Goal: Task Accomplishment & Management: Use online tool/utility

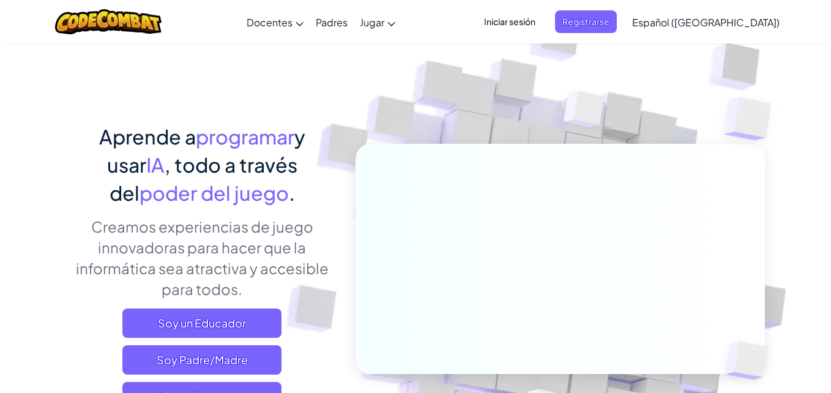
scroll to position [49, 0]
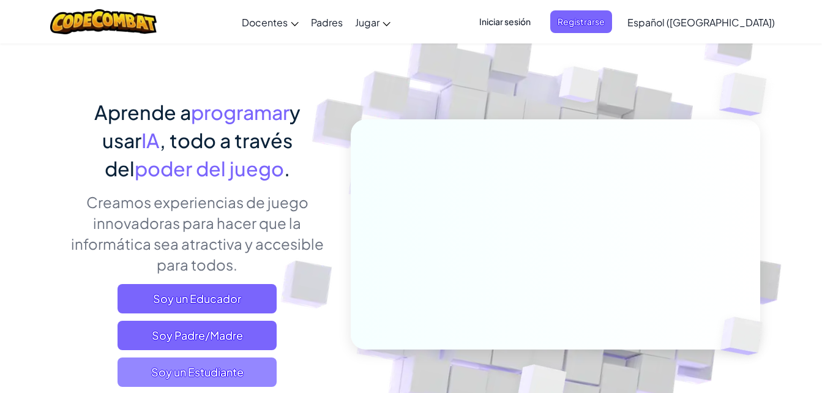
click at [238, 369] on span "Soy un Estudiante" at bounding box center [197, 372] width 159 height 29
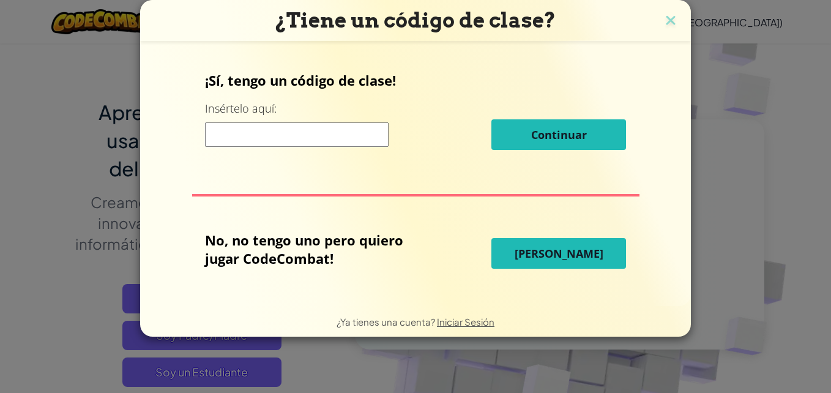
click at [527, 247] on span "Jugar Ahora" at bounding box center [559, 253] width 89 height 15
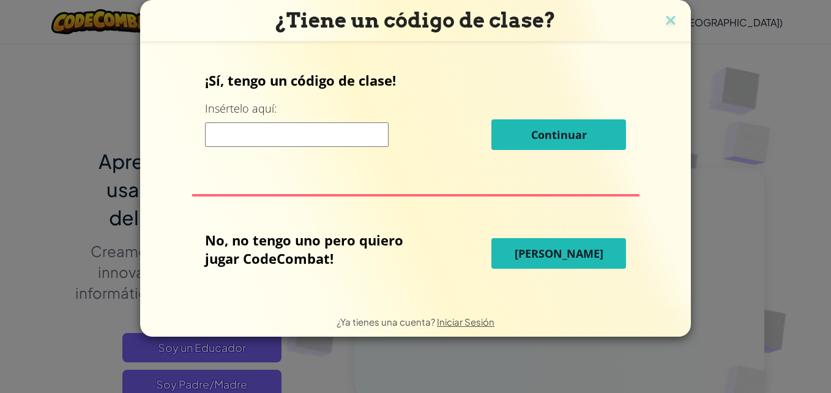
click at [527, 247] on span "Jugar Ahora" at bounding box center [559, 253] width 89 height 15
click at [569, 255] on span "Jugar Ahora" at bounding box center [559, 253] width 89 height 15
click at [557, 246] on span "Jugar Ahora" at bounding box center [559, 253] width 89 height 15
drag, startPoint x: 557, startPoint y: 246, endPoint x: 558, endPoint y: 226, distance: 20.2
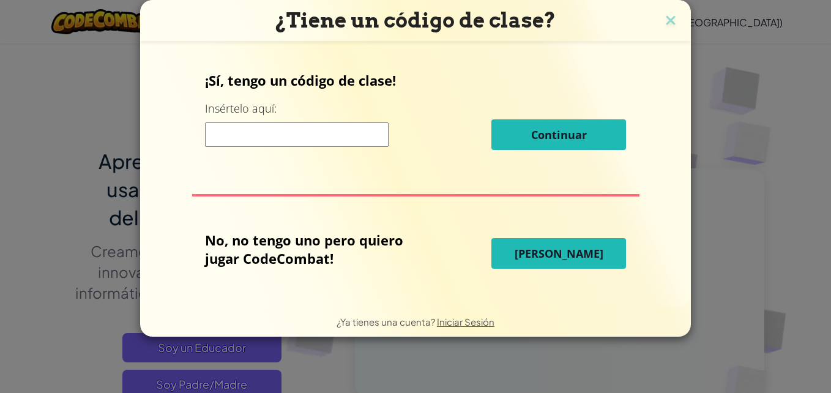
click at [558, 226] on div "¡Sí, tengo un código de clase! Insértelo aquí: Continuar No, no tengo uno pero …" at bounding box center [415, 174] width 527 height 240
click at [572, 248] on span "Jugar Ahora" at bounding box center [559, 253] width 89 height 15
click at [573, 252] on span "Jugar Ahora" at bounding box center [559, 253] width 89 height 15
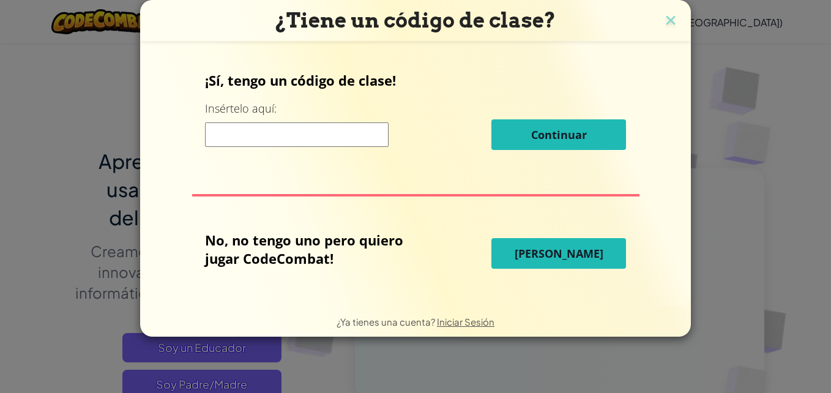
click at [573, 252] on span "Jugar Ahora" at bounding box center [559, 253] width 89 height 15
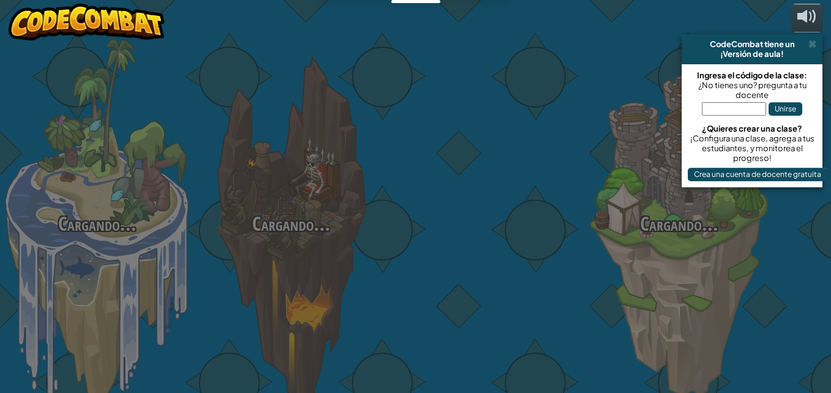
select select "es-419"
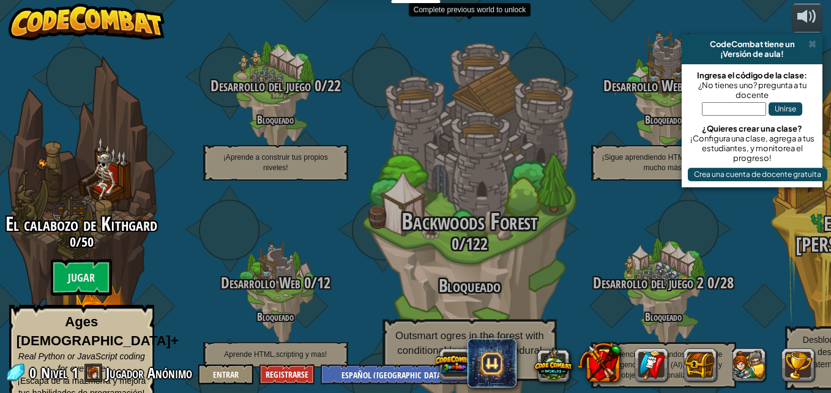
click at [380, 276] on h3 "Bloqueado" at bounding box center [469, 286] width 233 height 20
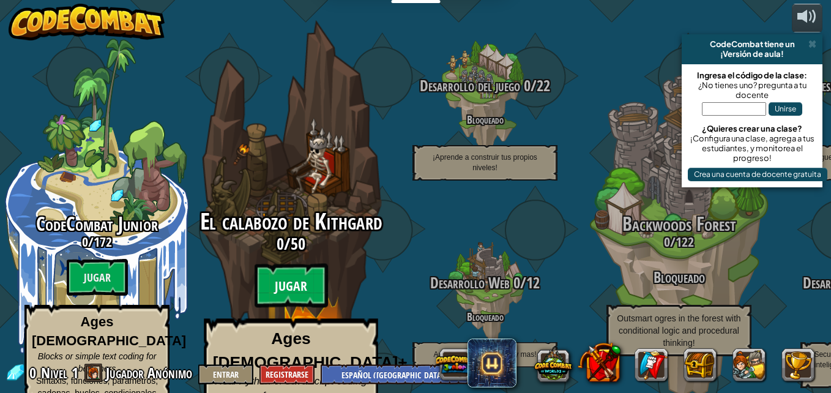
click at [277, 264] on btn "Jugar" at bounding box center [291, 286] width 73 height 44
select select "es-419"
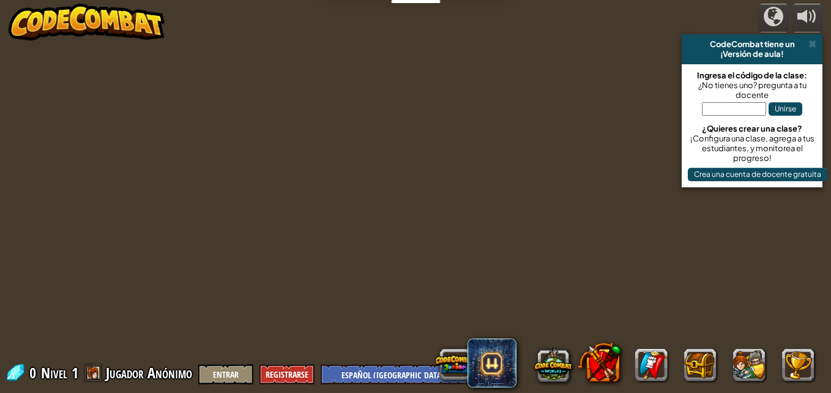
select select "es-419"
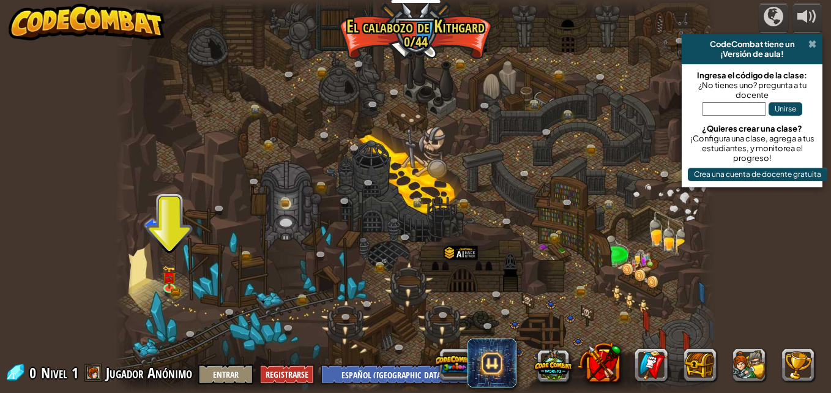
click at [809, 39] on span at bounding box center [813, 44] width 8 height 10
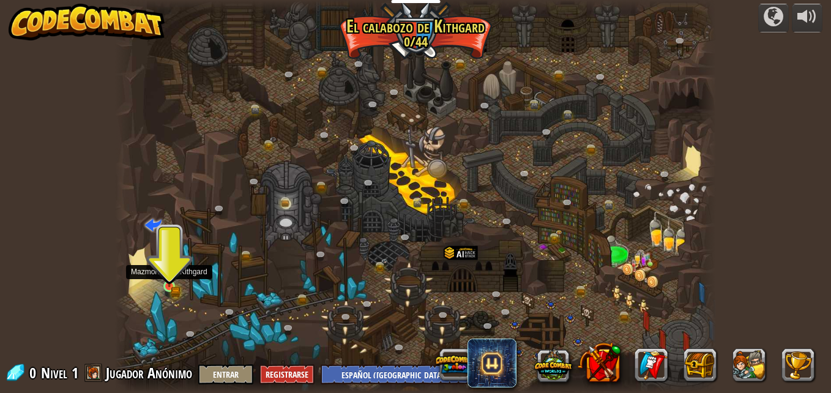
click at [166, 276] on img at bounding box center [169, 272] width 9 height 9
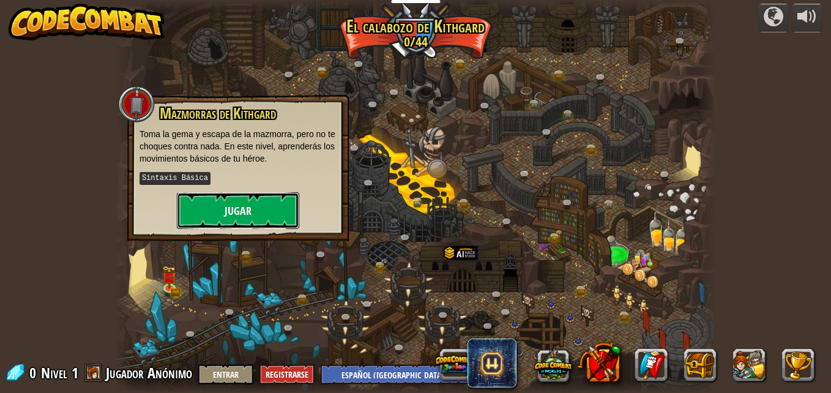
click at [273, 205] on button "Jugar" at bounding box center [238, 210] width 122 height 37
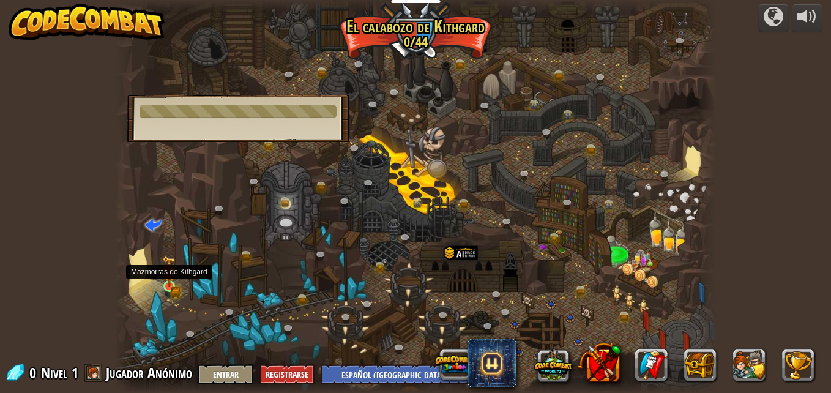
click at [168, 279] on img at bounding box center [169, 271] width 14 height 31
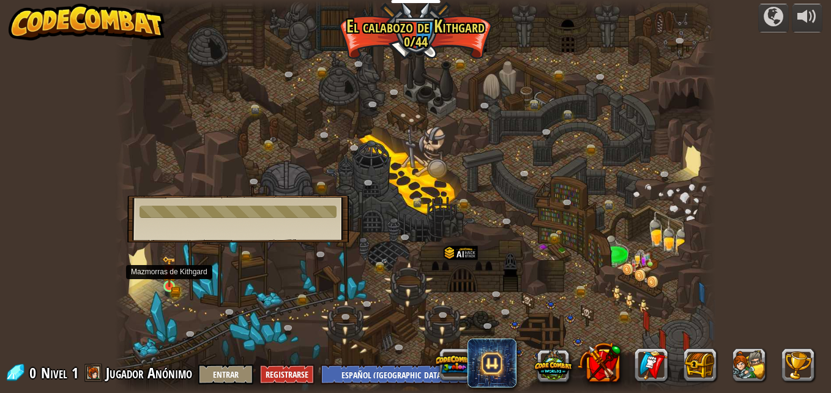
click at [167, 283] on img at bounding box center [169, 271] width 14 height 31
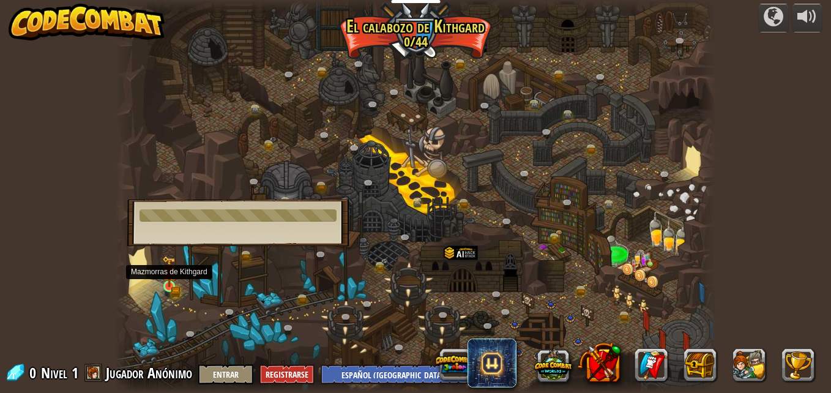
click at [167, 283] on img at bounding box center [169, 271] width 14 height 31
click at [166, 271] on img at bounding box center [169, 271] width 14 height 31
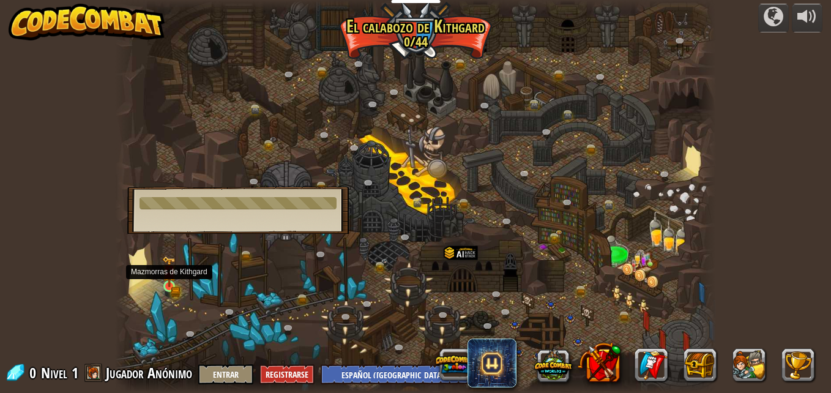
click at [166, 271] on img at bounding box center [169, 271] width 14 height 31
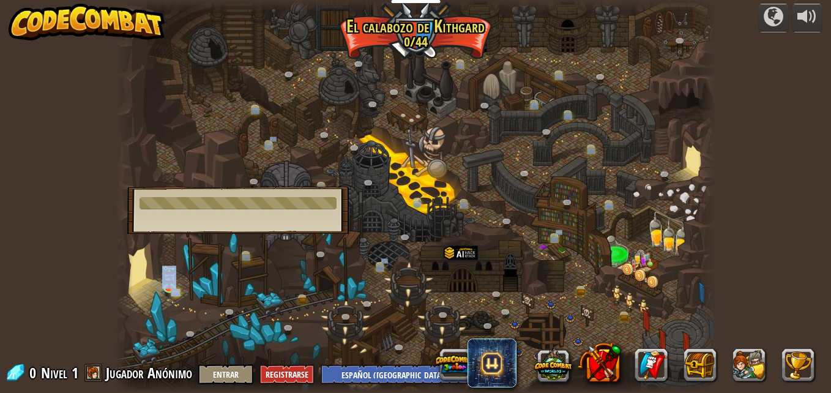
drag, startPoint x: 178, startPoint y: 188, endPoint x: 162, endPoint y: 301, distance: 113.7
click at [162, 301] on div "Cañón retorcido (Bloqueado) Desafío: recoge la mayor cantidad de oro posible us…" at bounding box center [415, 196] width 601 height 393
click at [162, 301] on div at bounding box center [415, 196] width 601 height 393
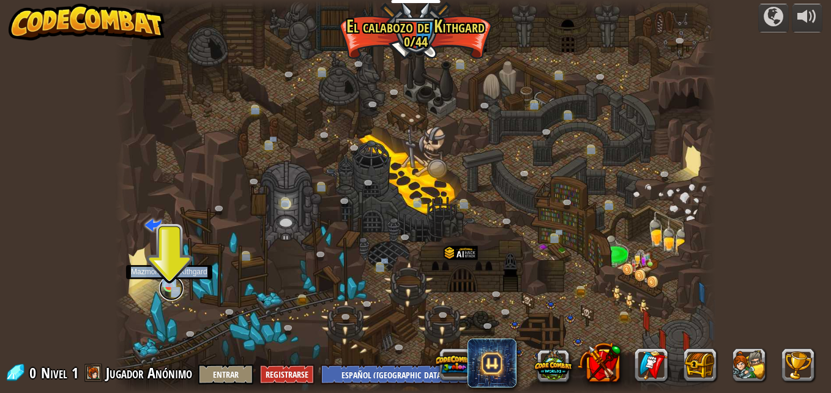
click at [161, 282] on link at bounding box center [171, 288] width 24 height 24
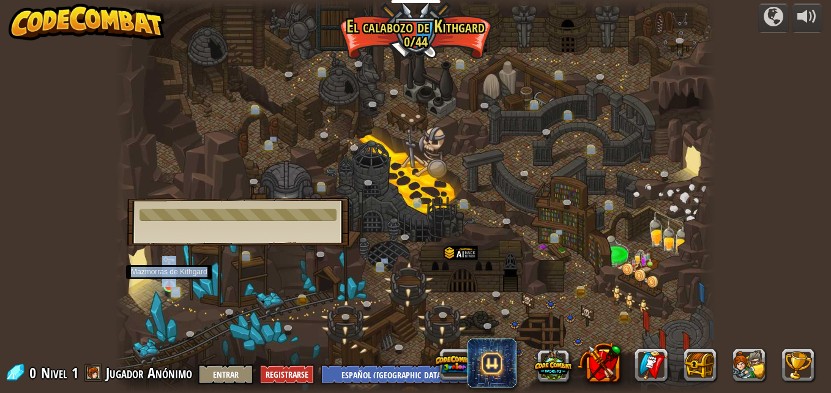
click at [170, 280] on img at bounding box center [169, 271] width 14 height 31
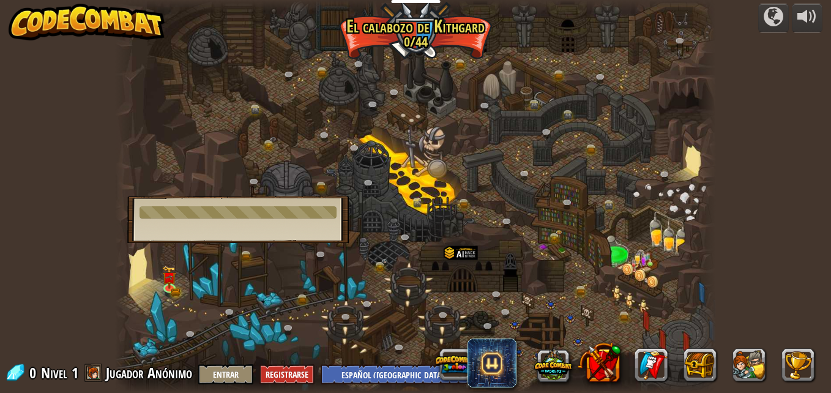
drag, startPoint x: 170, startPoint y: 280, endPoint x: 98, endPoint y: 101, distance: 192.6
click at [98, 101] on div "powered by CodeCombat tiene un ¡Versión de aula! Ingresa el código de la clase:…" at bounding box center [415, 196] width 831 height 393
click at [165, 273] on img at bounding box center [169, 272] width 9 height 9
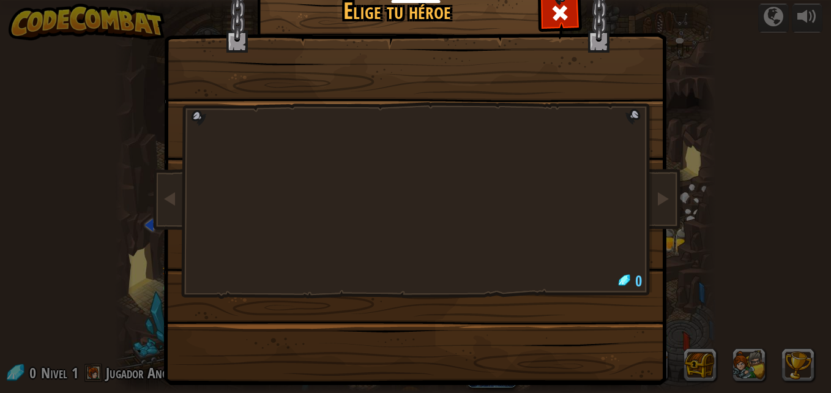
click at [456, 91] on div at bounding box center [415, 157] width 459 height 267
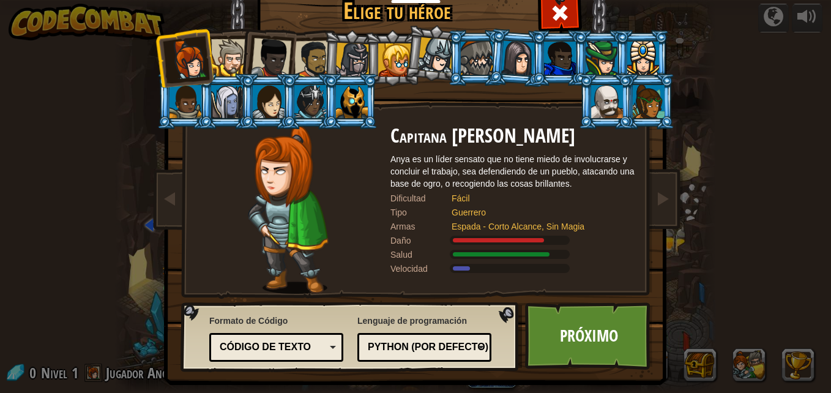
click at [181, 59] on div at bounding box center [188, 59] width 40 height 40
click at [183, 54] on div at bounding box center [188, 59] width 40 height 40
click at [182, 53] on div at bounding box center [188, 59] width 40 height 40
click at [181, 58] on div at bounding box center [188, 59] width 40 height 40
drag, startPoint x: 181, startPoint y: 58, endPoint x: 184, endPoint y: 67, distance: 9.7
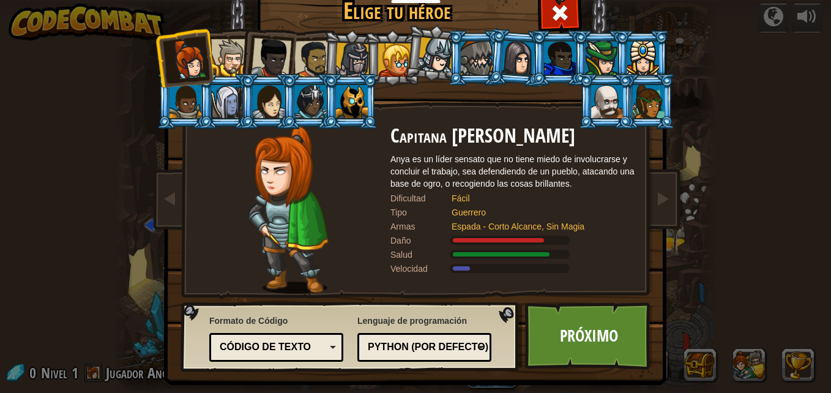
click at [184, 67] on div at bounding box center [188, 59] width 40 height 40
drag, startPoint x: 184, startPoint y: 67, endPoint x: 129, endPoint y: 42, distance: 60.9
click at [129, 42] on div "Elige tu héroe 0 Capitana Anya Weston Anya es un líder sensato que no tiene mie…" at bounding box center [415, 196] width 831 height 393
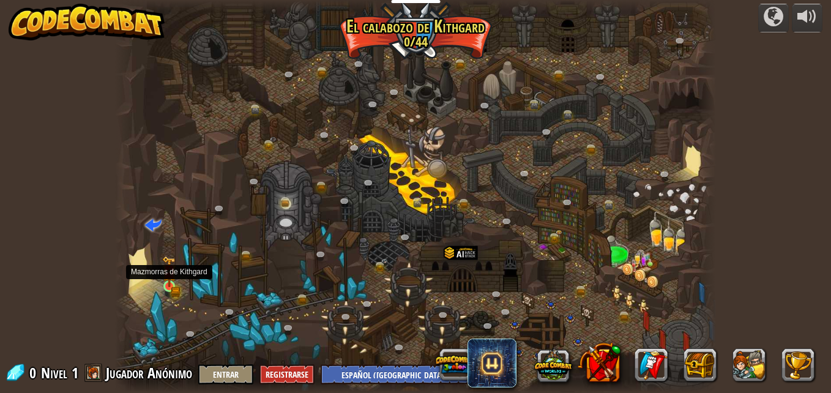
click at [165, 276] on img at bounding box center [169, 272] width 9 height 9
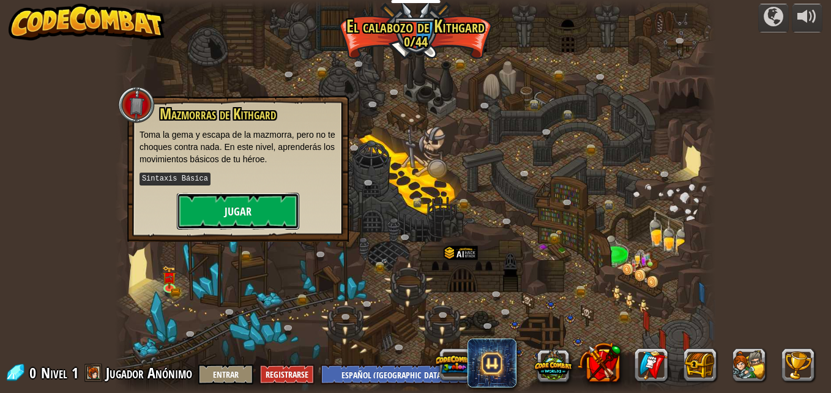
click at [231, 208] on button "Jugar" at bounding box center [238, 211] width 122 height 37
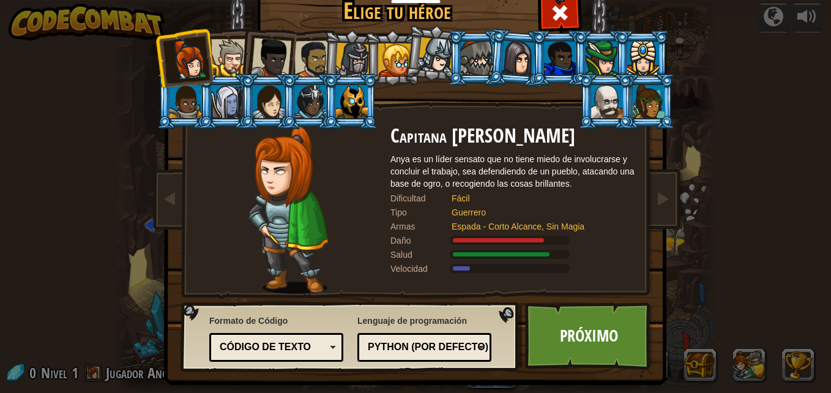
click at [176, 62] on div at bounding box center [188, 59] width 40 height 40
click at [279, 208] on img at bounding box center [288, 210] width 80 height 168
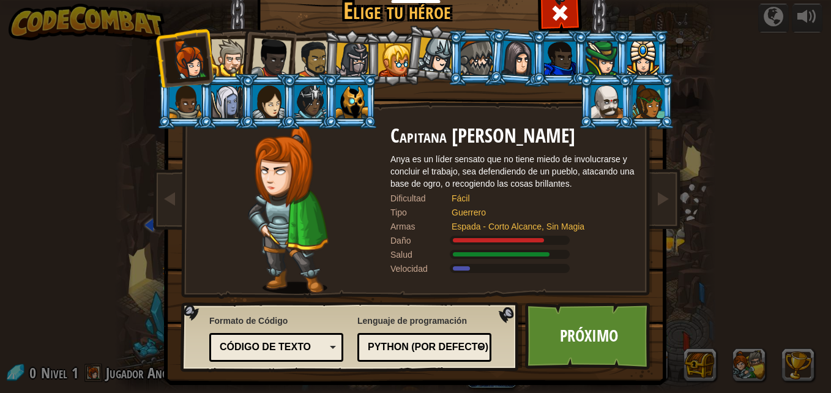
click at [279, 208] on img at bounding box center [288, 210] width 80 height 168
click at [176, 53] on div at bounding box center [188, 59] width 40 height 40
click at [591, 359] on link "Próximo" at bounding box center [589, 335] width 128 height 67
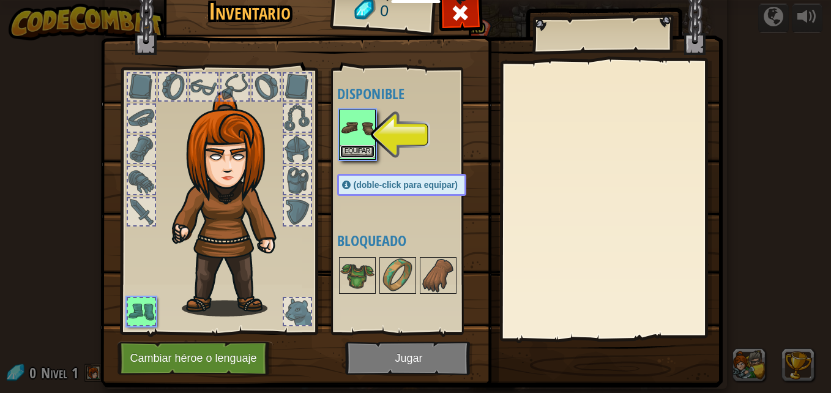
drag, startPoint x: 352, startPoint y: 145, endPoint x: 344, endPoint y: 128, distance: 18.9
click at [344, 128] on div "Equipar" at bounding box center [357, 135] width 37 height 50
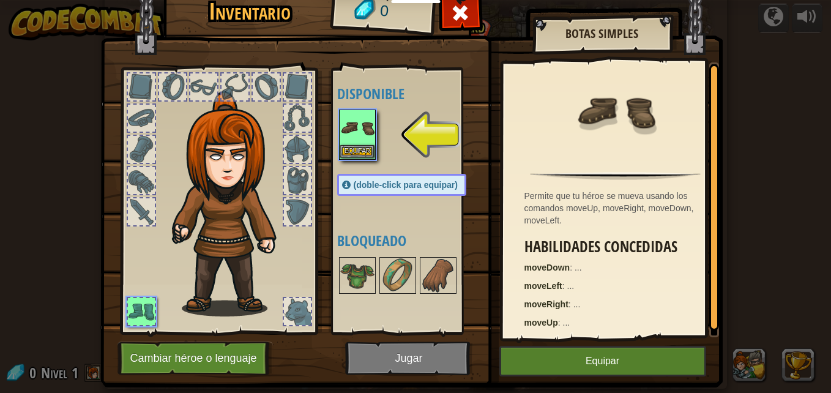
click at [344, 128] on img at bounding box center [357, 128] width 34 height 34
click at [359, 122] on img at bounding box center [357, 128] width 34 height 34
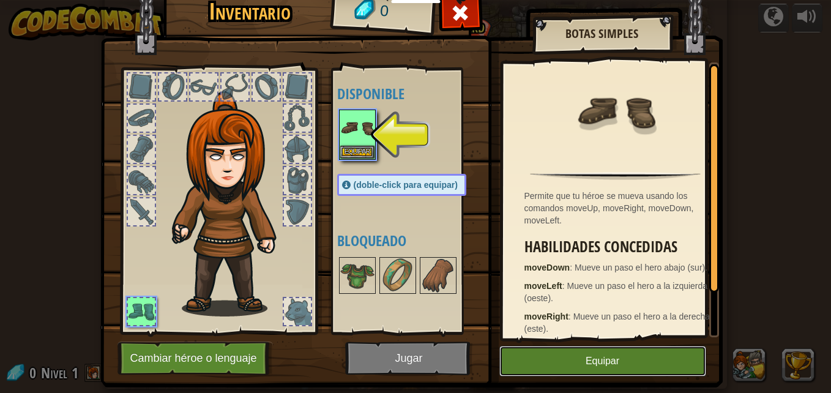
click at [615, 355] on button "Equipar" at bounding box center [603, 361] width 207 height 31
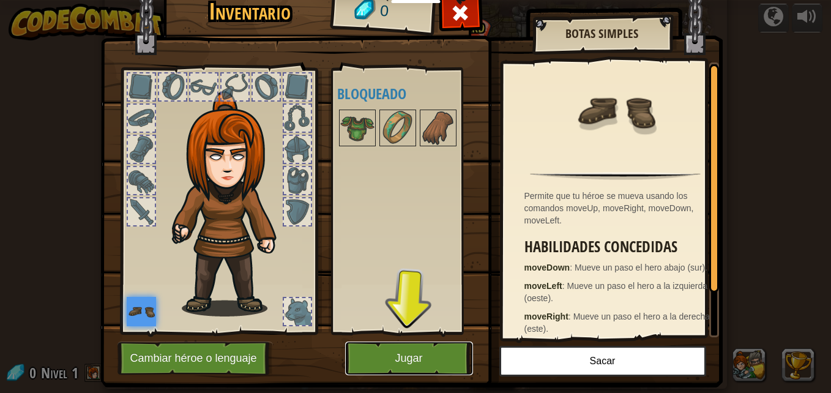
click at [432, 353] on button "Jugar" at bounding box center [409, 359] width 128 height 34
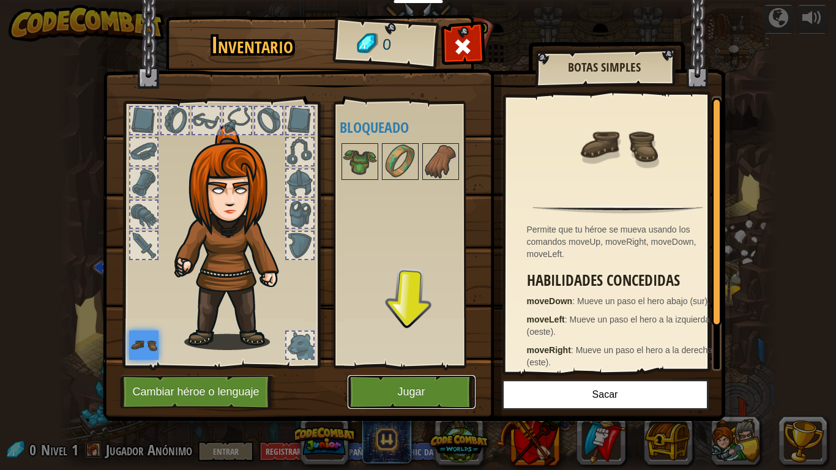
click at [415, 392] on button "Jugar" at bounding box center [412, 392] width 128 height 34
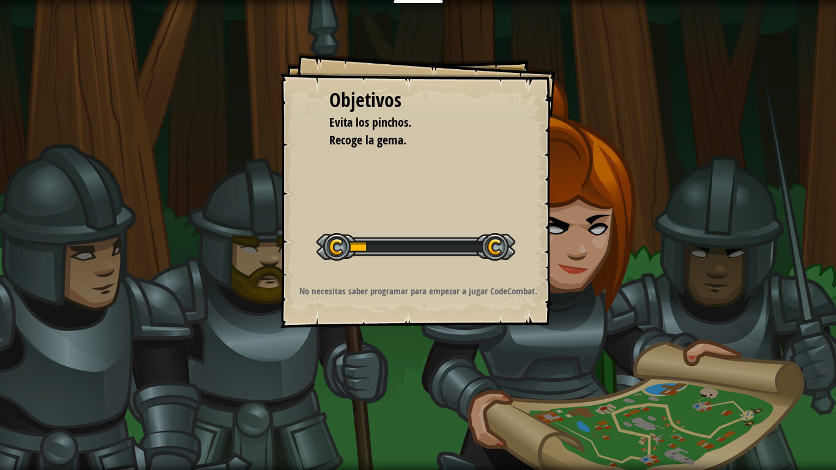
click at [411, 122] on span "Evita los pinchos." at bounding box center [370, 122] width 82 height 17
click at [442, 210] on div "Objetivos Evita los pinchos. Recoge la gema. Iniciar nivel Error cargando del s…" at bounding box center [418, 191] width 276 height 276
click at [386, 126] on span "Evita los pinchos." at bounding box center [370, 122] width 82 height 17
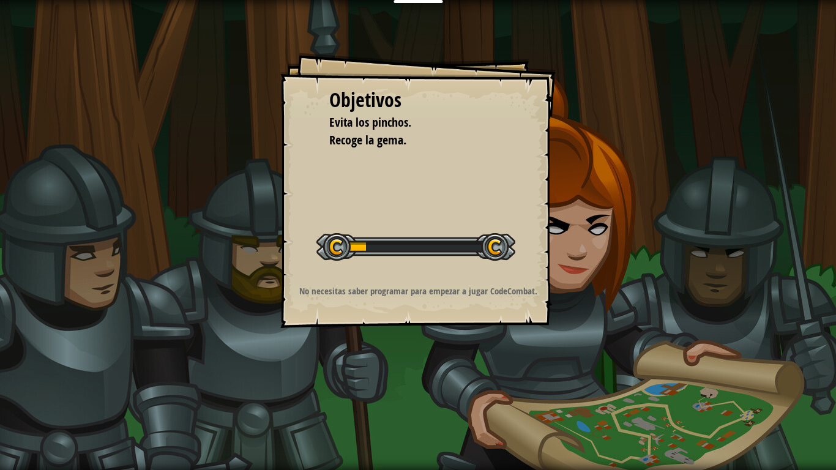
drag, startPoint x: 386, startPoint y: 126, endPoint x: 407, endPoint y: 211, distance: 87.2
click at [407, 211] on div "Objetivos Evita los pinchos. Recoge la gema. Iniciar nivel Error cargando del s…" at bounding box center [418, 191] width 276 height 276
drag, startPoint x: 407, startPoint y: 211, endPoint x: 412, endPoint y: 240, distance: 29.8
click at [412, 240] on div "Objetivos Evita los pinchos. Recoge la gema. Iniciar nivel Error cargando del s…" at bounding box center [418, 191] width 276 height 276
click at [405, 282] on div "Objetivos Evita los pinchos. Recoge la gema. Iniciar nivel Error cargando del s…" at bounding box center [418, 191] width 276 height 276
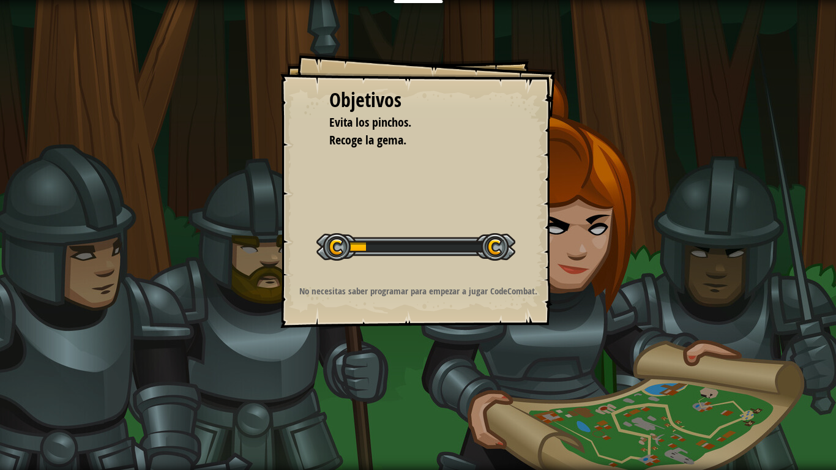
drag, startPoint x: 405, startPoint y: 282, endPoint x: 405, endPoint y: 293, distance: 11.0
click at [405, 293] on div "Objetivos Evita los pinchos. Recoge la gema. Iniciar nivel Error cargando del s…" at bounding box center [418, 191] width 276 height 276
click at [405, 290] on p "No necesitas saber programar para empezar a jugar CodeCombat." at bounding box center [419, 291] width 246 height 13
drag, startPoint x: 405, startPoint y: 290, endPoint x: 411, endPoint y: 329, distance: 39.1
click at [411, 329] on div "Objetivos Evita los pinchos. Recoge la gema. Iniciar nivel Error cargando del s…" at bounding box center [418, 235] width 836 height 470
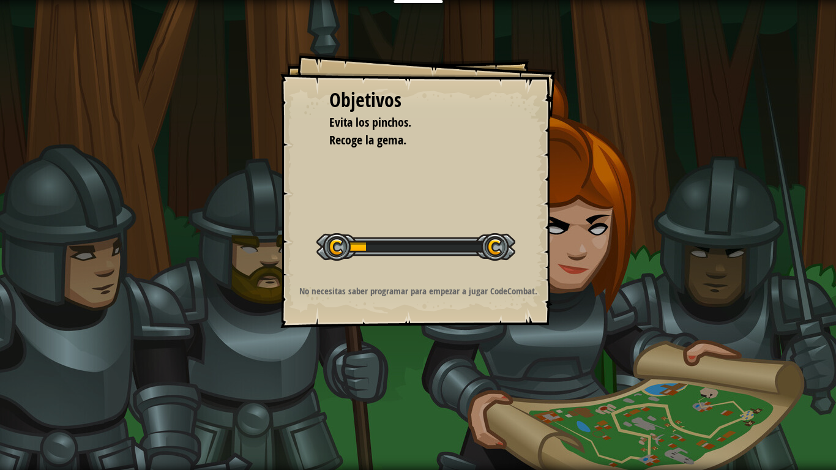
drag, startPoint x: 411, startPoint y: 329, endPoint x: 529, endPoint y: 377, distance: 127.1
click at [529, 377] on div "Objetivos Evita los pinchos. Recoge la gema. Iniciar nivel Error cargando del s…" at bounding box center [418, 235] width 836 height 470
drag, startPoint x: 639, startPoint y: 470, endPoint x: 645, endPoint y: 470, distance: 6.7
click at [645, 392] on div "Objetivos Evita los pinchos. Recoge la gema. Iniciar nivel Error cargando del s…" at bounding box center [418, 235] width 836 height 470
drag, startPoint x: 717, startPoint y: 330, endPoint x: 732, endPoint y: 359, distance: 32.6
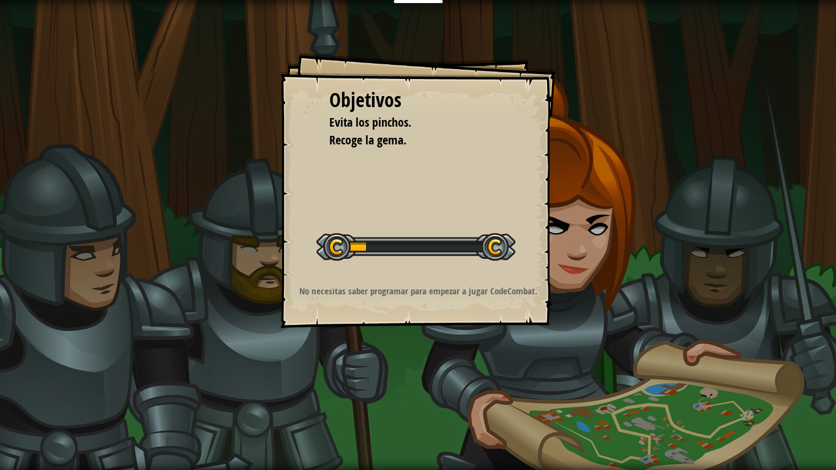
click at [732, 359] on div "Objetivos Evita los pinchos. Recoge la gema. Iniciar nivel Error cargando del s…" at bounding box center [418, 235] width 836 height 470
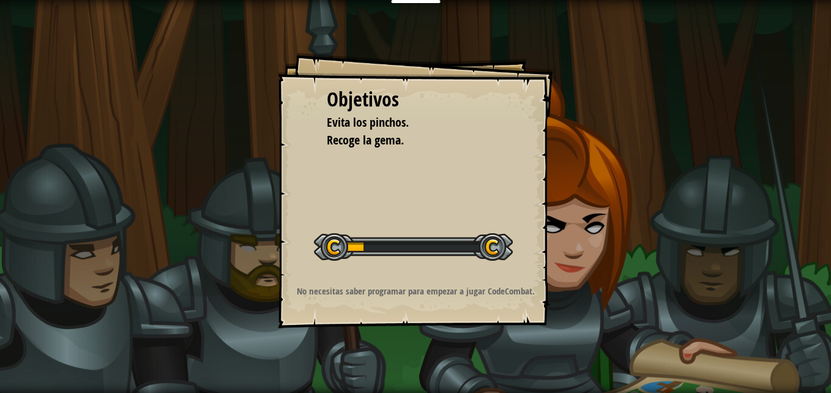
click at [565, 59] on div "Objetivos Evita los pinchos. Recoge la gema. Iniciar nivel Error cargando del s…" at bounding box center [415, 196] width 831 height 393
click at [523, 76] on div "Objetivos Evita los pinchos. Recoge la gema. Iniciar nivel Error cargando del s…" at bounding box center [416, 191] width 276 height 276
click at [493, 154] on div "Objetivos Evita los pinchos. Recoge la gema. Iniciar nivel Error cargando del s…" at bounding box center [416, 191] width 276 height 276
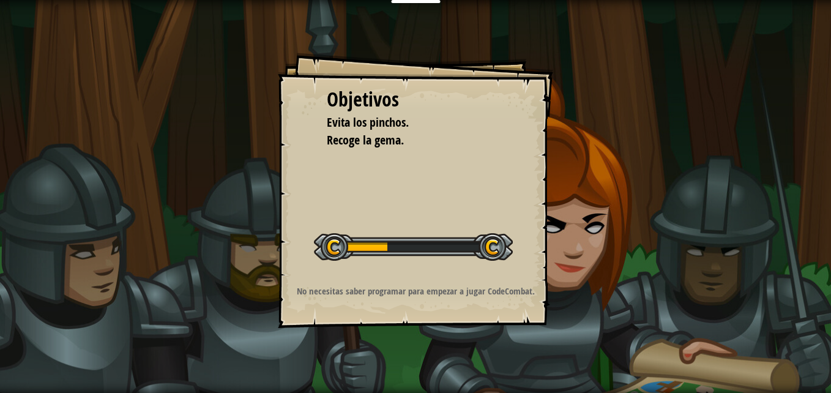
click at [493, 154] on div "Objetivos Evita los pinchos. Recoge la gema. Iniciar nivel Error cargando del s…" at bounding box center [416, 191] width 276 height 276
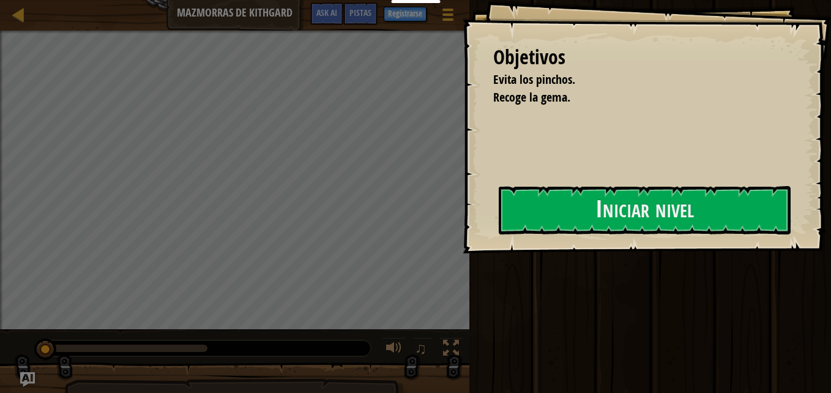
click at [493, 154] on div "Objetivos Evita los pinchos. Recoge la gema. Iniciar nivel Error cargando del s…" at bounding box center [647, 126] width 369 height 253
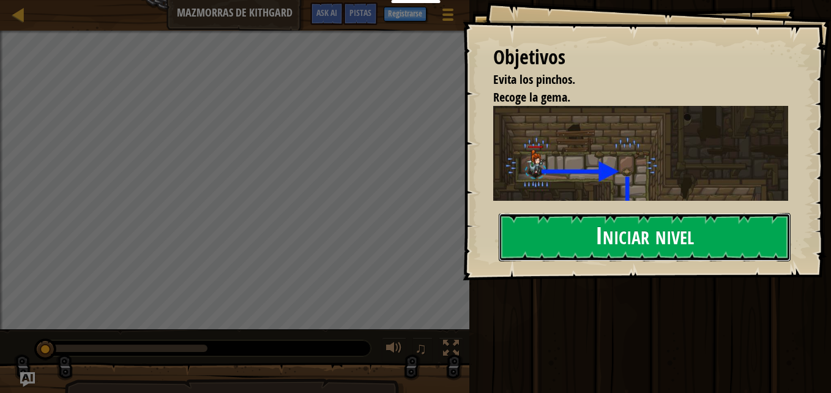
click at [546, 233] on button "Iniciar nivel" at bounding box center [645, 237] width 292 height 48
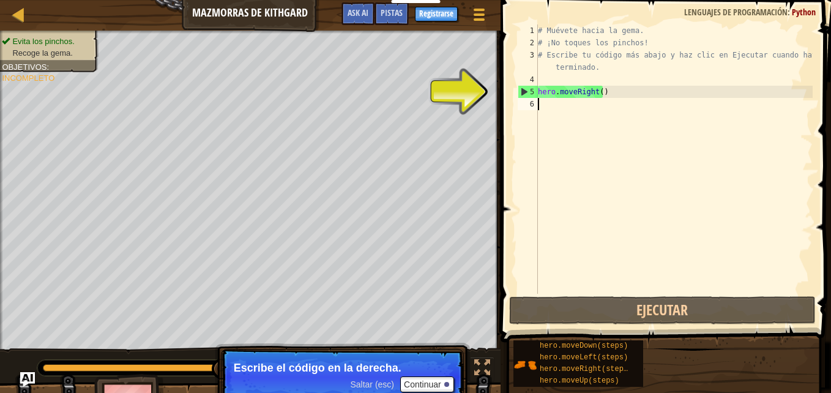
click at [701, 136] on div "# Muévete hacia la gema. # ¡No toques los pinchos! # Escribe tu código más abaj…" at bounding box center [674, 171] width 277 height 294
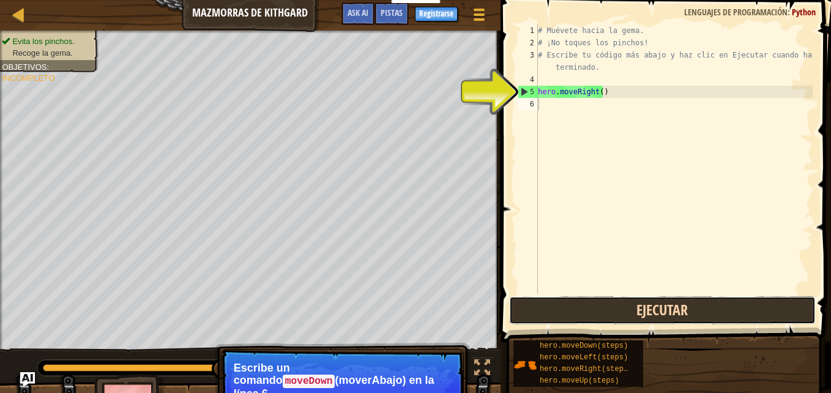
click at [661, 312] on button "Ejecutar" at bounding box center [662, 310] width 307 height 28
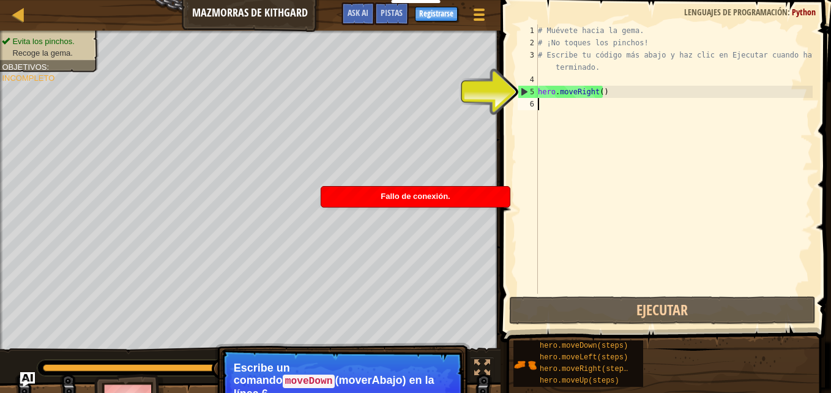
click at [603, 178] on div "# Muévete hacia la gema. # ¡No toques los pinchos! # Escribe tu código más abaj…" at bounding box center [674, 171] width 277 height 294
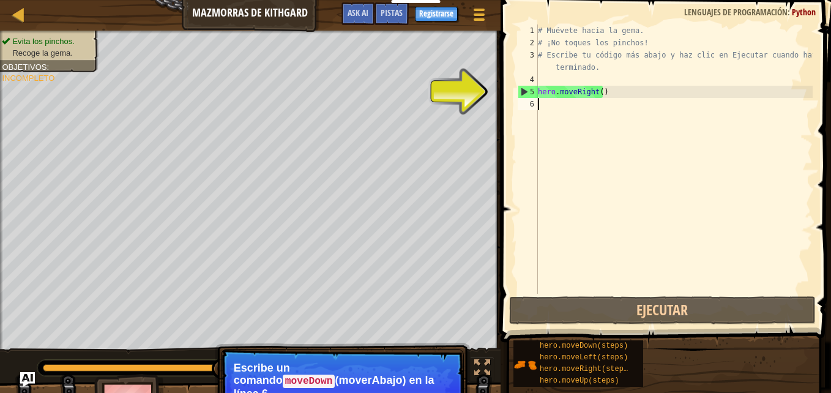
scroll to position [6, 0]
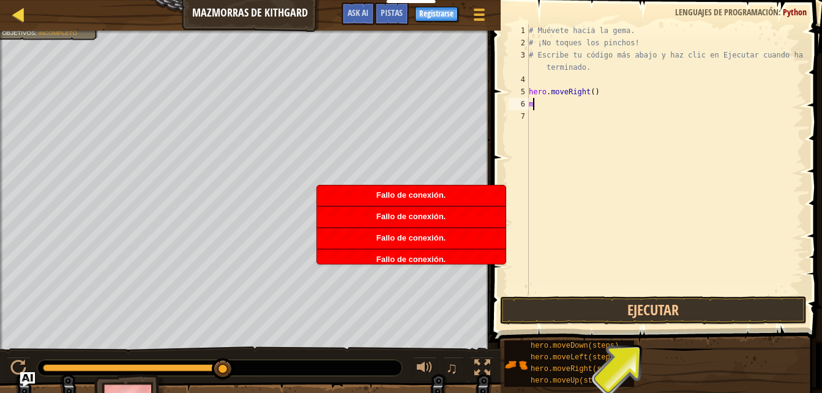
type textarea "m"
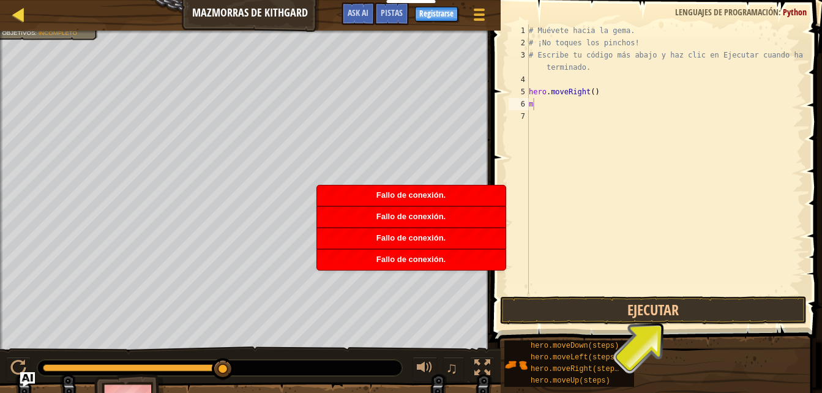
click at [26, 23] on div "Mapa" at bounding box center [27, 15] width 6 height 31
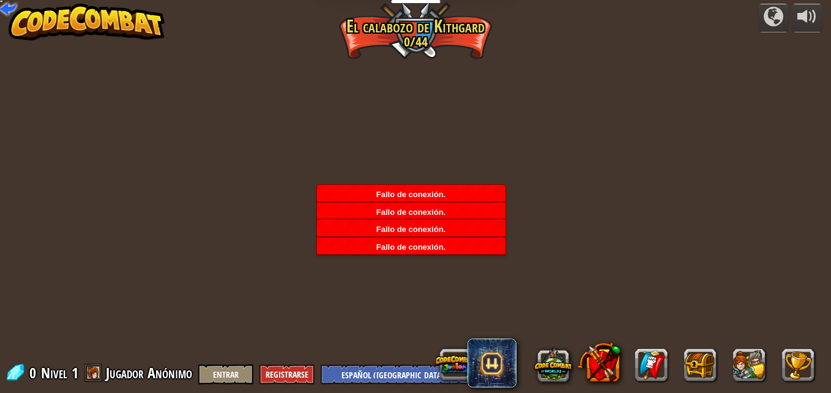
select select "es-419"
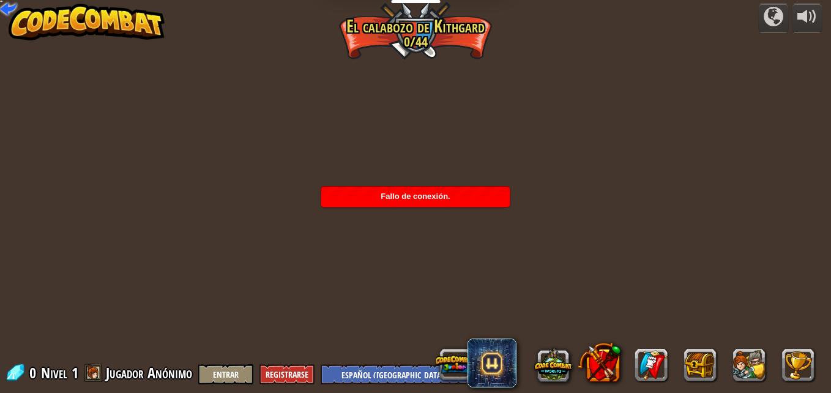
click at [274, 152] on div "powered by Cañón retorcido (Bloqueado) Desafío: recoge la mayor cantidad de oro…" at bounding box center [415, 196] width 831 height 393
drag, startPoint x: 274, startPoint y: 154, endPoint x: 266, endPoint y: 135, distance: 21.1
click at [266, 135] on div "powered by Cañón retorcido (Bloqueado) Desafío: recoge la mayor cantidad de oro…" at bounding box center [415, 196] width 831 height 393
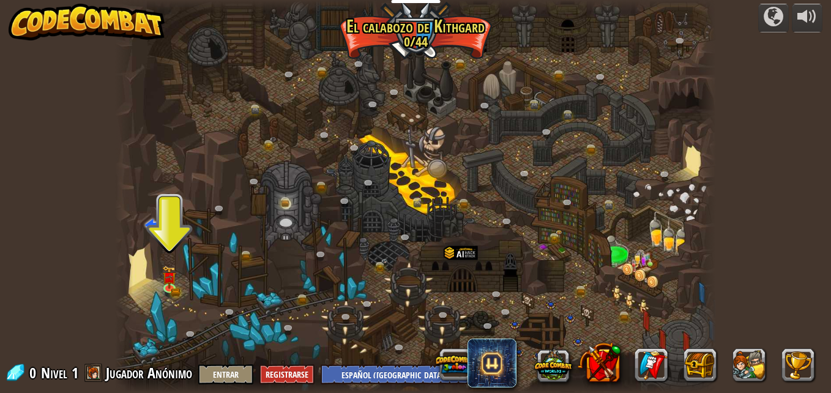
select select "es-419"
click at [173, 260] on div at bounding box center [415, 196] width 601 height 393
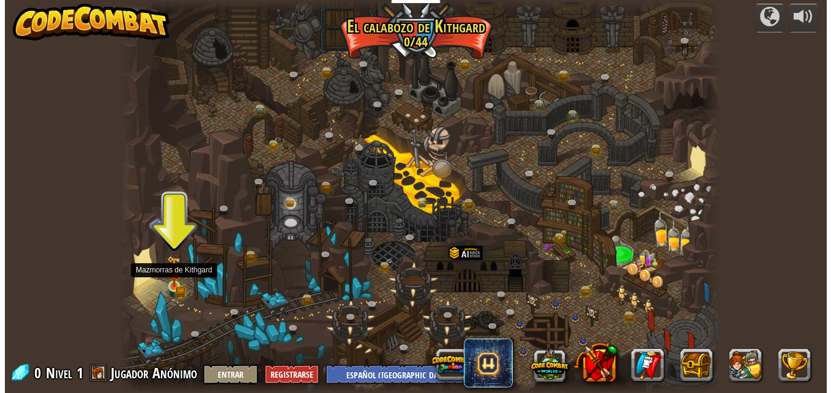
click at [164, 282] on img at bounding box center [169, 271] width 14 height 31
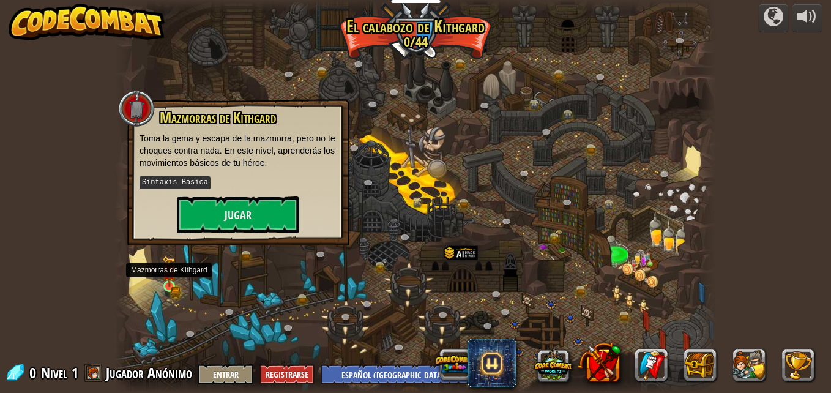
click at [170, 283] on img at bounding box center [169, 271] width 14 height 31
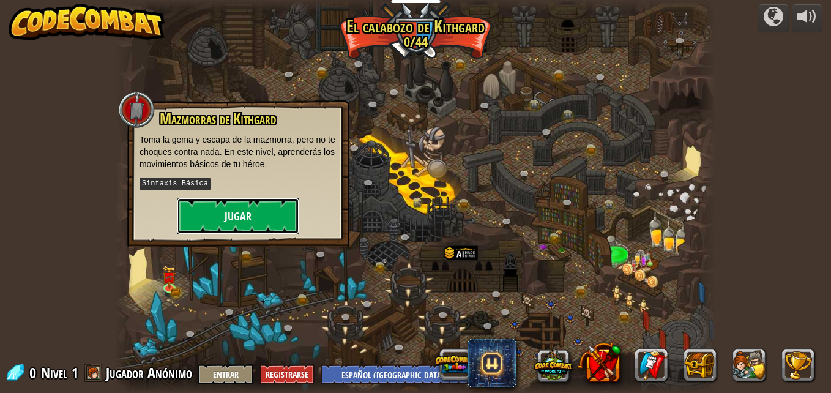
click at [235, 204] on button "Jugar" at bounding box center [238, 216] width 122 height 37
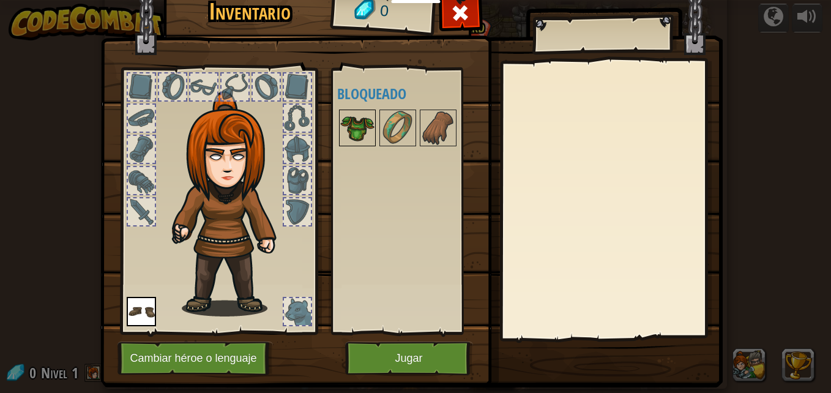
click at [355, 119] on img at bounding box center [357, 128] width 34 height 34
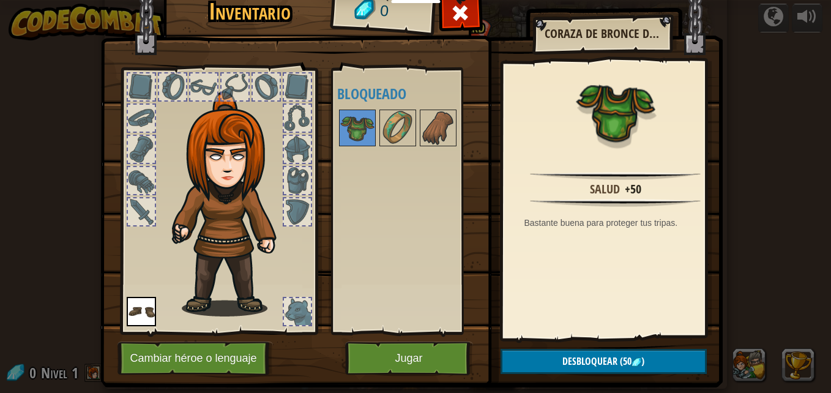
click at [430, 219] on div "Disponible Equipar (doble-click para equipar) Bloqueado" at bounding box center [414, 200] width 154 height 255
click at [488, 104] on img at bounding box center [411, 165] width 623 height 445
click at [411, 358] on button "Jugar" at bounding box center [409, 359] width 128 height 34
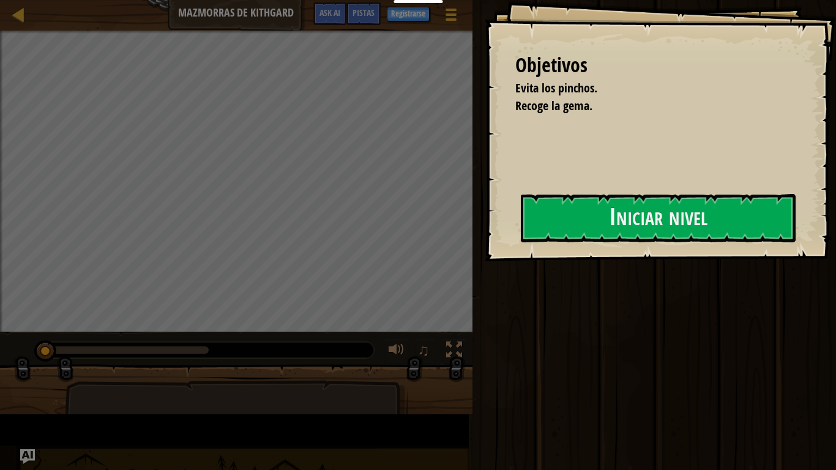
click at [485, 223] on div "Objetivos Evita los pinchos. Recoge la gema. Iniciar nivel Error cargando del s…" at bounding box center [660, 130] width 351 height 261
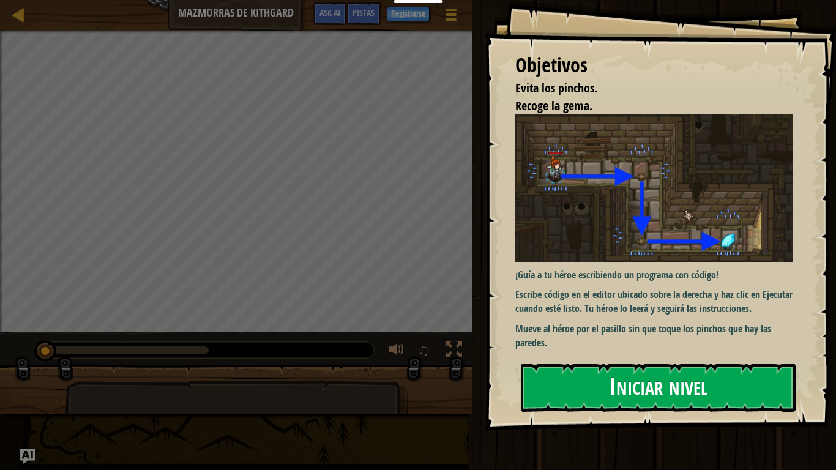
click at [625, 388] on button "Iniciar nivel" at bounding box center [658, 388] width 275 height 48
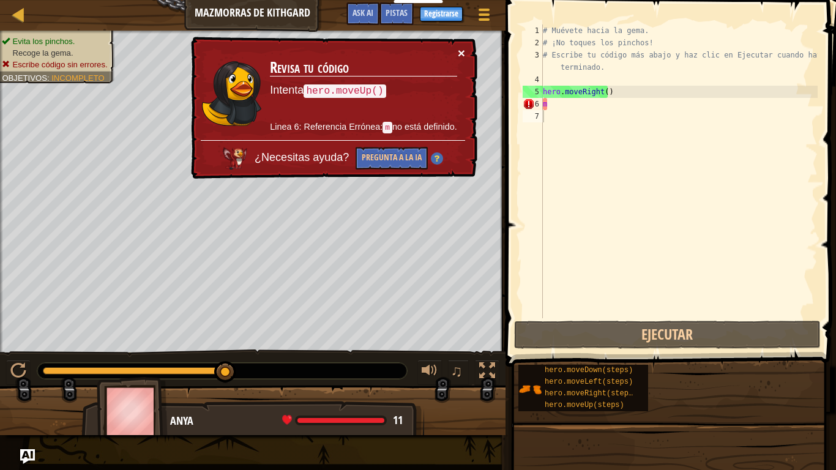
click at [461, 48] on button "×" at bounding box center [461, 53] width 7 height 13
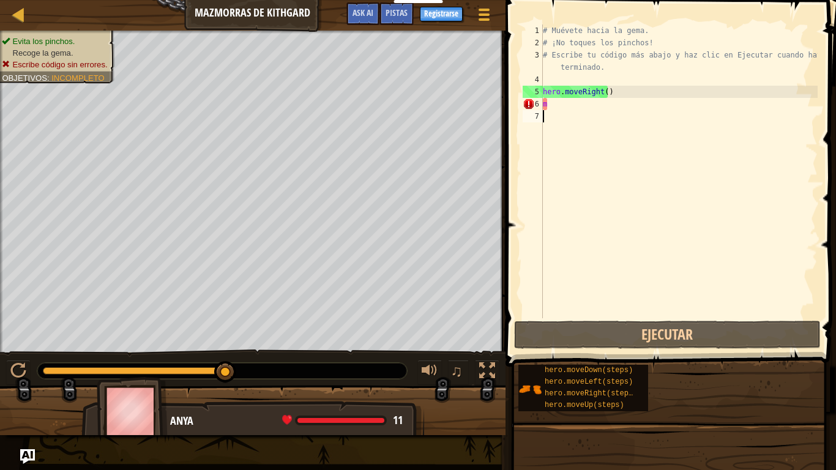
type textarea "m"
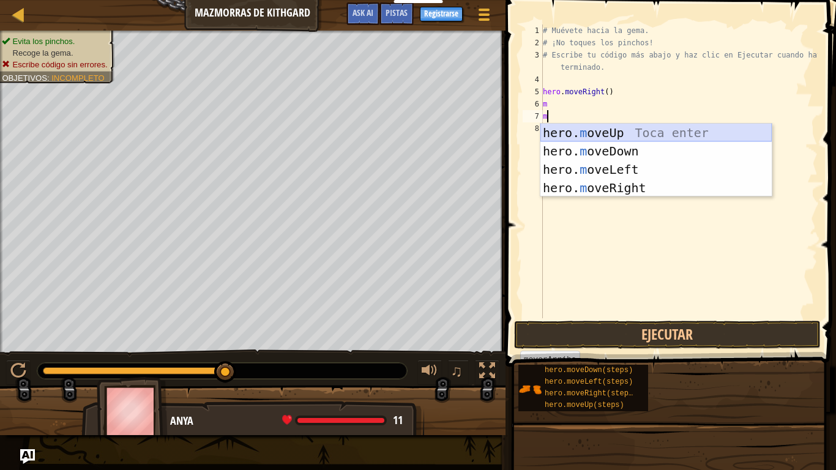
click at [618, 129] on div "hero. m oveUp Toca enter hero. m oveDown Toca enter hero. m oveLeft Toca enter …" at bounding box center [656, 179] width 231 height 110
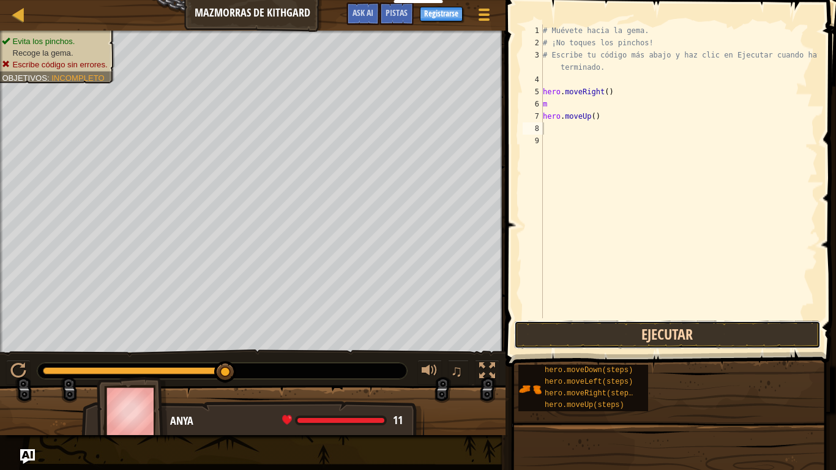
click at [625, 326] on button "Ejecutar" at bounding box center [667, 335] width 307 height 28
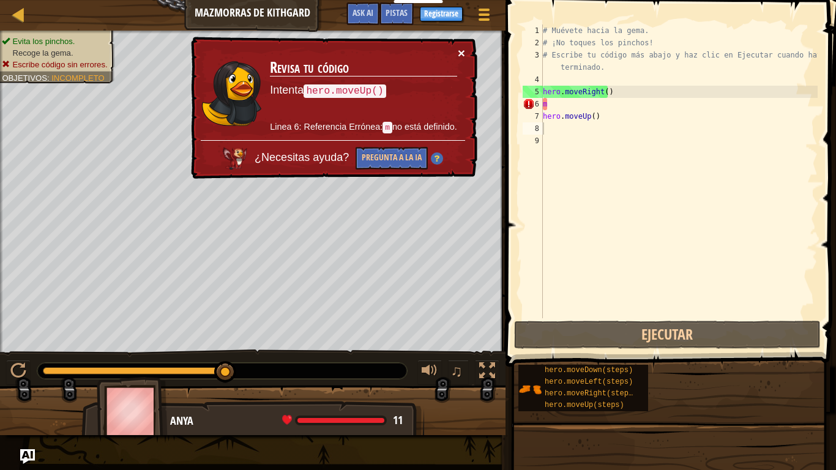
click at [459, 47] on button "×" at bounding box center [461, 53] width 7 height 13
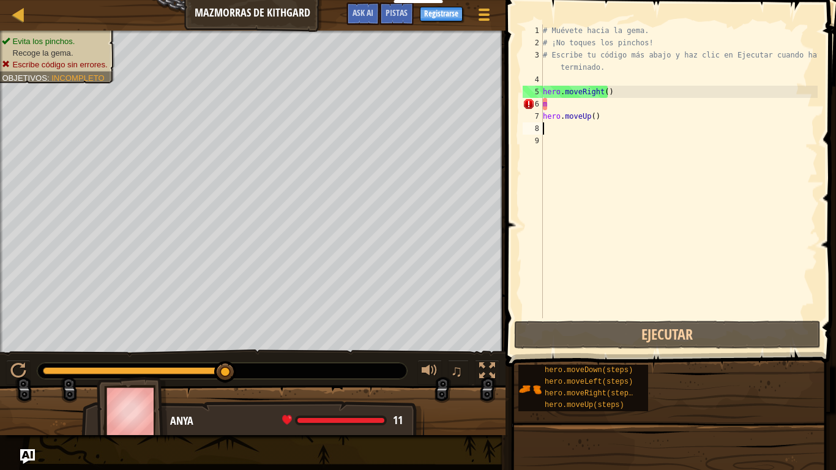
type textarea "m"
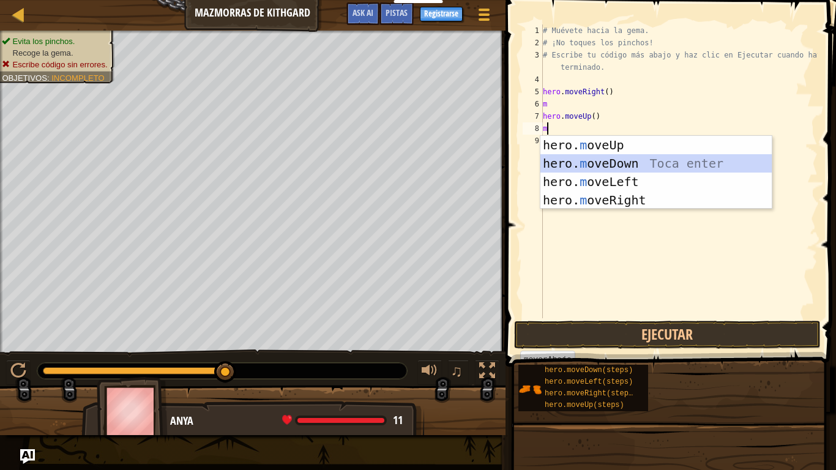
click at [579, 158] on div "hero. m oveUp Toca enter hero. m oveDown Toca enter hero. m oveLeft Toca enter …" at bounding box center [656, 191] width 231 height 110
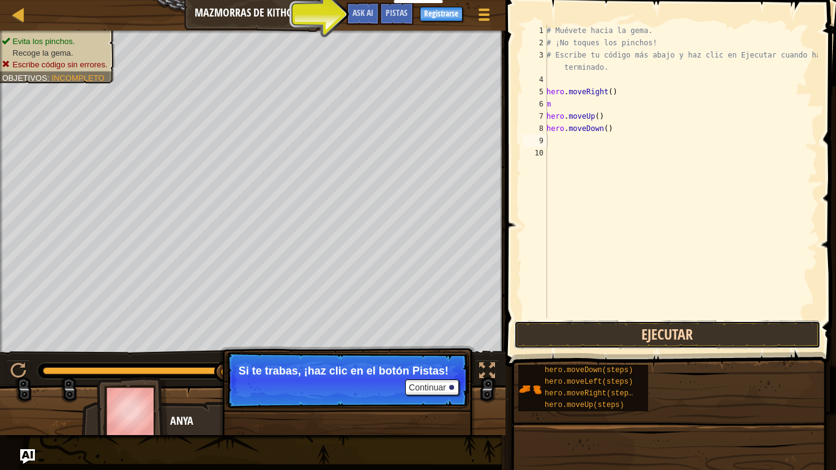
click at [595, 329] on button "Ejecutar" at bounding box center [667, 335] width 307 height 28
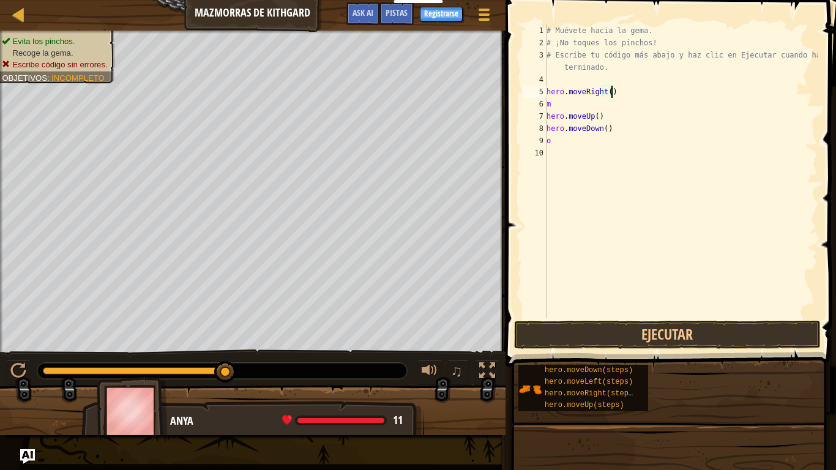
click at [738, 97] on div "# Muévete hacia la gema. # ¡No toques los pinchos! # Escribe tu código más abaj…" at bounding box center [681, 183] width 274 height 318
click at [548, 141] on div "# Muévete hacia la gema. # ¡No toques los pinchos! # Escribe tu código más abaj…" at bounding box center [681, 183] width 274 height 318
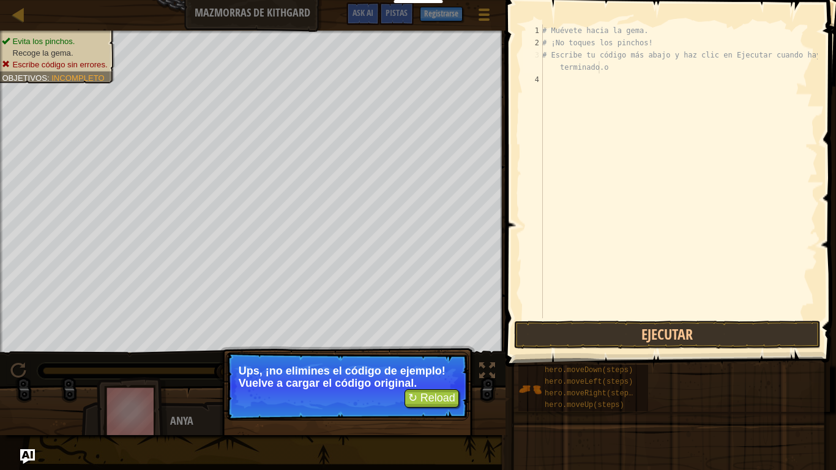
type textarea "# Escribe tu código más abajo y haz clic en Ejecutar cuando hayas terminado.o"
click at [424, 392] on button "↻ Reload" at bounding box center [432, 398] width 54 height 18
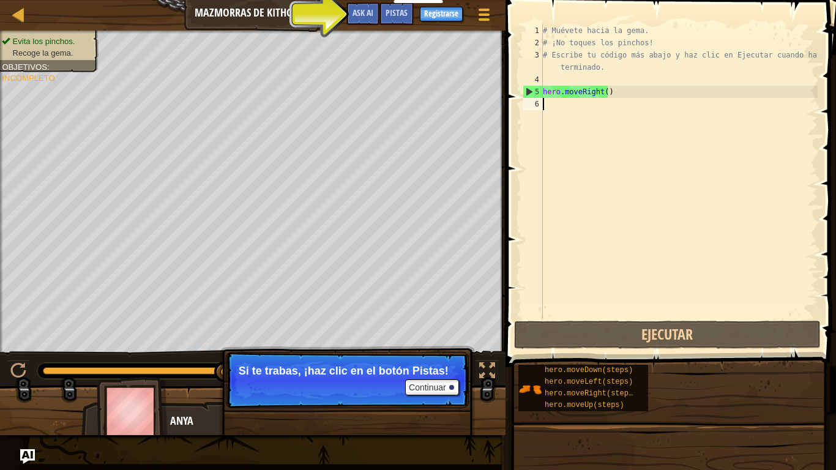
type textarea "m"
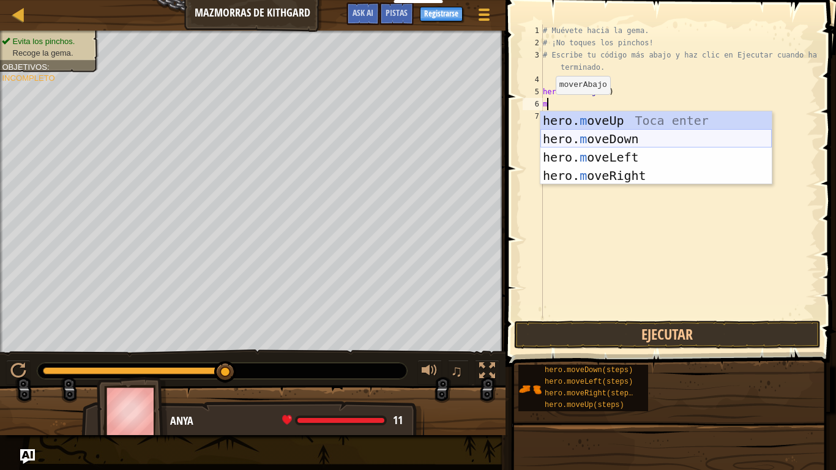
click at [558, 135] on div "hero. m oveUp Toca enter hero. m oveDown Toca enter hero. m oveLeft Toca enter …" at bounding box center [656, 166] width 231 height 110
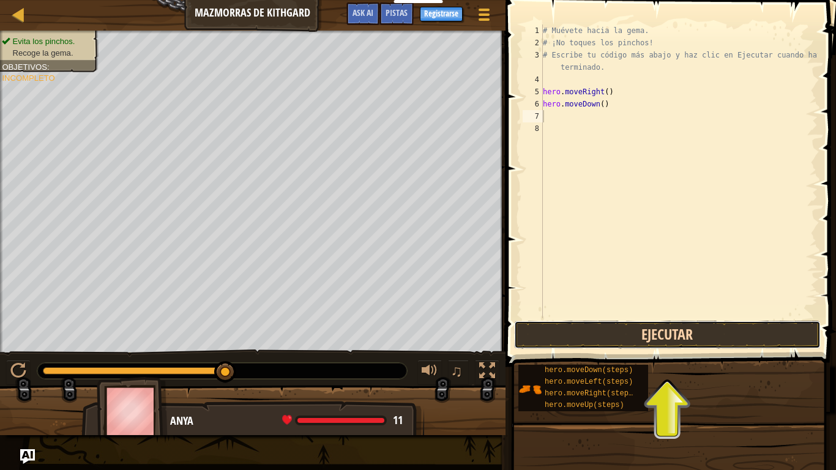
click at [669, 333] on button "Ejecutar" at bounding box center [667, 335] width 307 height 28
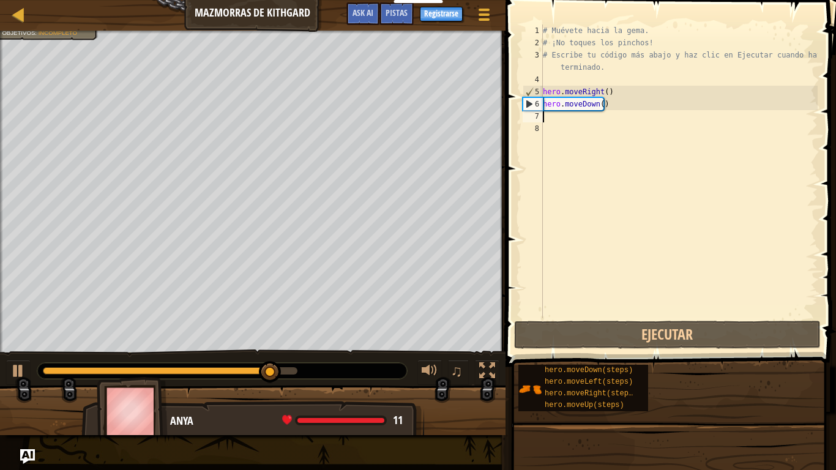
type textarea "m"
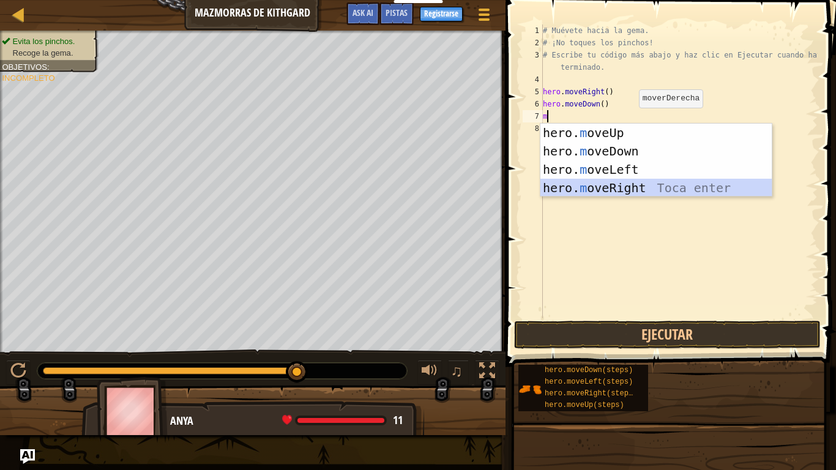
click at [665, 186] on div "hero. m oveUp Toca enter hero. m oveDown Toca enter hero. m oveLeft Toca enter …" at bounding box center [656, 179] width 231 height 110
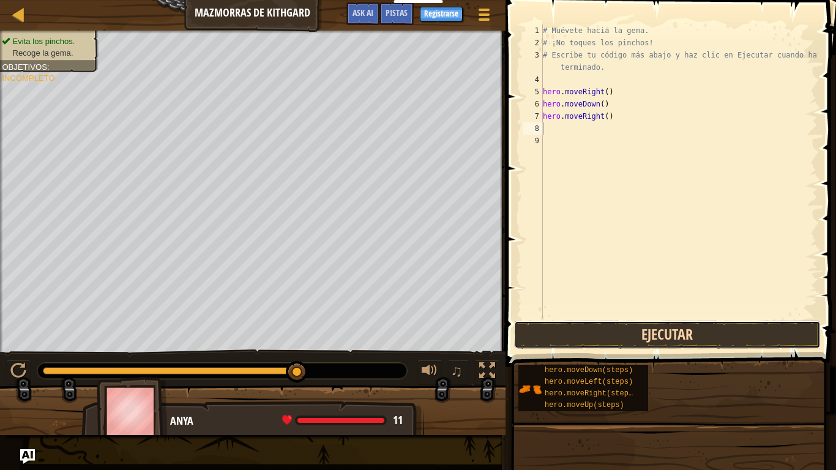
click at [636, 334] on button "Ejecutar" at bounding box center [667, 335] width 307 height 28
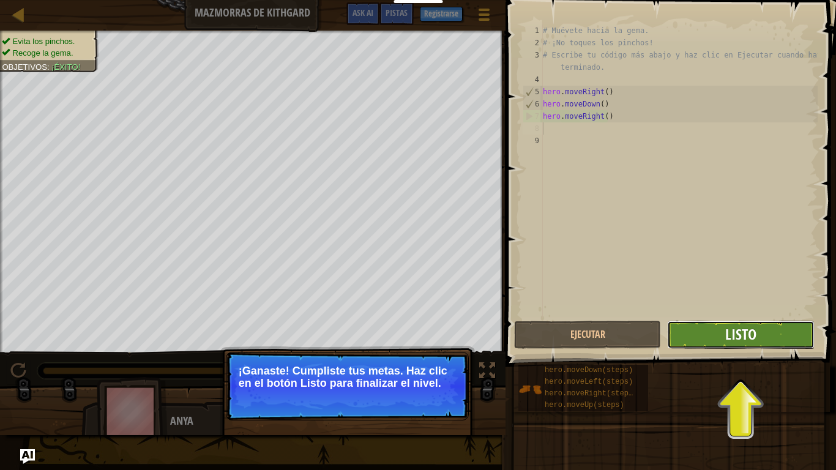
click at [735, 327] on span "Listo" at bounding box center [741, 335] width 31 height 20
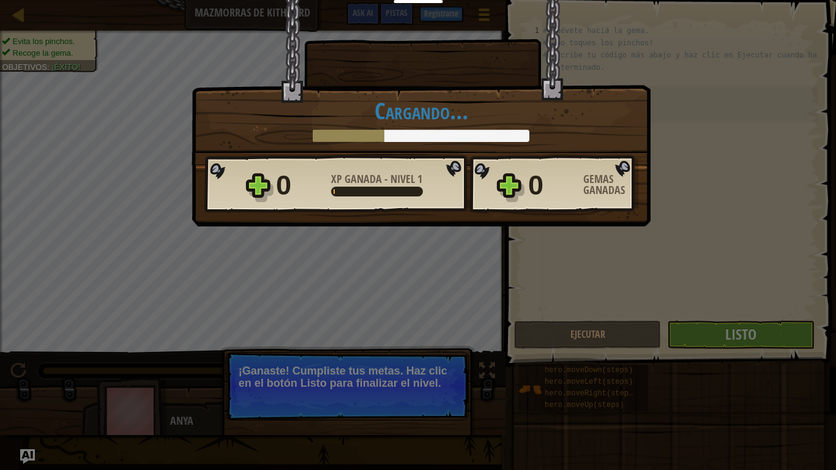
click at [720, 334] on div "Victoria × Bien hecho, tienes la fuerza para escapar de [GEOGRAPHIC_DATA]. ¿Cóm…" at bounding box center [418, 235] width 836 height 470
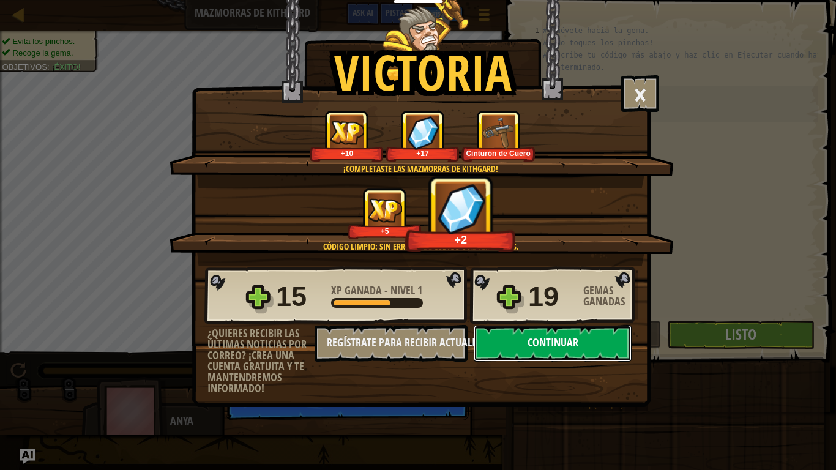
click at [547, 334] on button "Continuar" at bounding box center [553, 343] width 158 height 37
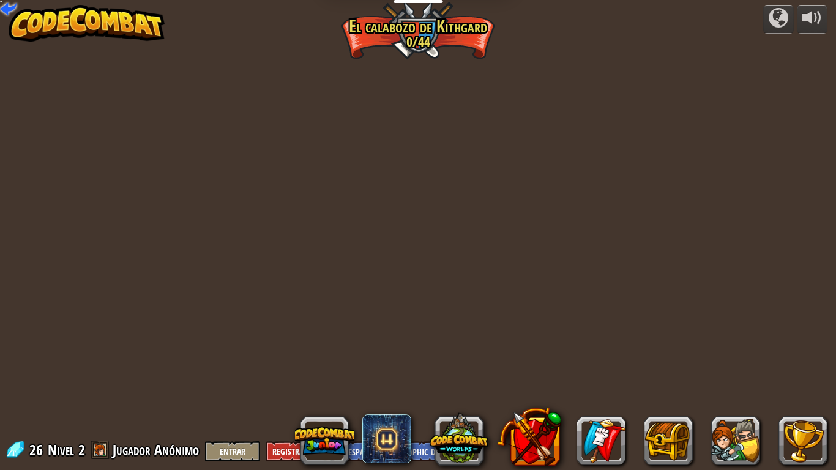
select select "es-419"
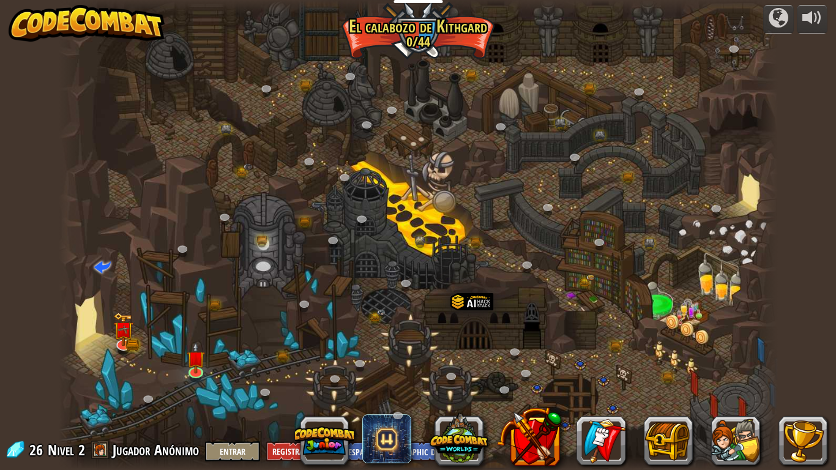
select select "es-419"
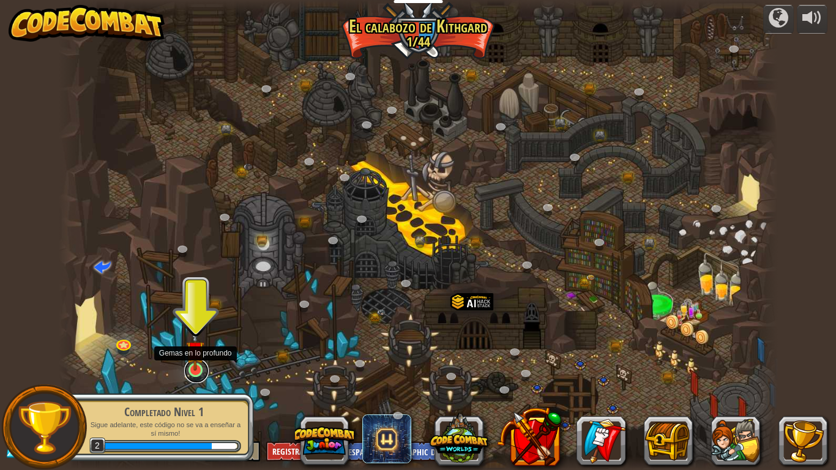
click at [194, 373] on link at bounding box center [196, 371] width 24 height 24
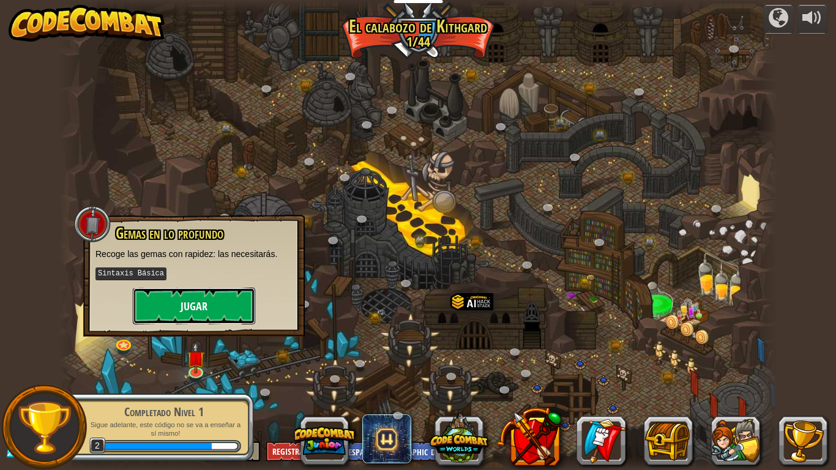
click at [189, 296] on button "Jugar" at bounding box center [194, 306] width 122 height 37
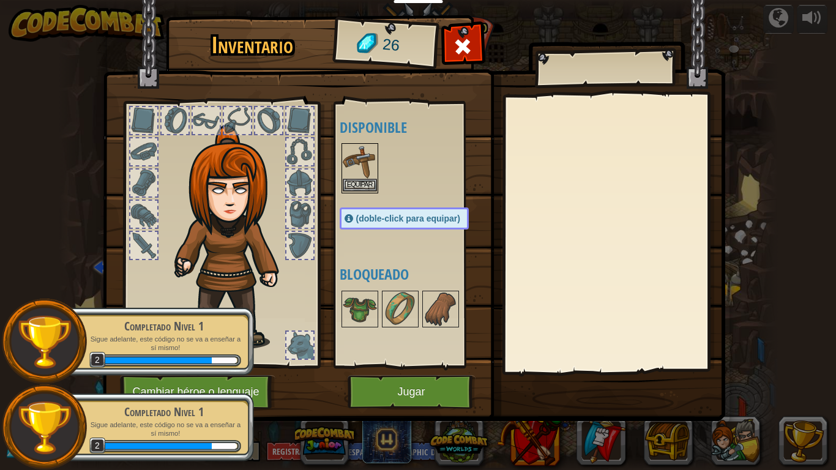
click at [348, 163] on img at bounding box center [360, 161] width 34 height 34
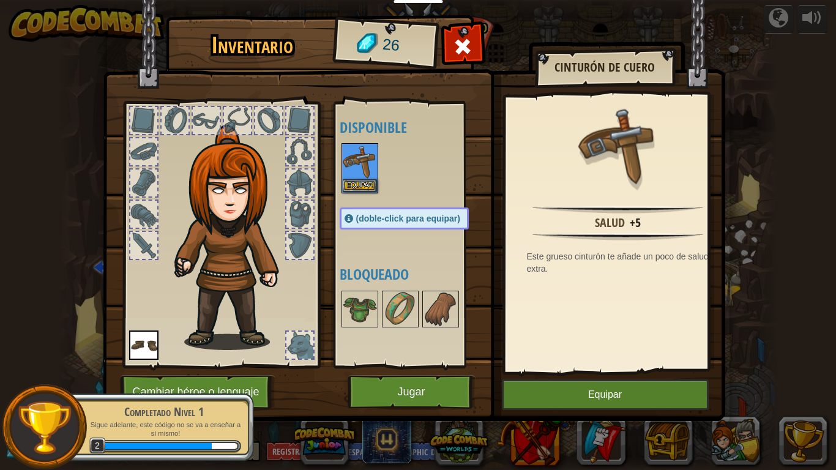
click at [536, 378] on img at bounding box center [414, 199] width 623 height 445
click at [536, 391] on button "Equipar" at bounding box center [605, 395] width 207 height 31
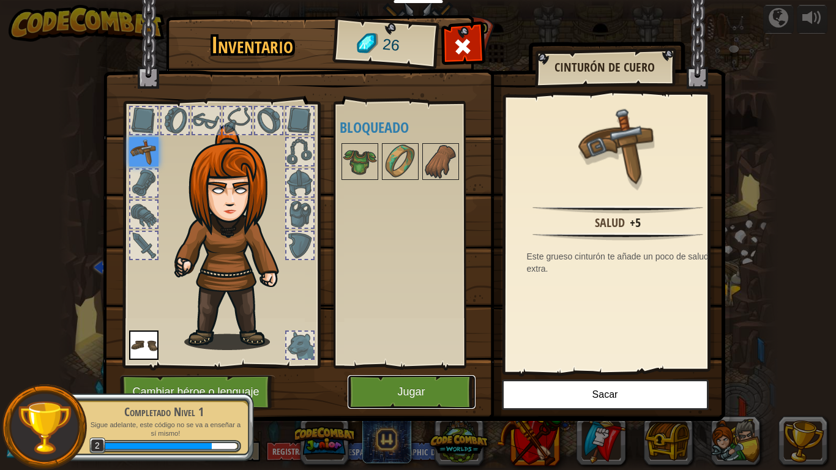
click at [413, 383] on button "Jugar" at bounding box center [412, 392] width 128 height 34
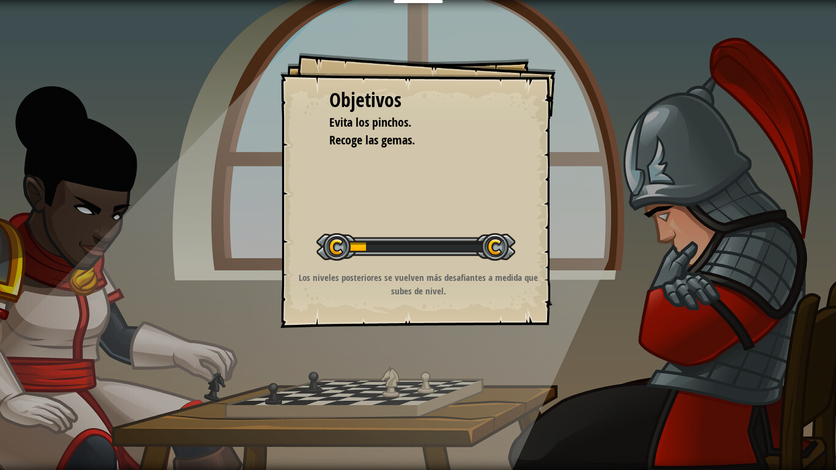
click at [356, 225] on div "Iniciar nivel" at bounding box center [416, 245] width 199 height 49
click at [354, 227] on div "Iniciar nivel" at bounding box center [416, 245] width 199 height 49
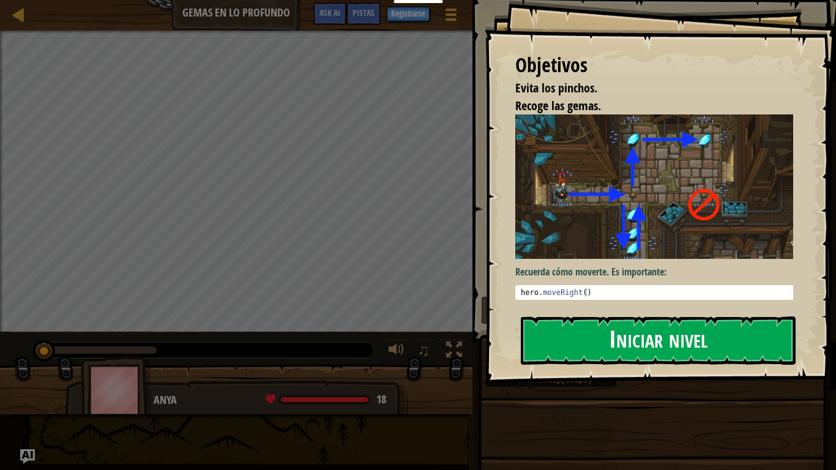
click at [611, 347] on button "Iniciar nivel" at bounding box center [658, 341] width 275 height 48
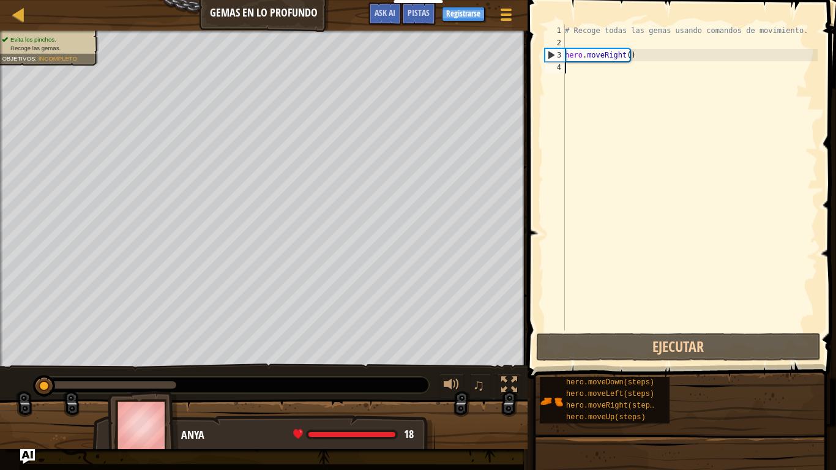
type textarea "m"
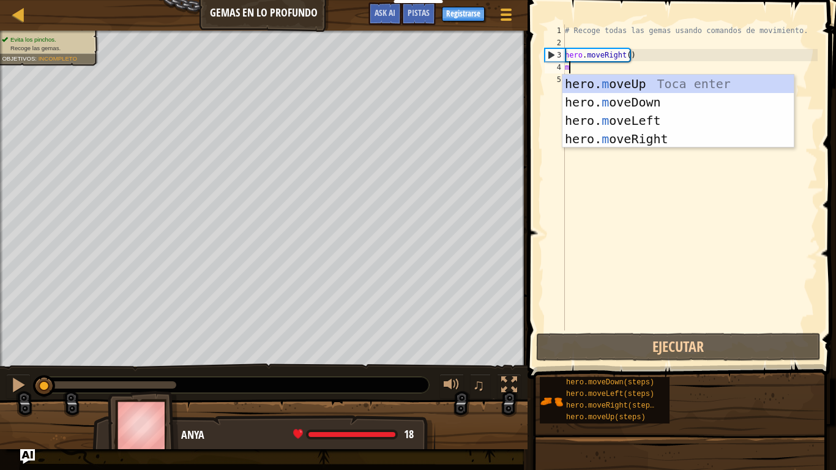
scroll to position [6, 0]
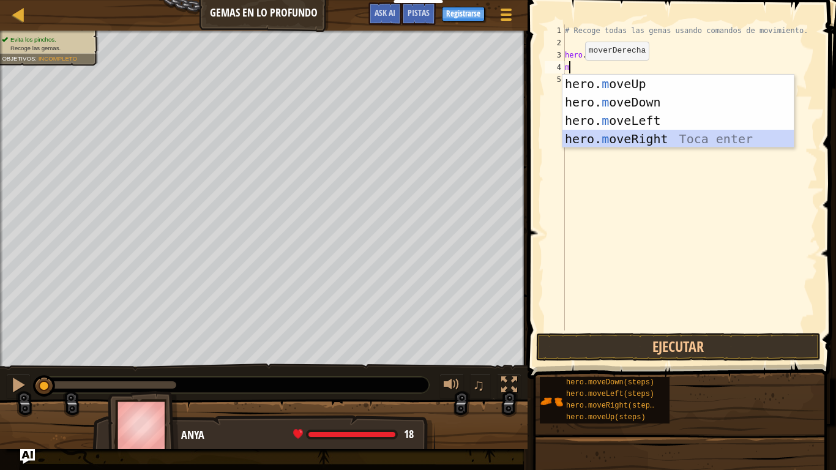
click at [609, 136] on div "hero. m oveUp Toca enter hero. m oveDown Toca enter hero. m oveLeft Toca enter …" at bounding box center [678, 130] width 231 height 110
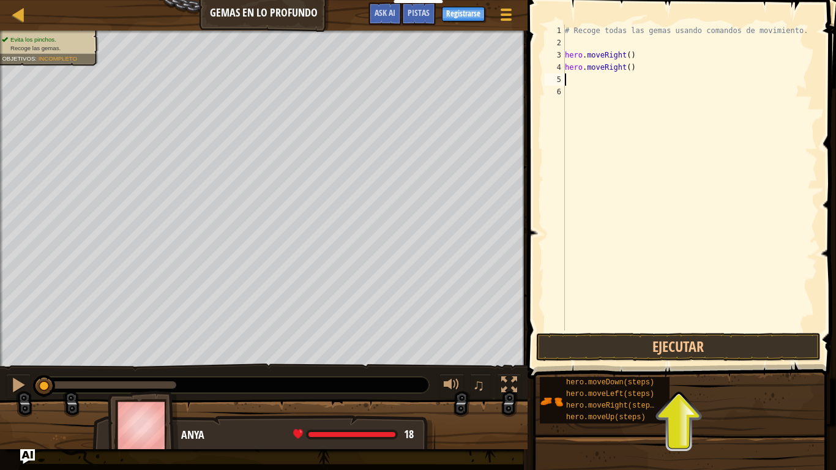
type textarea "m"
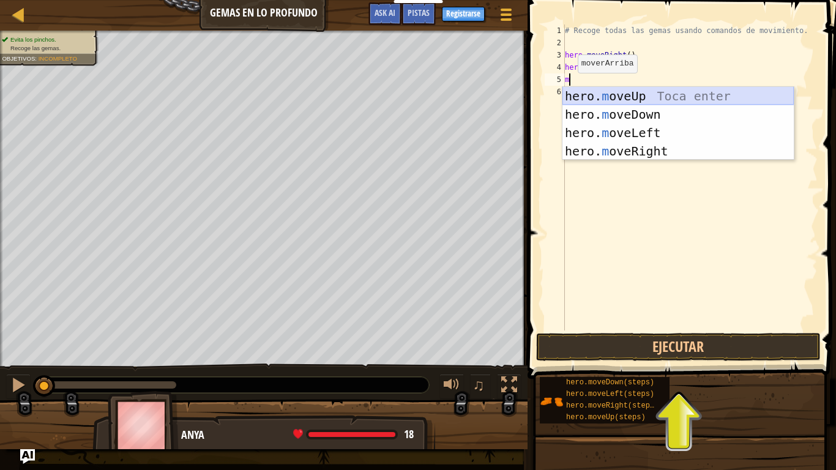
click at [590, 96] on div "hero. m oveUp Toca enter hero. m oveDown Toca enter hero. m oveLeft Toca enter …" at bounding box center [678, 142] width 231 height 110
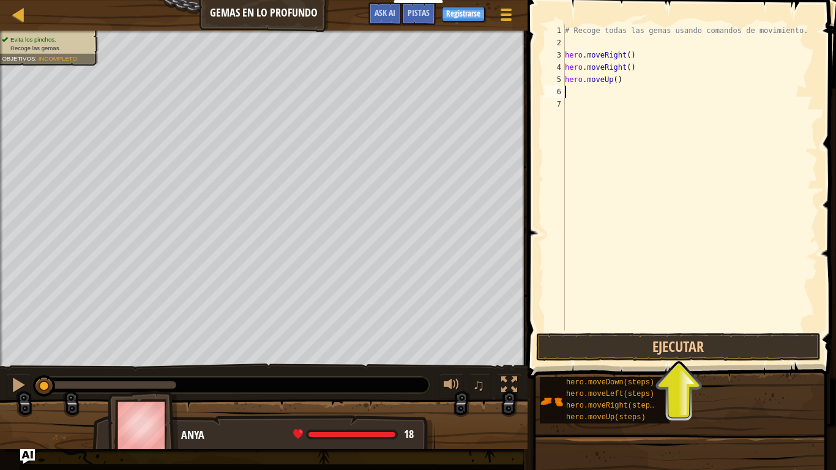
click at [567, 91] on div "# Recoge todas las gemas usando comandos de movimiento. hero . moveRight ( ) he…" at bounding box center [690, 189] width 255 height 331
type textarea "m"
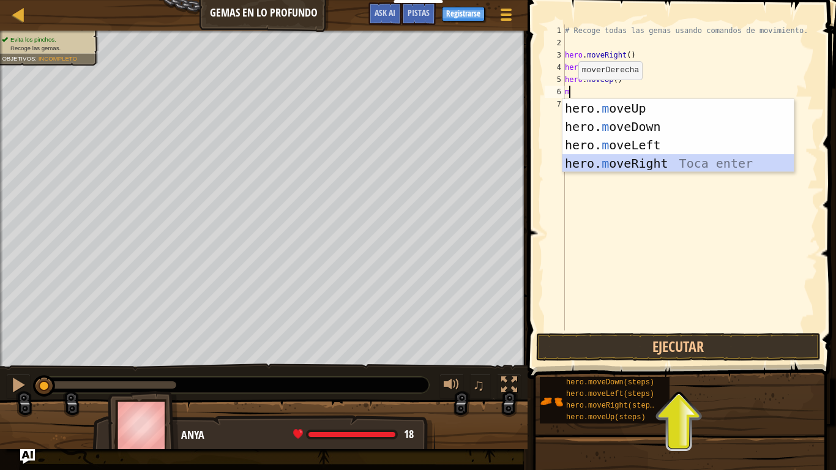
click at [606, 164] on div "hero. m oveUp Toca enter hero. m oveDown Toca enter hero. m oveLeft Toca enter …" at bounding box center [678, 154] width 231 height 110
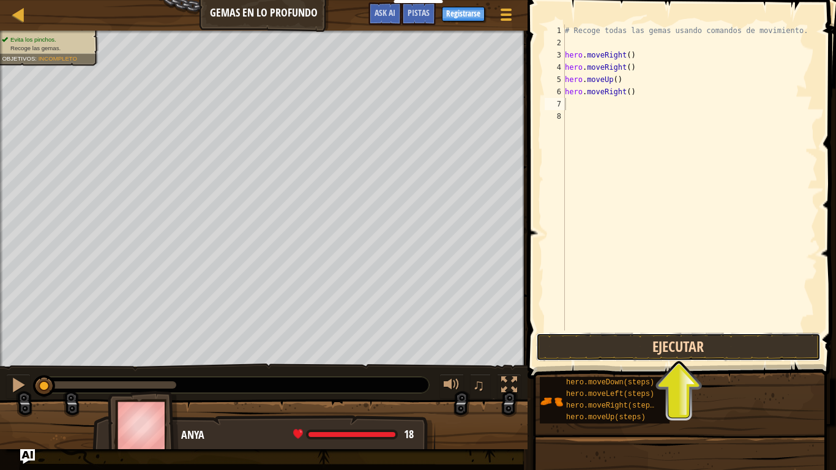
click at [640, 340] on button "Ejecutar" at bounding box center [678, 347] width 285 height 28
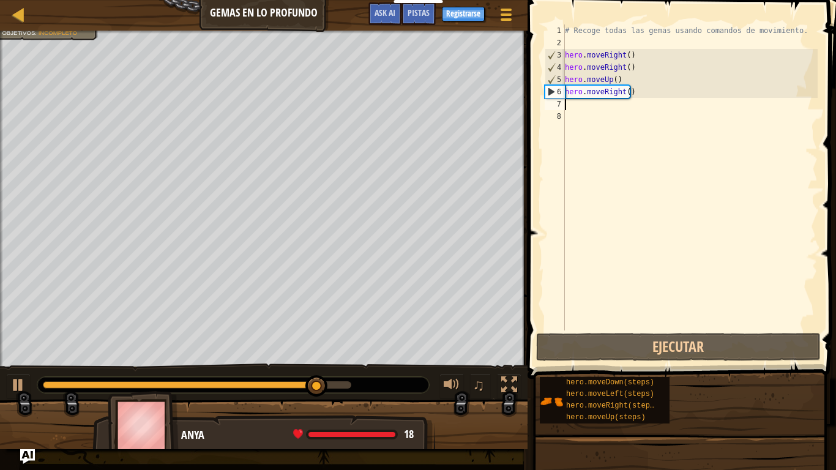
type textarea "m"
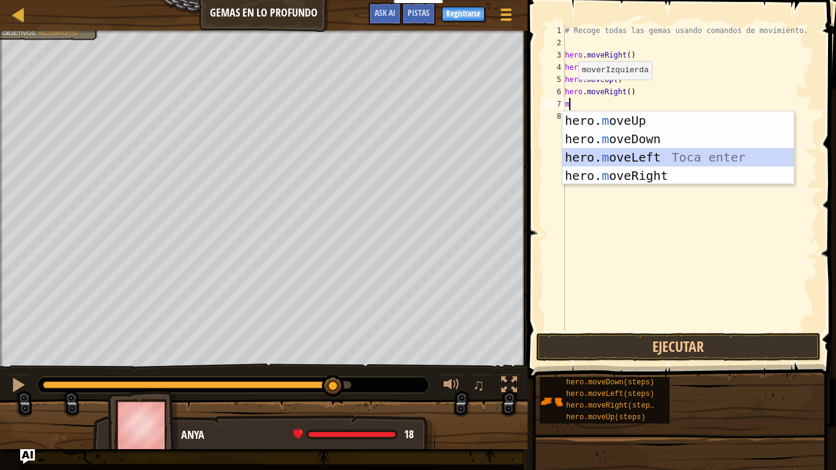
click at [595, 154] on div "hero. m oveUp Toca enter hero. m oveDown Toca enter hero. m oveLeft Toca enter …" at bounding box center [678, 166] width 231 height 110
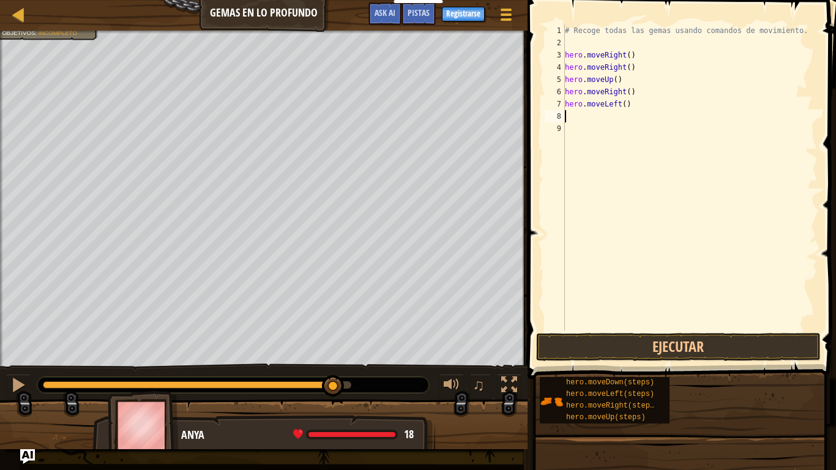
type textarea "m"
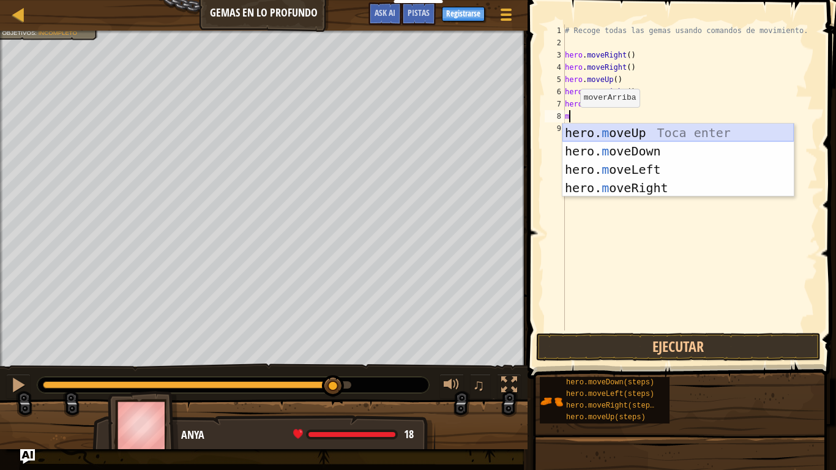
click at [571, 128] on div "hero. m oveUp Toca enter hero. m oveDown Toca enter hero. m oveLeft Toca enter …" at bounding box center [678, 179] width 231 height 110
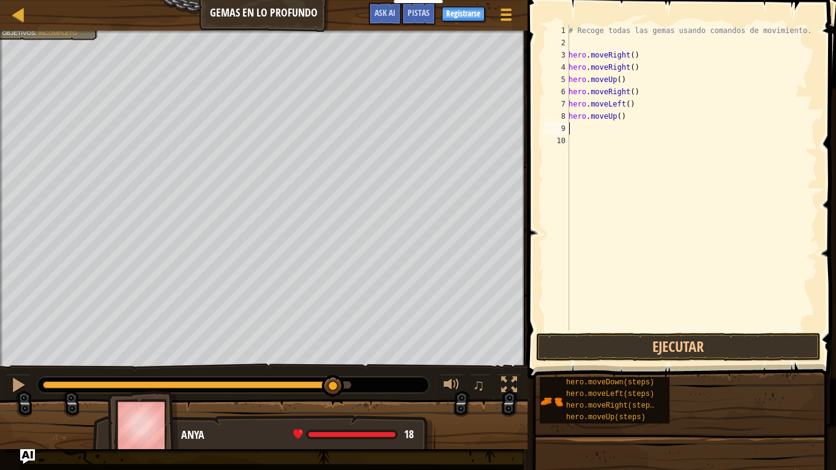
type textarea "m"
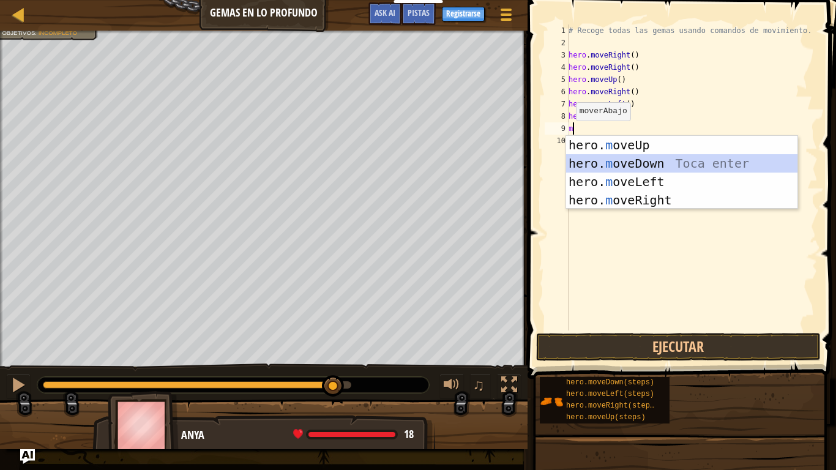
click at [573, 154] on div "hero. m oveUp Toca enter hero. m oveDown Toca enter hero. m oveLeft Toca enter …" at bounding box center [681, 191] width 231 height 110
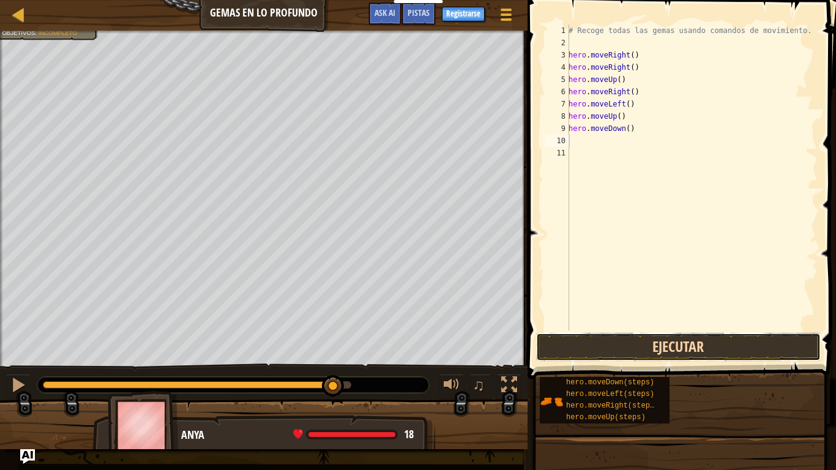
click at [657, 347] on button "Ejecutar" at bounding box center [678, 347] width 285 height 28
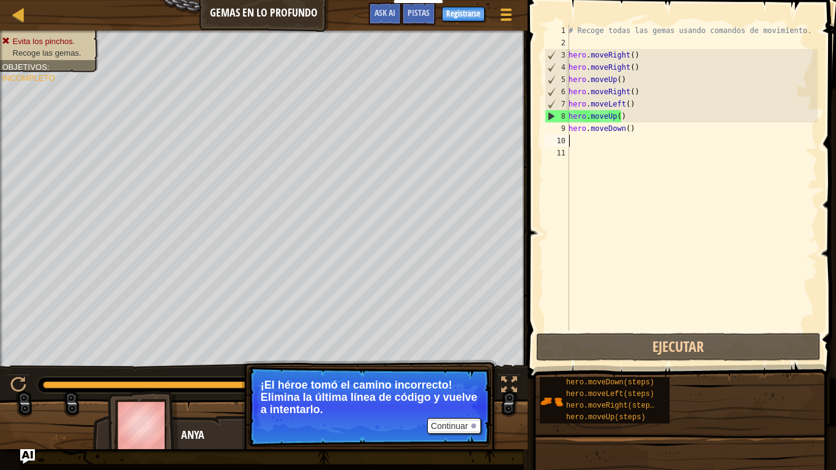
click at [429, 364] on div "Continuar ¡El héroe tomó el camino incorrecto! Elimina la última línea de códig…" at bounding box center [369, 450] width 255 height 181
click at [449, 392] on button "Continuar" at bounding box center [454, 426] width 54 height 16
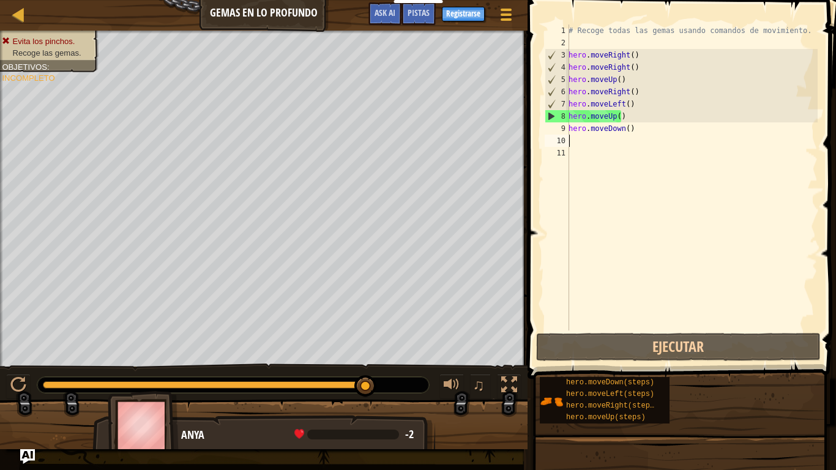
type textarea "m"
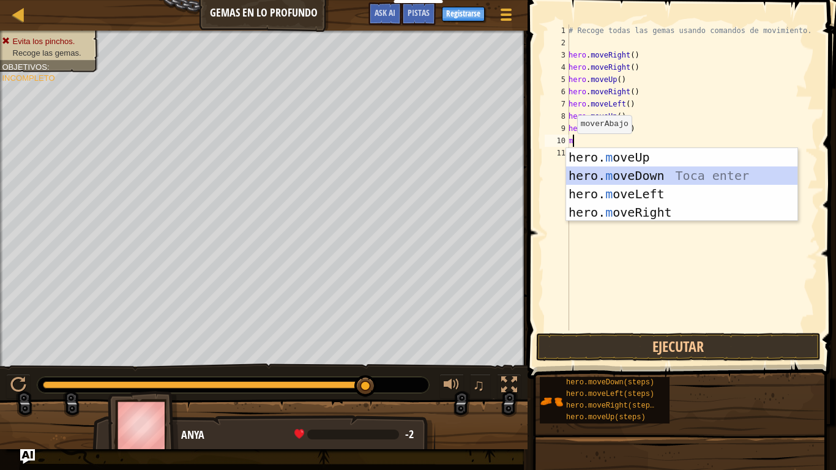
click at [590, 170] on div "hero. m oveUp Toca enter hero. m oveDown Toca enter hero. m oveLeft Toca enter …" at bounding box center [681, 203] width 231 height 110
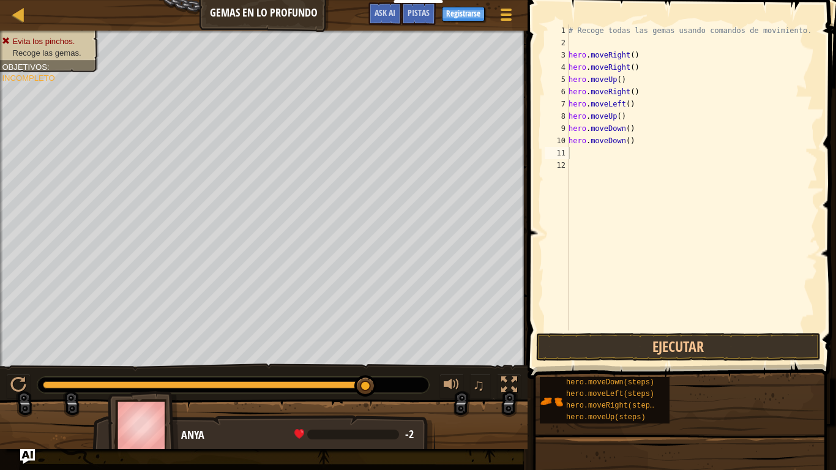
click at [649, 332] on span at bounding box center [683, 171] width 318 height 415
click at [651, 340] on button "Ejecutar" at bounding box center [678, 347] width 285 height 28
type textarea "h"
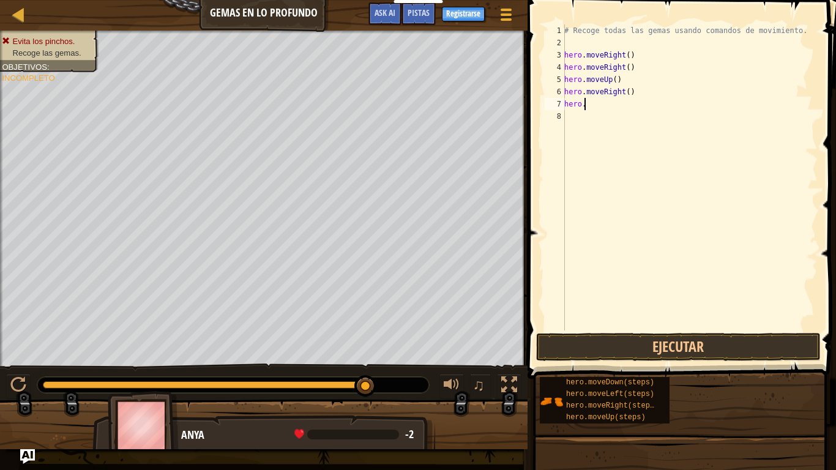
type textarea "h"
click at [604, 343] on button "Ejecutar" at bounding box center [678, 347] width 285 height 28
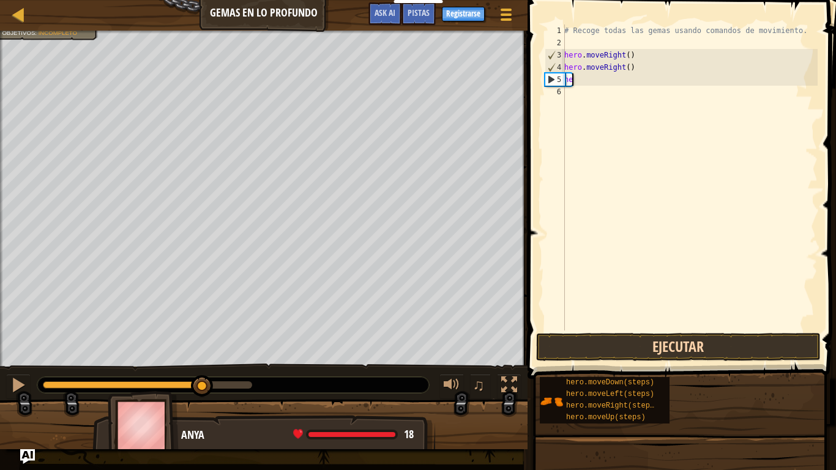
type textarea "h"
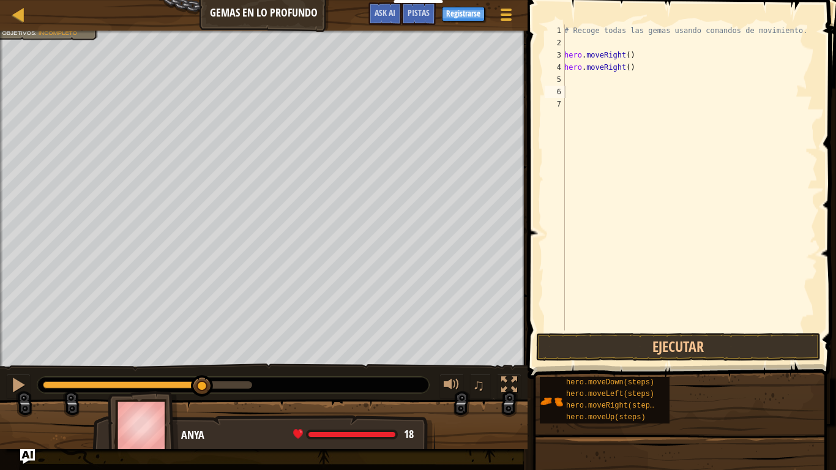
click at [618, 350] on button "Ejecutar" at bounding box center [678, 347] width 285 height 28
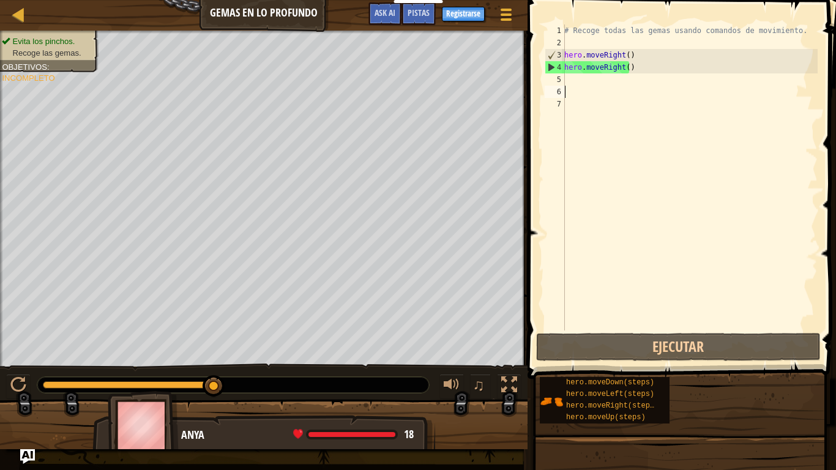
click at [567, 89] on div "# Recoge todas las gemas usando comandos de movimiento. hero . moveRight ( ) he…" at bounding box center [690, 189] width 256 height 331
type textarea "m"
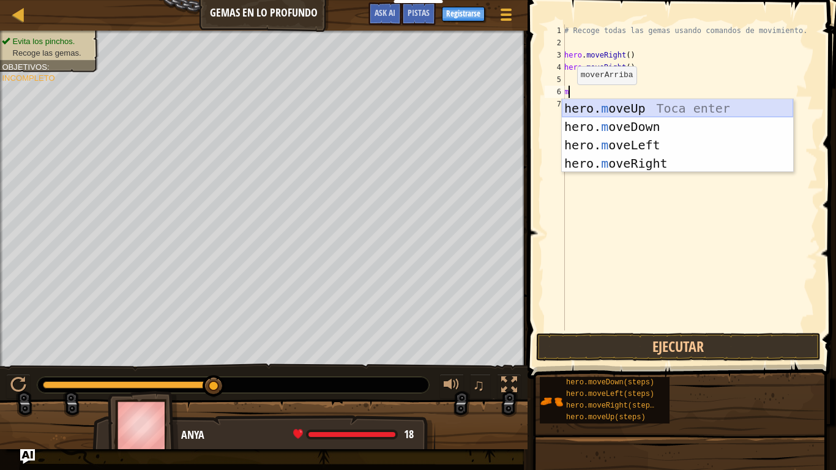
click at [574, 101] on div "hero. m oveUp Toca enter hero. m oveDown Toca enter hero. m oveLeft Toca enter …" at bounding box center [677, 154] width 231 height 110
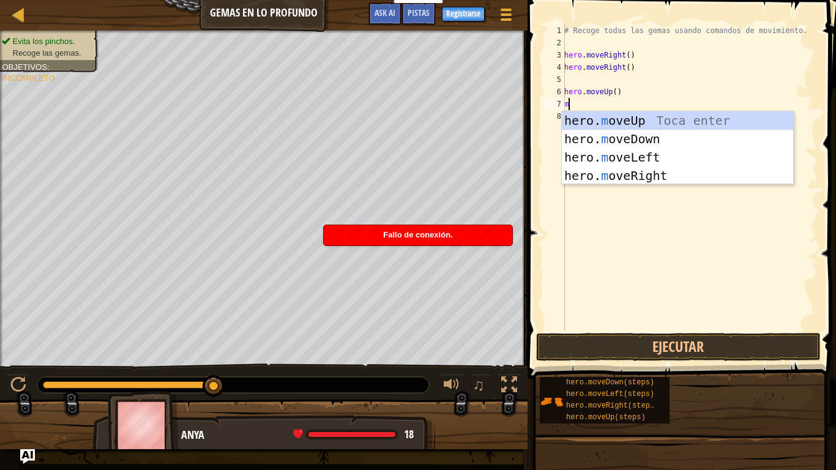
type textarea "m"
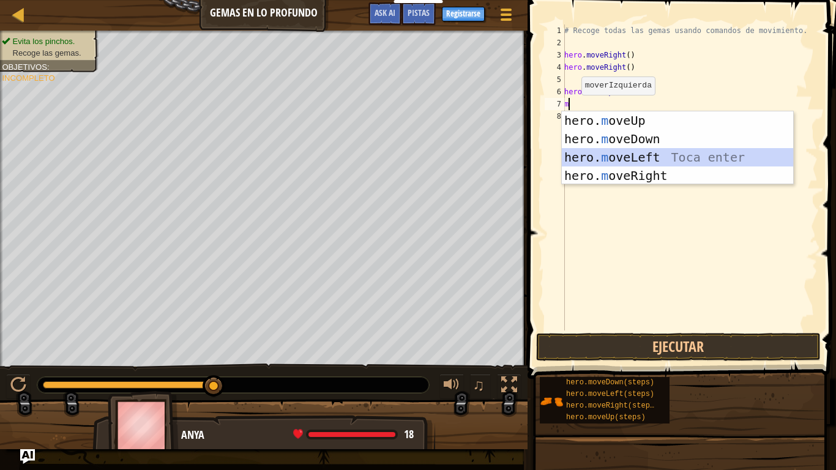
click at [580, 156] on div "hero. m oveUp Toca enter hero. m oveDown Toca enter hero. m oveLeft Toca enter …" at bounding box center [677, 166] width 231 height 110
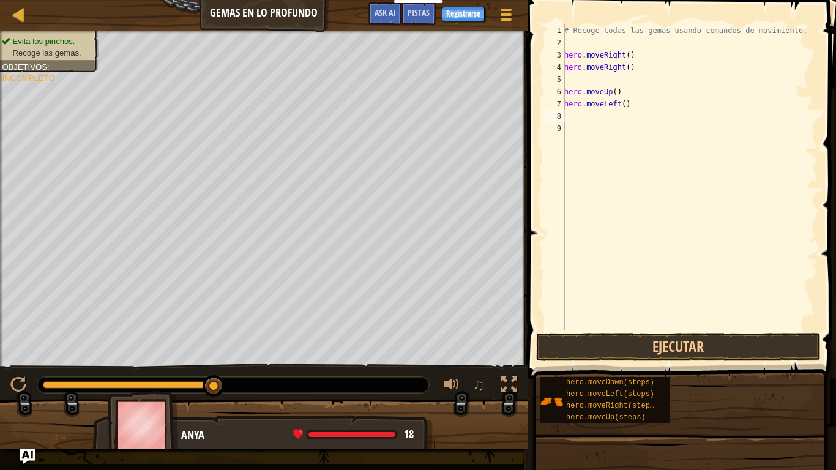
type textarea "m"
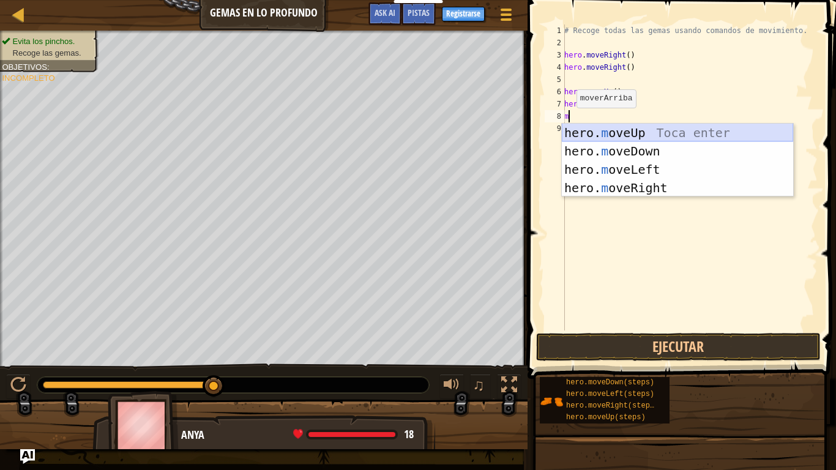
click at [571, 129] on div "hero. m oveUp Toca enter hero. m oveDown Toca enter hero. m oveLeft Toca enter …" at bounding box center [677, 179] width 231 height 110
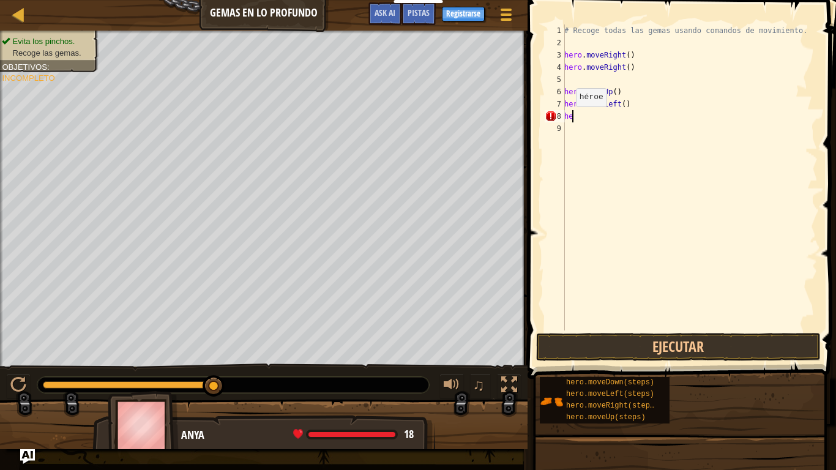
type textarea "h"
type textarea "m"
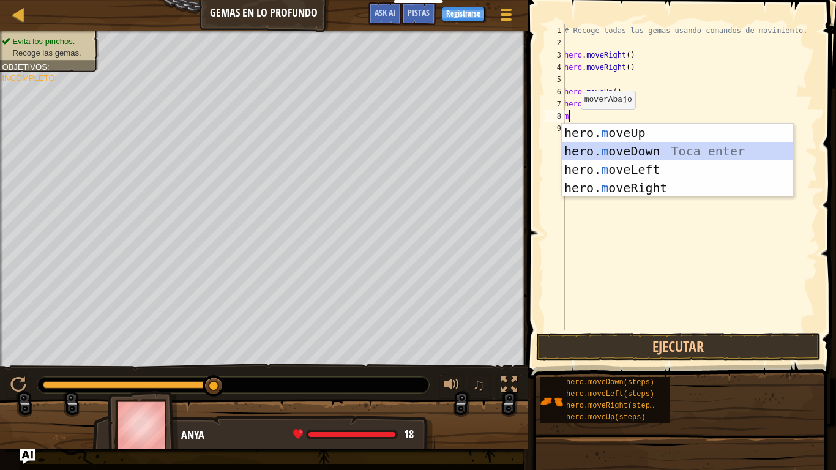
click at [584, 147] on div "hero. m oveUp Toca enter hero. m oveDown Toca enter hero. m oveLeft Toca enter …" at bounding box center [677, 179] width 231 height 110
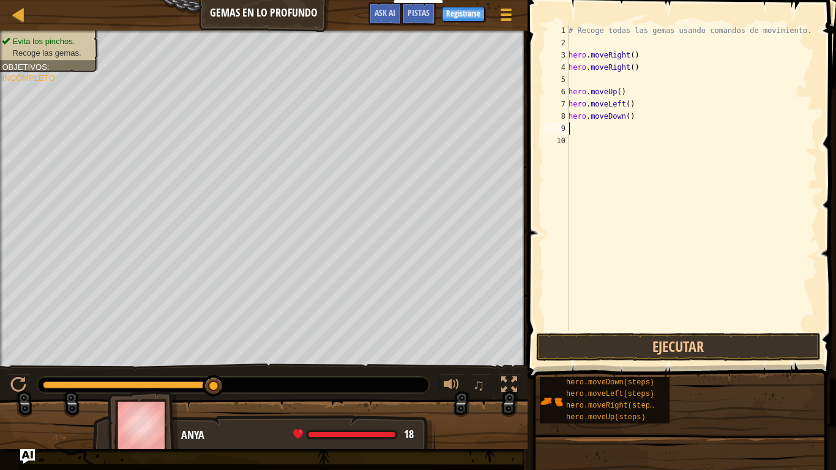
type textarea "m"
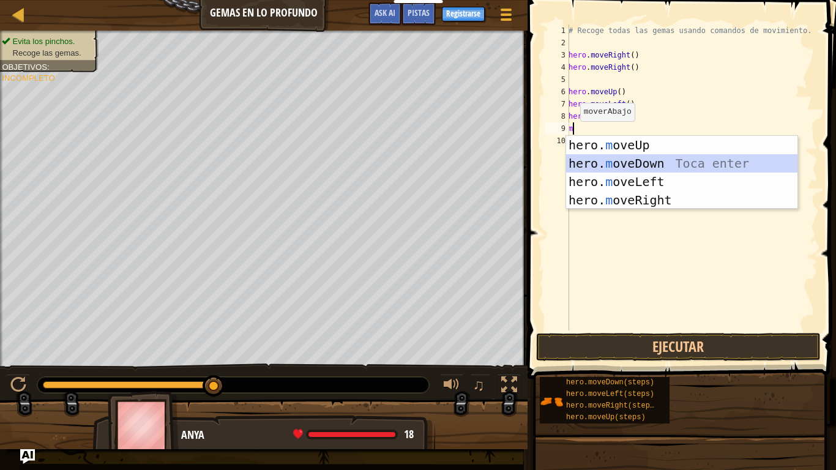
click at [584, 160] on div "hero. m oveUp Toca enter hero. m oveDown Toca enter hero. m oveLeft Toca enter …" at bounding box center [681, 191] width 231 height 110
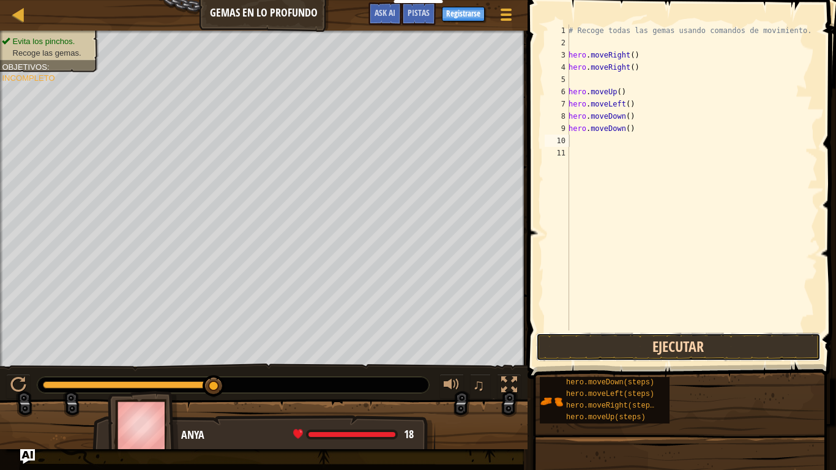
click at [640, 334] on button "Ejecutar" at bounding box center [678, 347] width 285 height 28
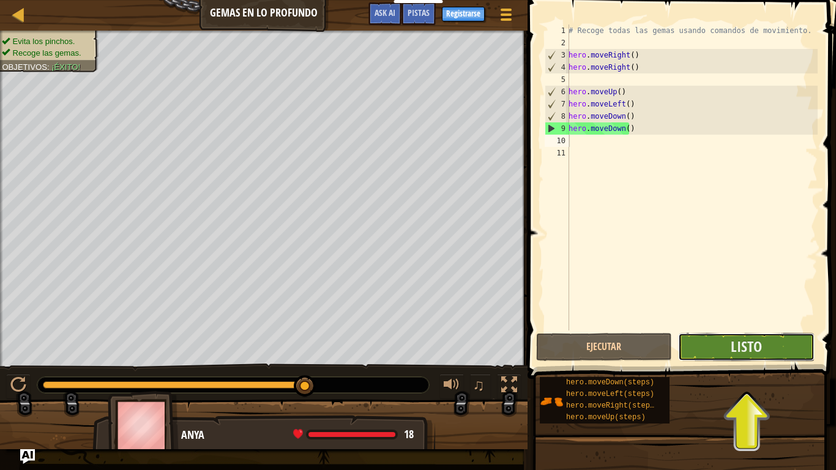
click at [770, 342] on button "Listo" at bounding box center [746, 347] width 137 height 28
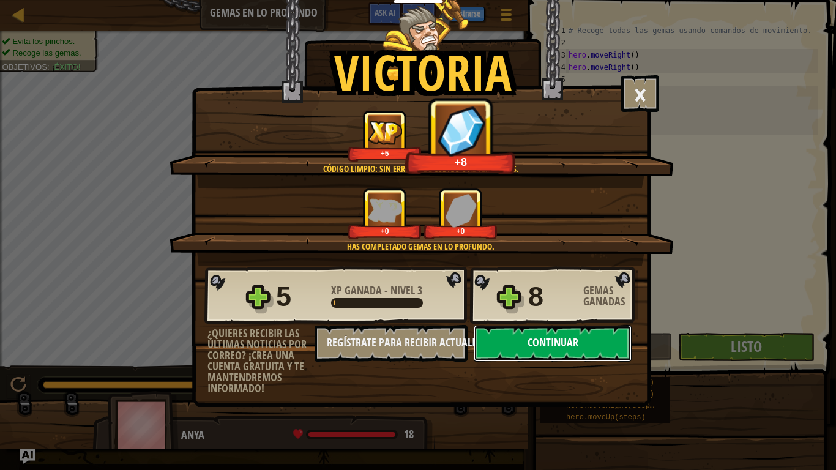
click at [578, 341] on button "Continuar" at bounding box center [553, 343] width 158 height 37
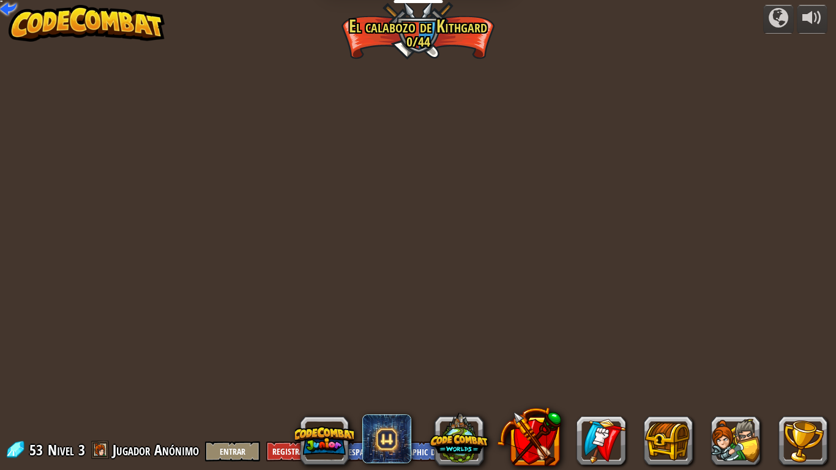
select select "es-419"
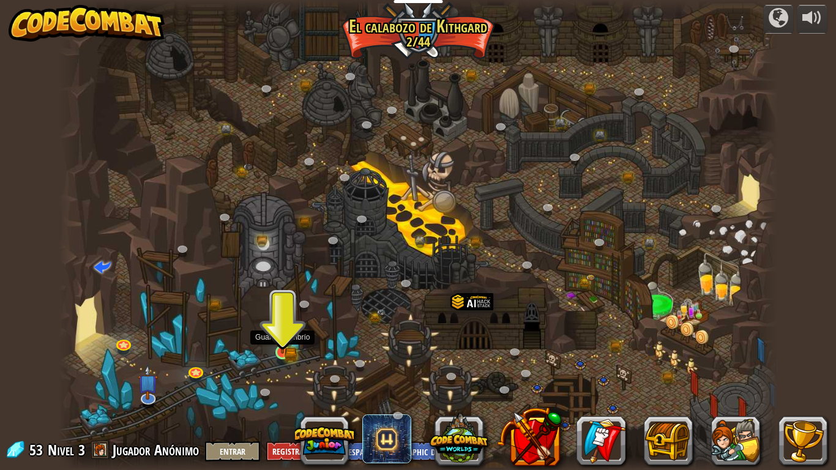
click at [289, 334] on img at bounding box center [283, 333] width 18 height 40
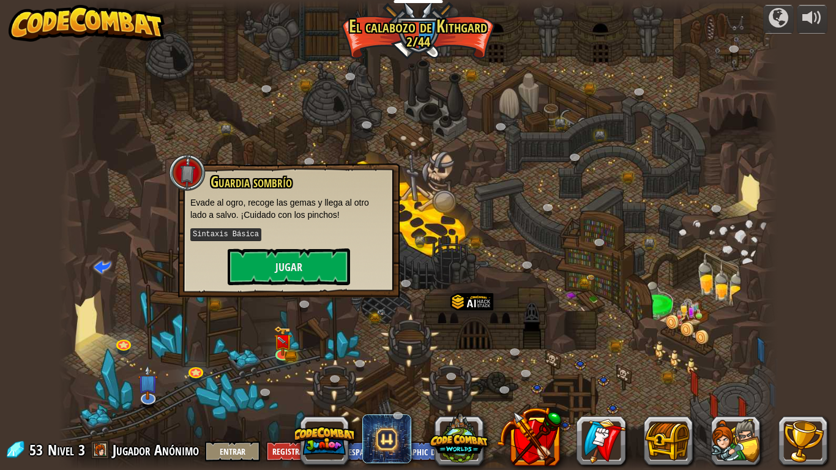
click at [294, 246] on div "Guardia sombrío Evade al ogro, recoge las gemas y llega al otro lado a salvo. ¡…" at bounding box center [288, 229] width 197 height 111
click at [297, 261] on button "Jugar" at bounding box center [289, 267] width 122 height 37
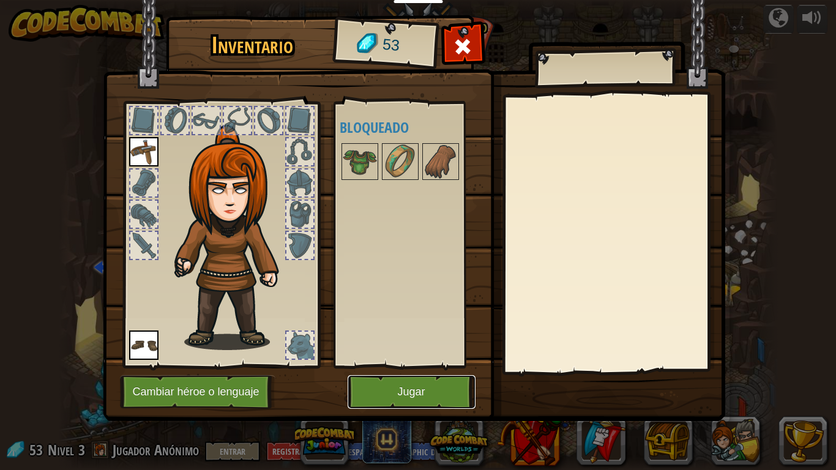
click at [413, 384] on button "Jugar" at bounding box center [412, 392] width 128 height 34
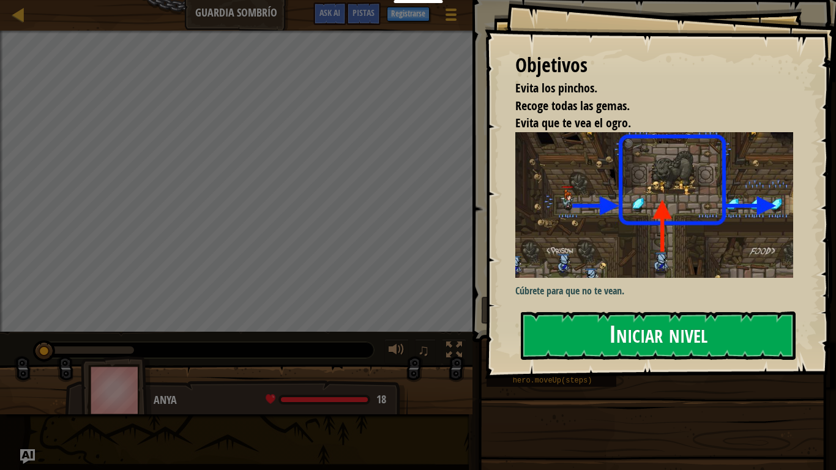
click at [600, 314] on button "Iniciar nivel" at bounding box center [658, 336] width 275 height 48
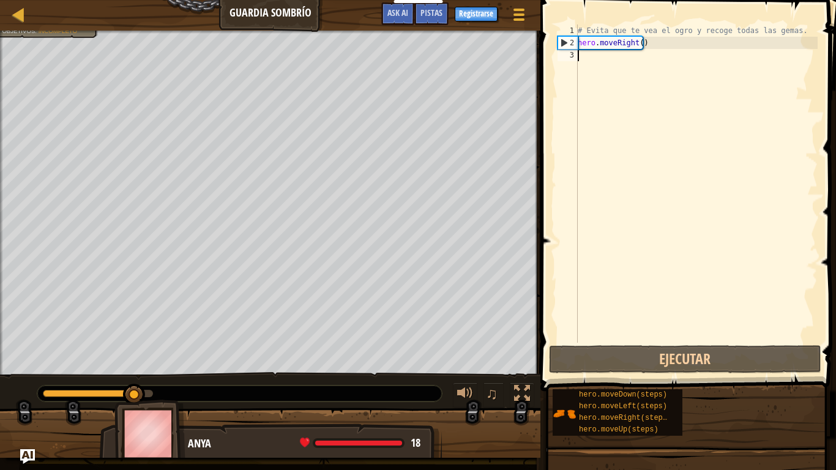
type textarea "m"
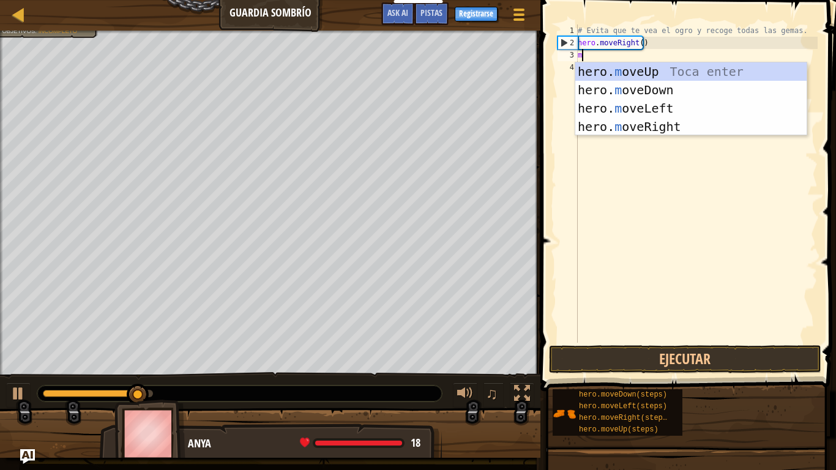
scroll to position [6, 0]
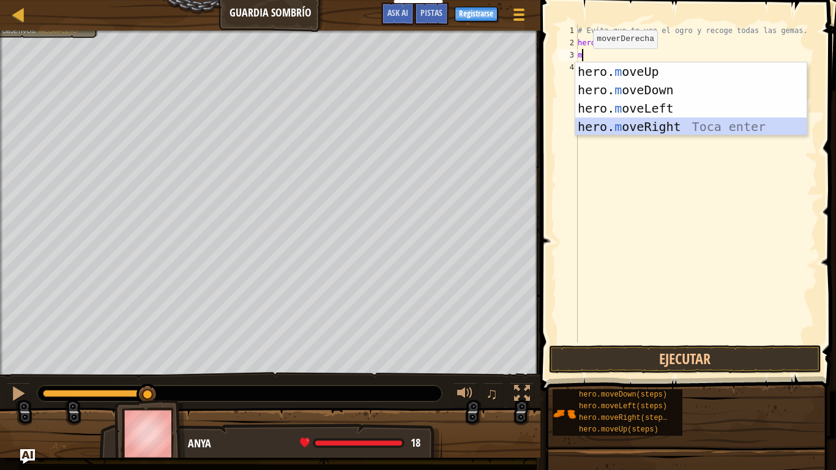
click at [602, 122] on div "hero. m oveUp Toca enter hero. m oveDown Toca enter hero. m oveLeft Toca enter …" at bounding box center [691, 117] width 231 height 110
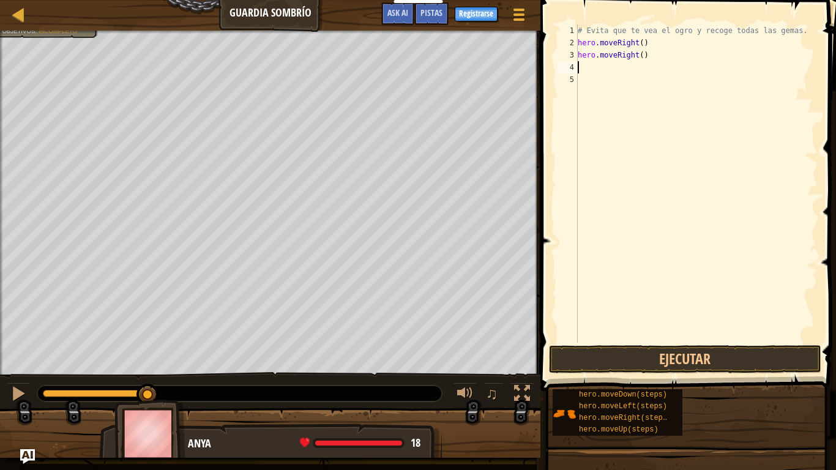
type textarea "m"
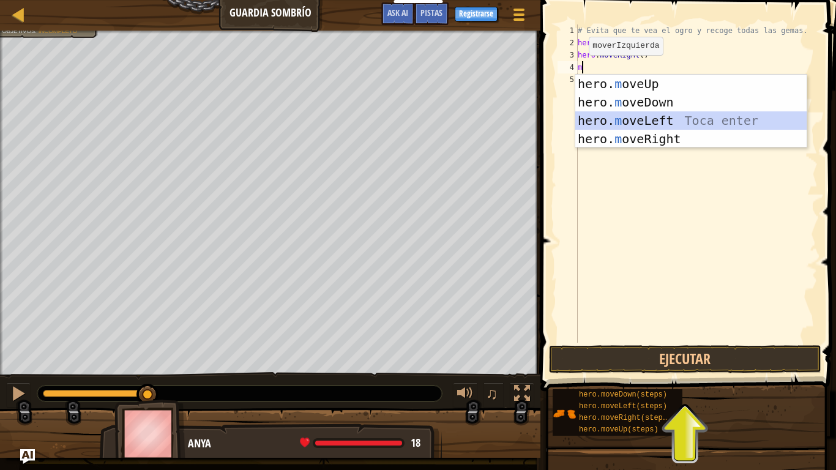
click at [591, 117] on div "hero. m oveUp Toca enter hero. m oveDown Toca enter hero. m oveLeft Toca enter …" at bounding box center [691, 130] width 231 height 110
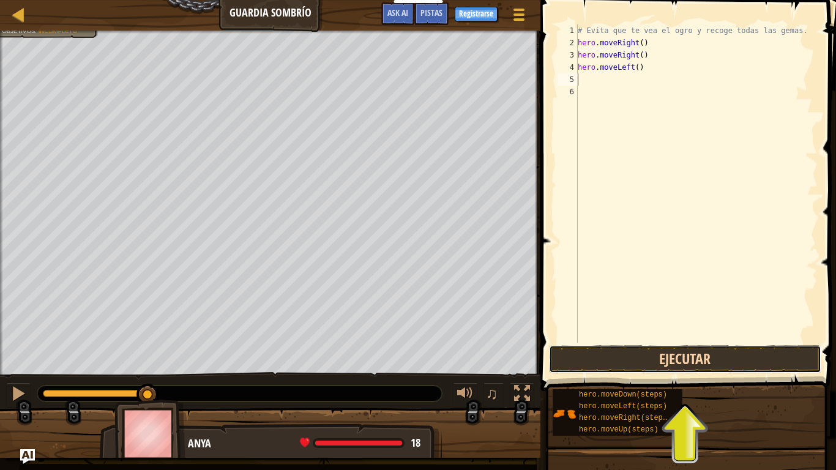
click at [652, 351] on button "Ejecutar" at bounding box center [685, 359] width 272 height 28
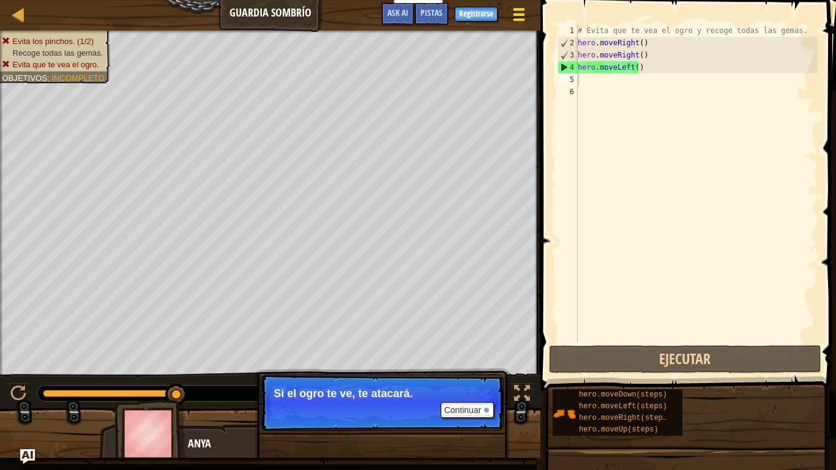
click at [514, 13] on span at bounding box center [520, 14] width 12 height 2
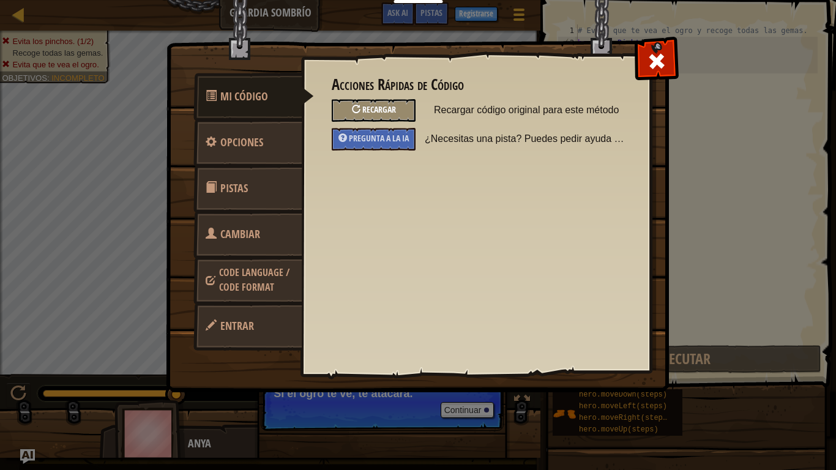
click at [394, 105] on span "Recargar" at bounding box center [379, 109] width 34 height 12
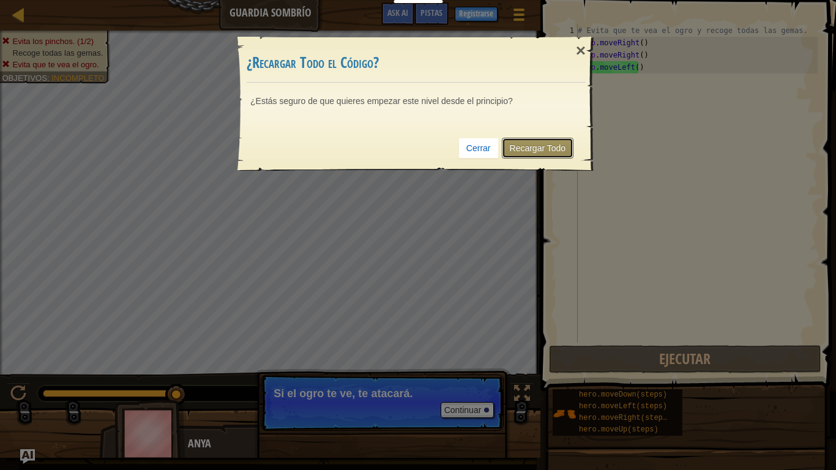
click at [512, 143] on link "Recargar Todo" at bounding box center [538, 148] width 72 height 21
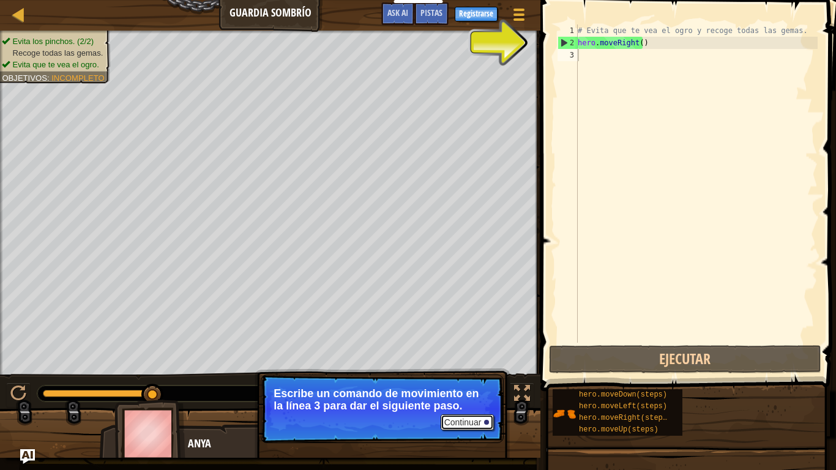
click at [454, 392] on button "Continuar" at bounding box center [468, 423] width 54 height 16
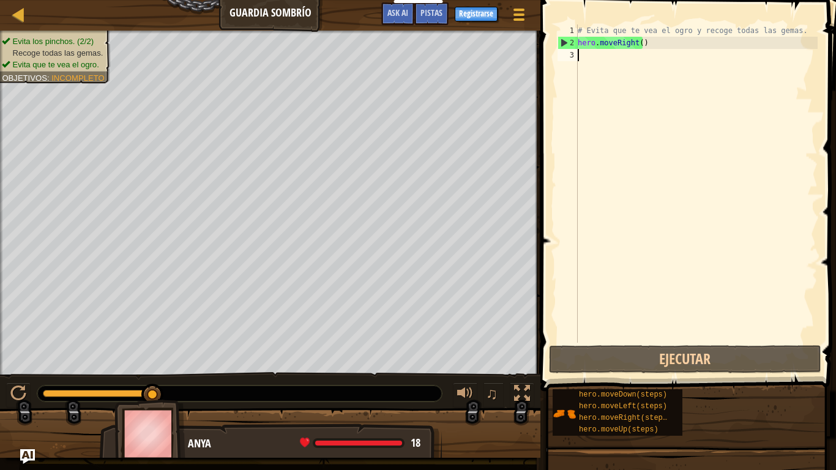
type textarea "m"
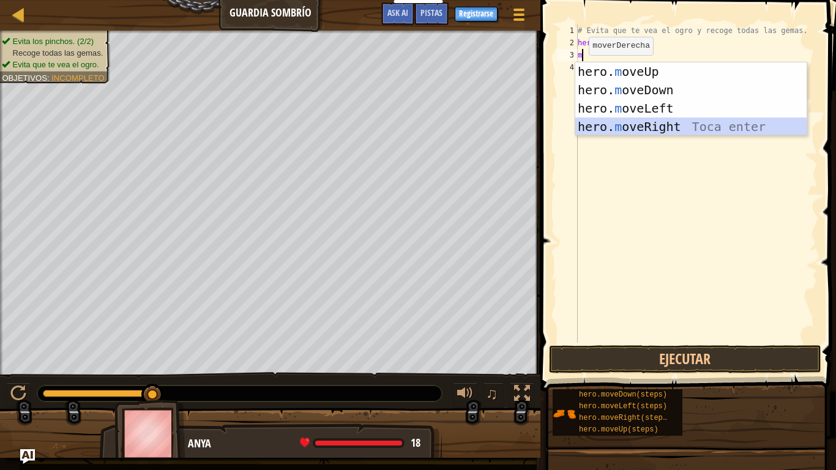
click at [604, 127] on div "hero. m oveUp Toca enter hero. m oveDown Toca enter hero. m oveLeft Toca enter …" at bounding box center [691, 117] width 231 height 110
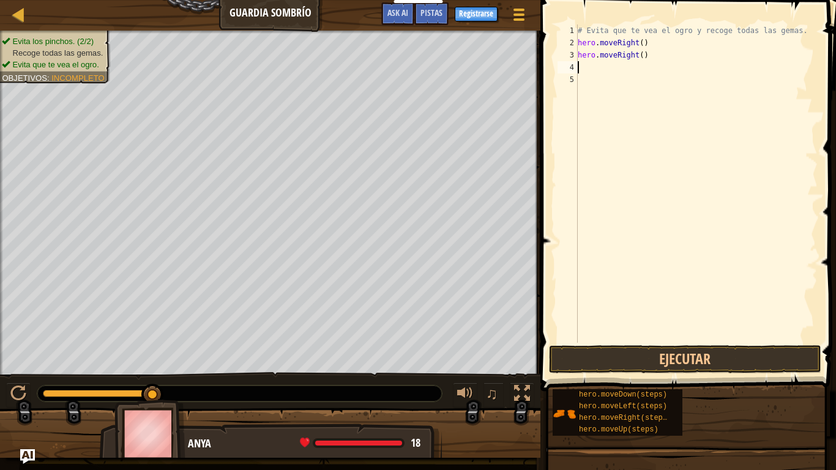
type textarea "m"
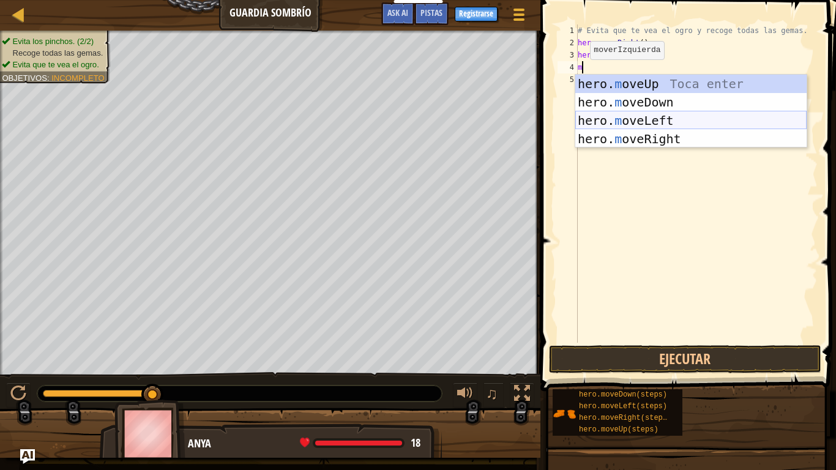
click at [588, 117] on div "hero. m oveUp Toca enter hero. m oveDown Toca enter hero. m oveLeft Toca enter …" at bounding box center [691, 130] width 231 height 110
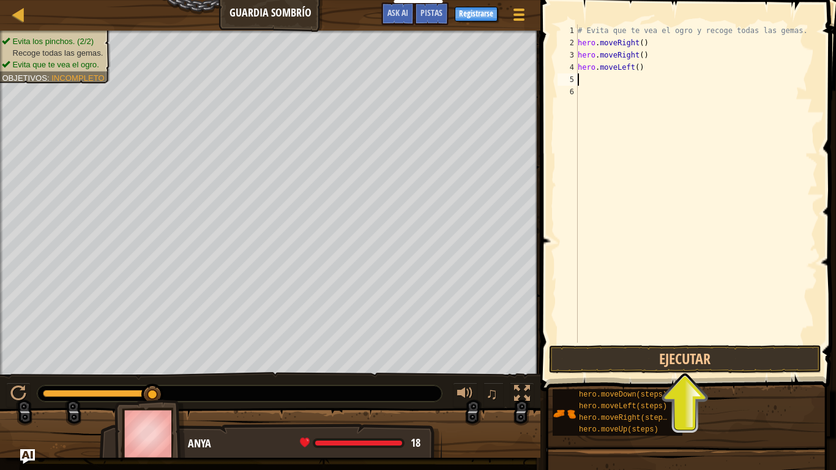
type textarea "m"
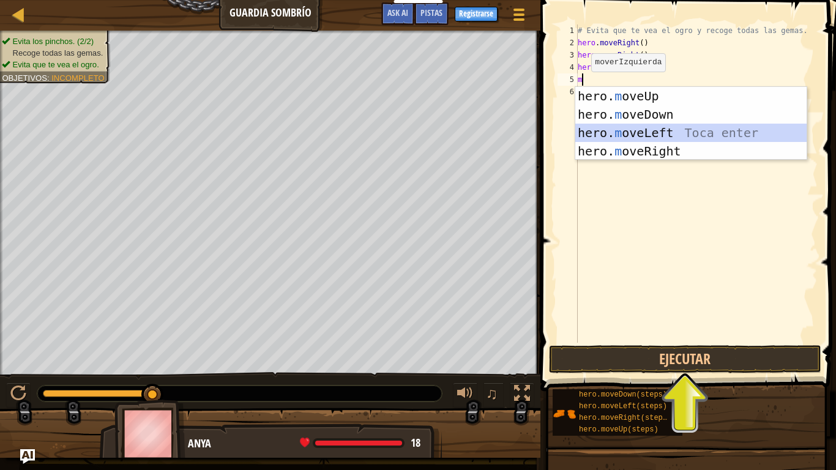
click at [602, 124] on div "hero. m oveUp Toca enter hero. m oveDown Toca enter hero. m oveLeft Toca enter …" at bounding box center [691, 142] width 231 height 110
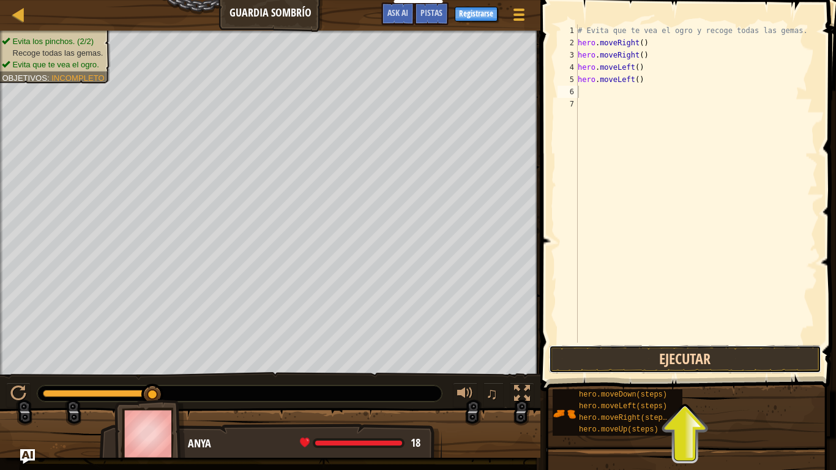
click at [700, 352] on button "Ejecutar" at bounding box center [685, 359] width 272 height 28
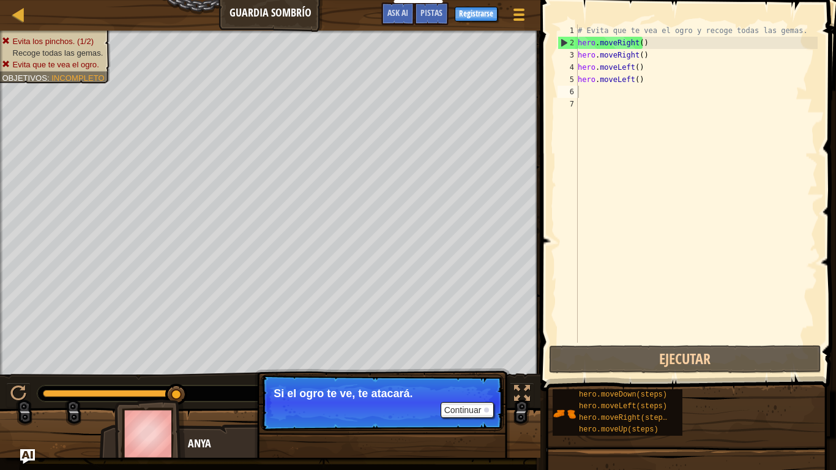
click at [378, 392] on div "Continuar Si el ogro te ve, te atacará." at bounding box center [382, 465] width 255 height 181
click at [465, 392] on button "Continuar" at bounding box center [468, 410] width 54 height 16
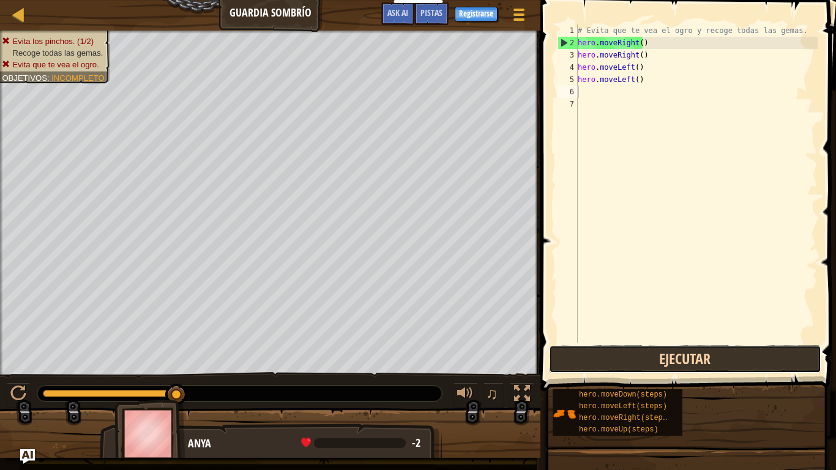
click at [659, 360] on button "Ejecutar" at bounding box center [685, 359] width 272 height 28
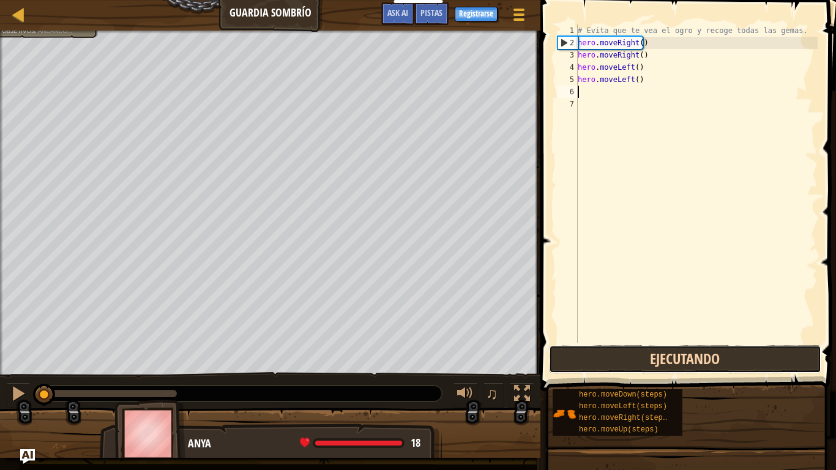
click at [659, 360] on button "Ejecutando" at bounding box center [685, 359] width 272 height 28
click at [659, 360] on button "Ejecutar" at bounding box center [685, 359] width 272 height 28
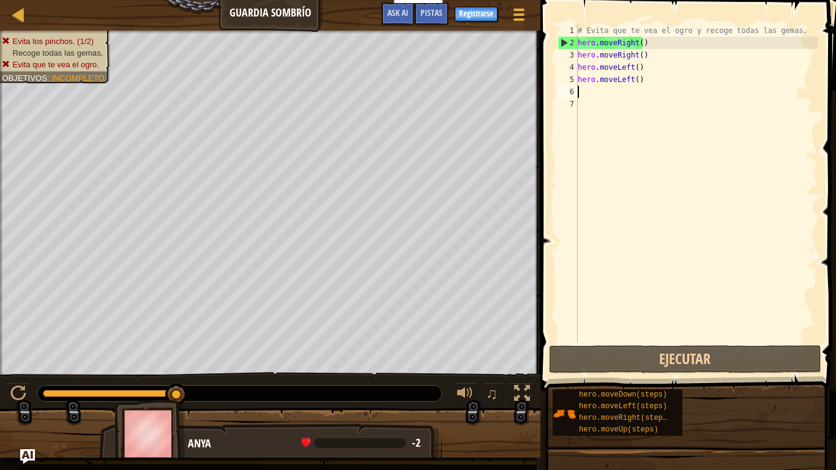
type textarea "m"
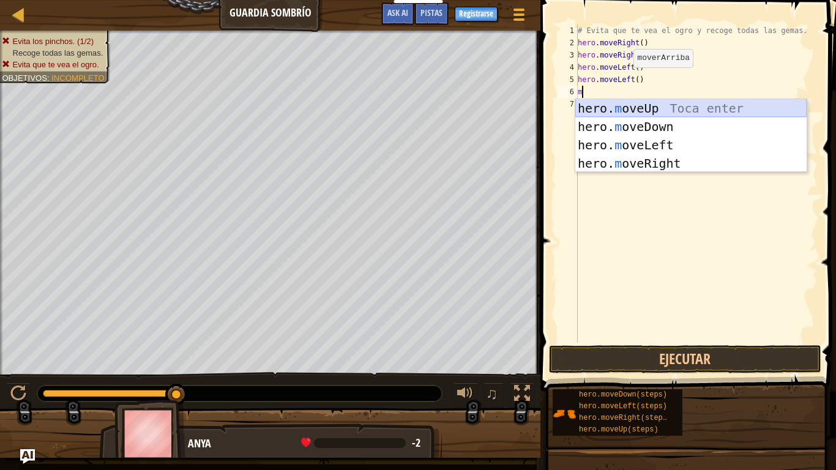
click at [609, 102] on div "hero. m oveUp Toca enter hero. m oveDown Toca enter hero. m oveLeft Toca enter …" at bounding box center [691, 154] width 231 height 110
click at [609, 102] on div "# Evita que te vea el ogro y recoge todas las gemas. hero . moveRight ( ) hero …" at bounding box center [697, 195] width 242 height 343
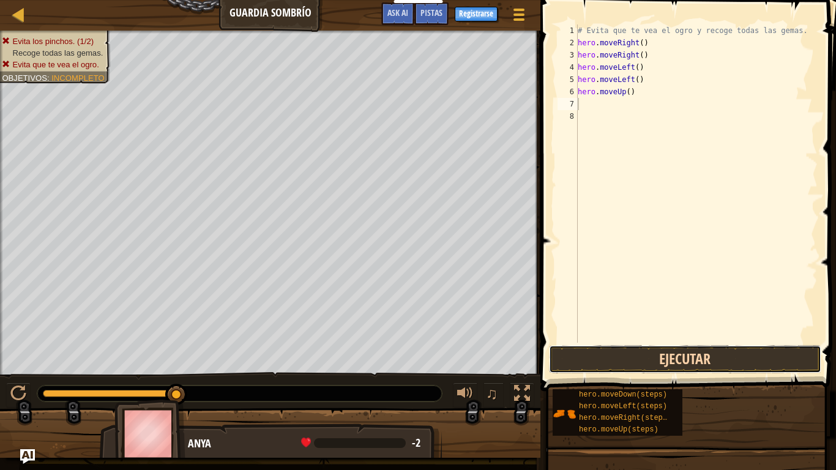
click at [585, 358] on button "Ejecutar" at bounding box center [685, 359] width 272 height 28
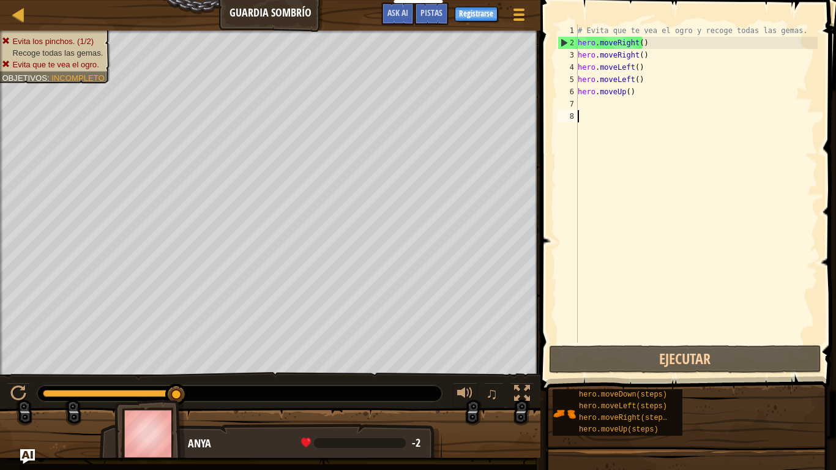
click at [708, 337] on div "# Evita que te vea el ogro y recoge todas las gemas. hero . moveRight ( ) hero …" at bounding box center [697, 195] width 242 height 343
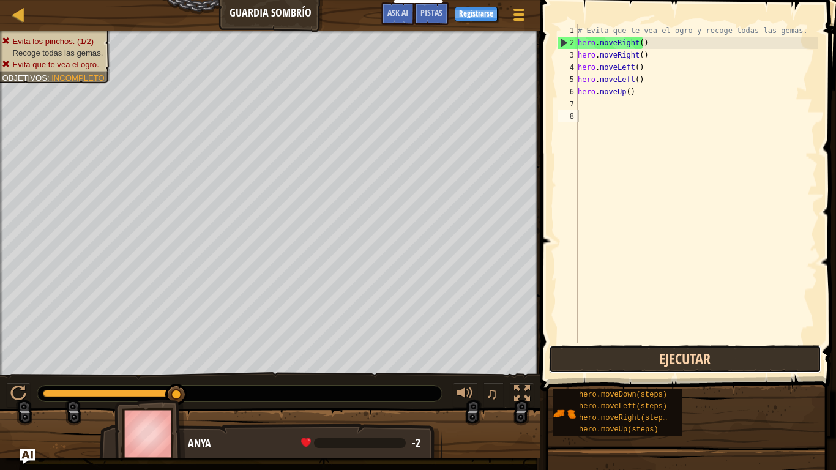
click at [711, 352] on button "Ejecutar" at bounding box center [685, 359] width 272 height 28
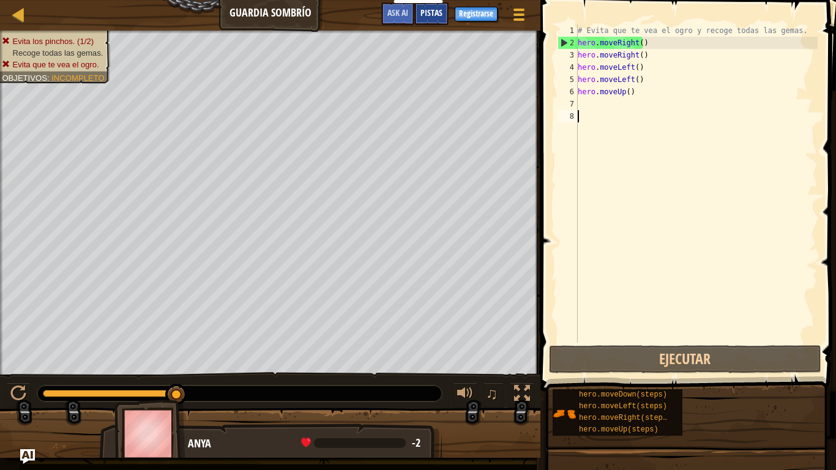
click at [427, 8] on span "Pistas" at bounding box center [432, 13] width 22 height 12
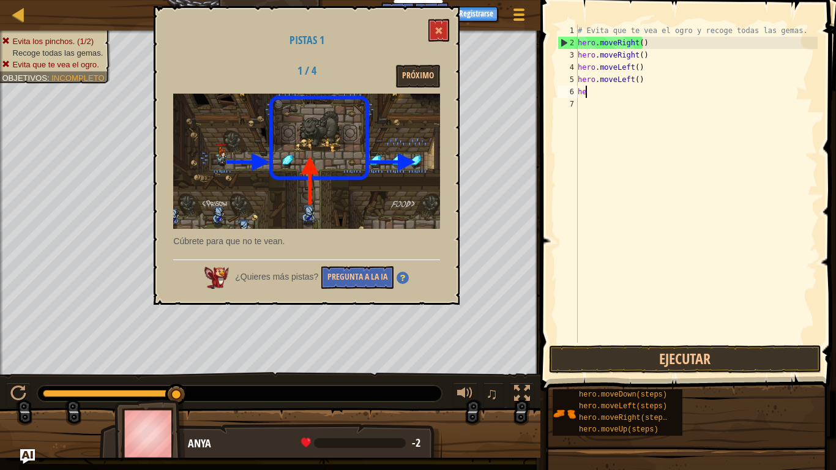
type textarea "h"
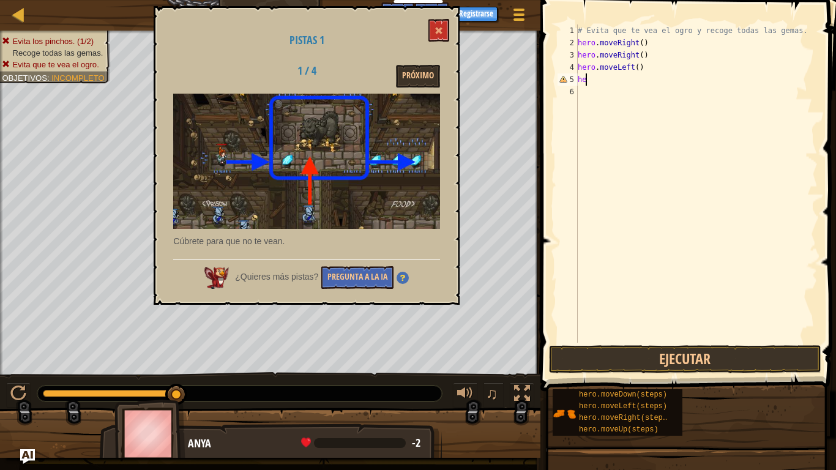
type textarea "h"
type textarea "m"
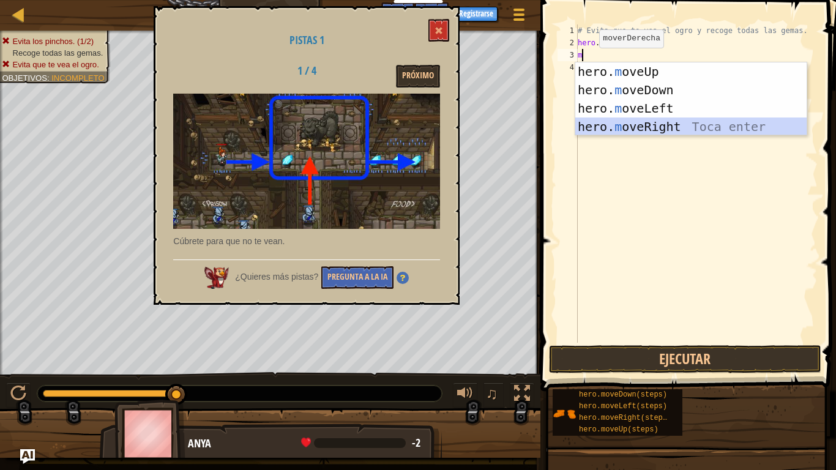
click at [602, 130] on div "hero. m oveUp Toca enter hero. m oveDown Toca enter hero. m oveLeft Toca enter …" at bounding box center [691, 117] width 231 height 110
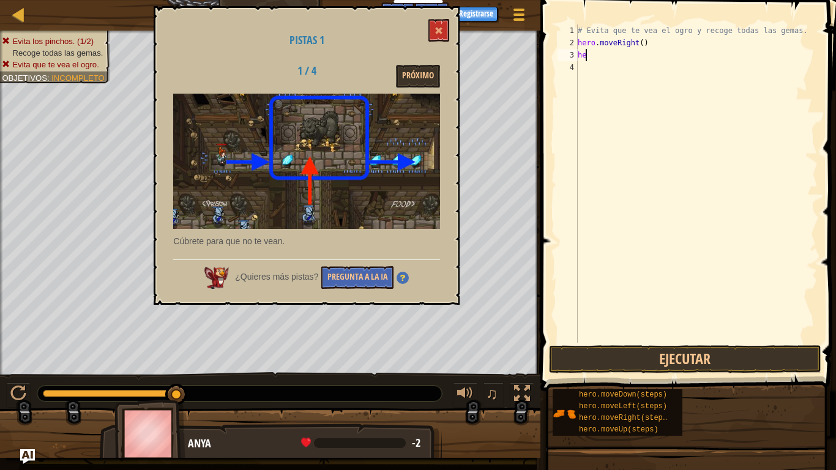
type textarea "h"
type textarea "m"
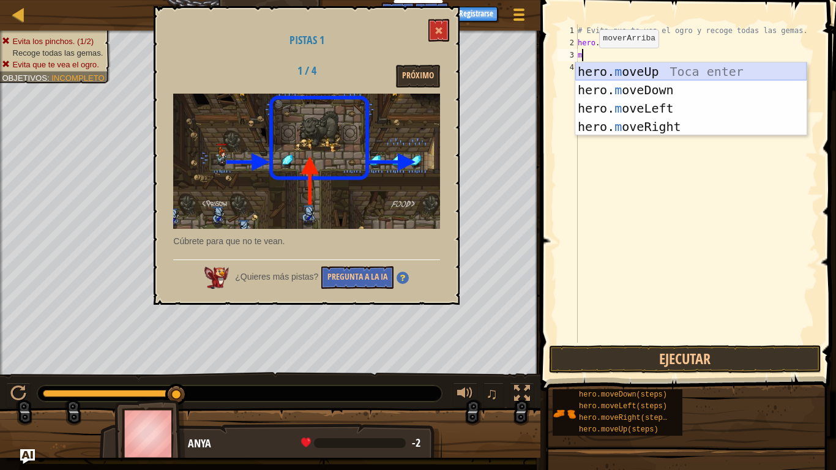
click at [645, 65] on div "hero. m oveUp Toca enter hero. m oveDown Toca enter hero. m oveLeft Toca enter …" at bounding box center [691, 117] width 231 height 110
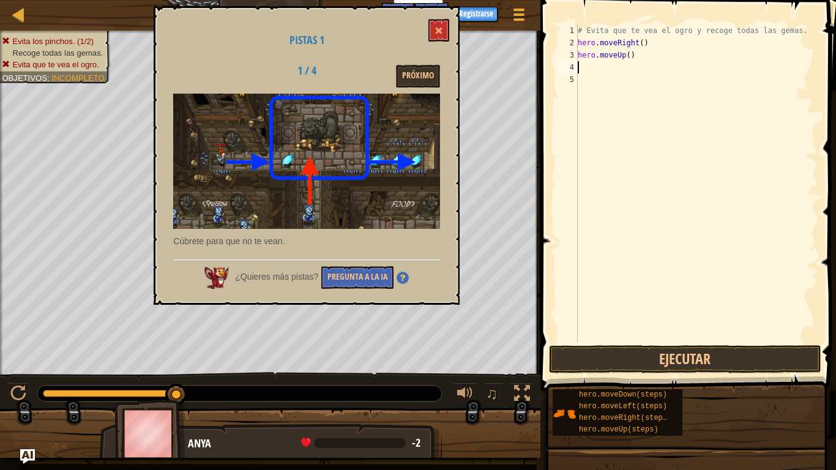
type textarea "m"
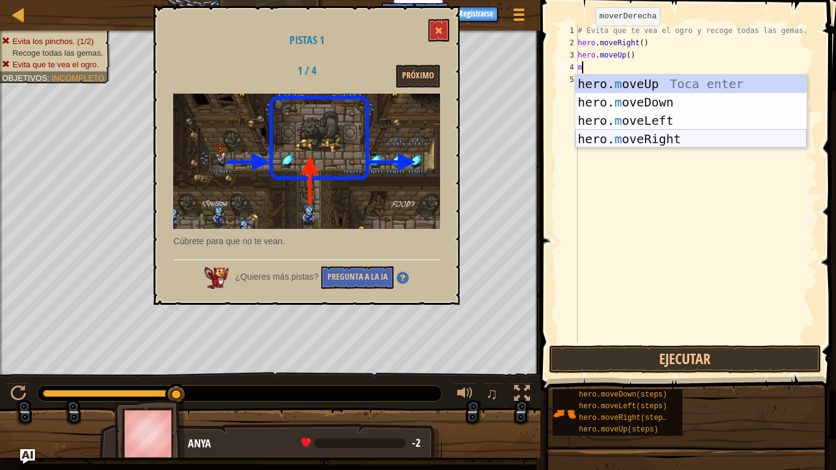
click at [617, 140] on div "hero. m oveUp Toca enter hero. m oveDown Toca enter hero. m oveLeft Toca enter …" at bounding box center [691, 130] width 231 height 110
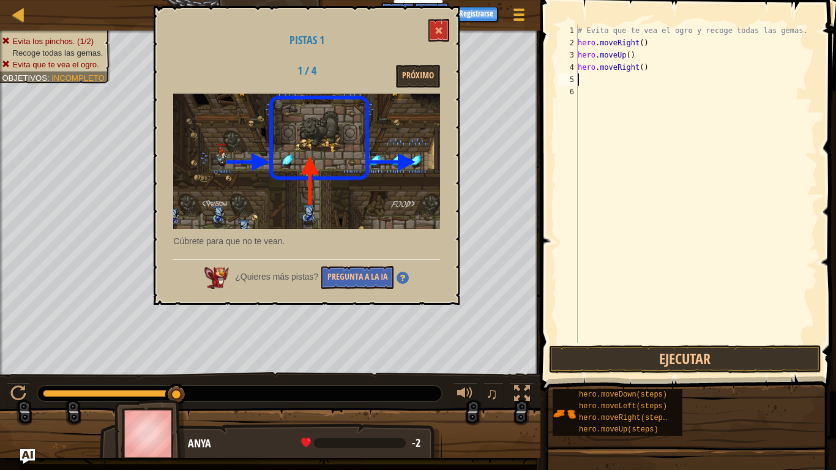
type textarea "m"
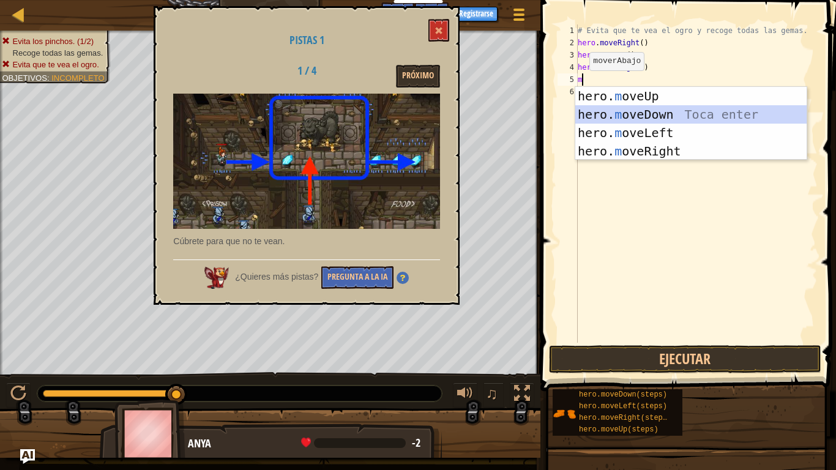
click at [585, 109] on div "hero. m oveUp Toca enter hero. m oveDown Toca enter hero. m oveLeft Toca enter …" at bounding box center [691, 142] width 231 height 110
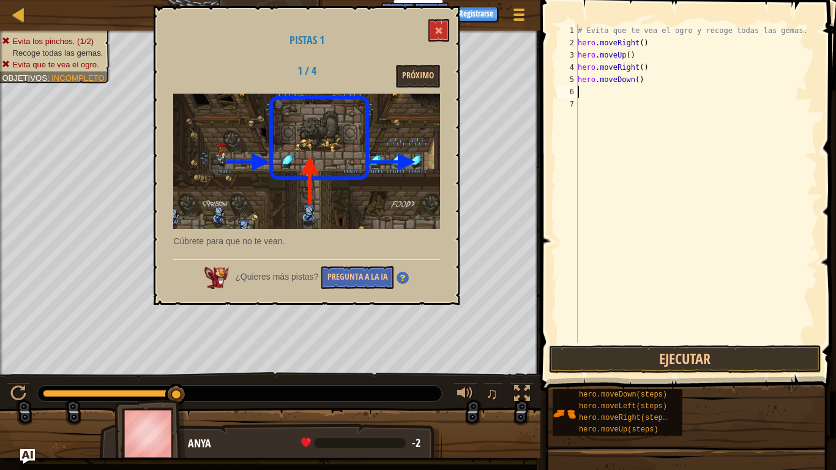
type textarea "m"
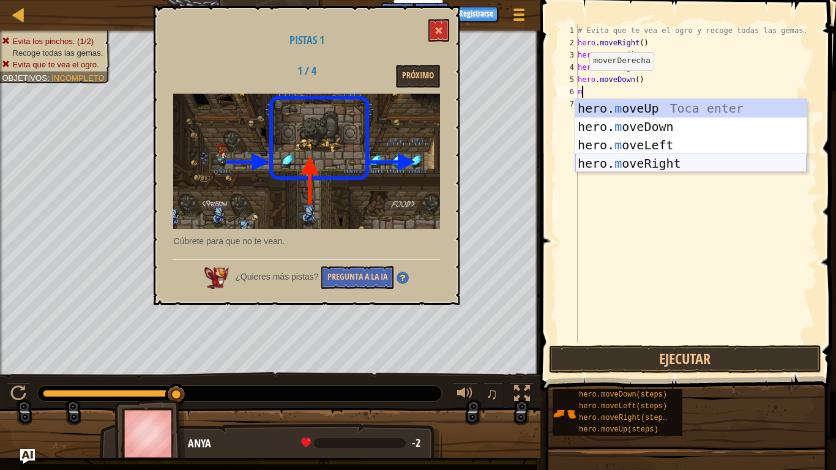
click at [591, 160] on div "hero. m oveUp Toca enter hero. m oveDown Toca enter hero. m oveLeft Toca enter …" at bounding box center [691, 154] width 231 height 110
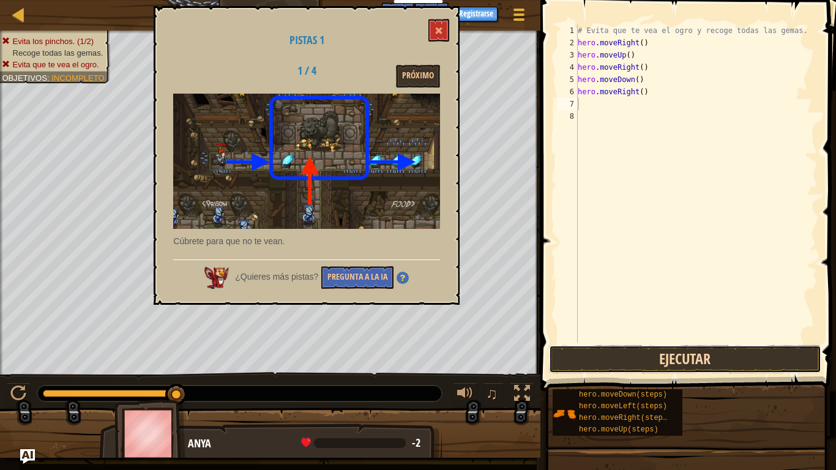
click at [641, 349] on button "Ejecutar" at bounding box center [685, 359] width 272 height 28
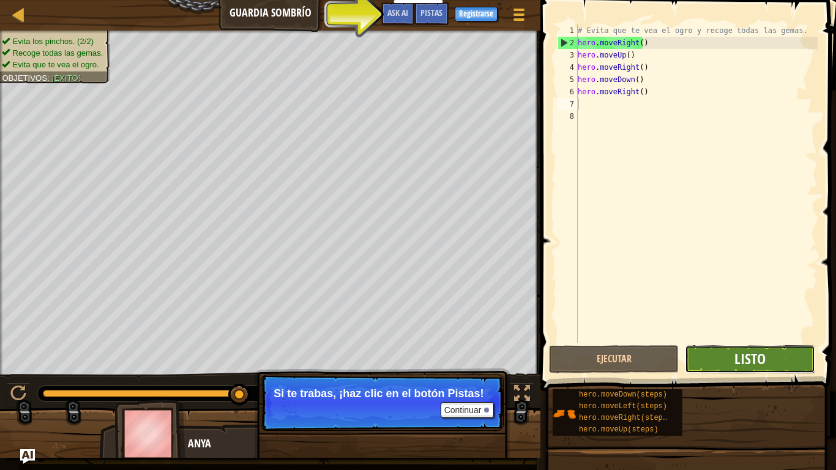
click at [738, 355] on span "Listo" at bounding box center [750, 359] width 31 height 20
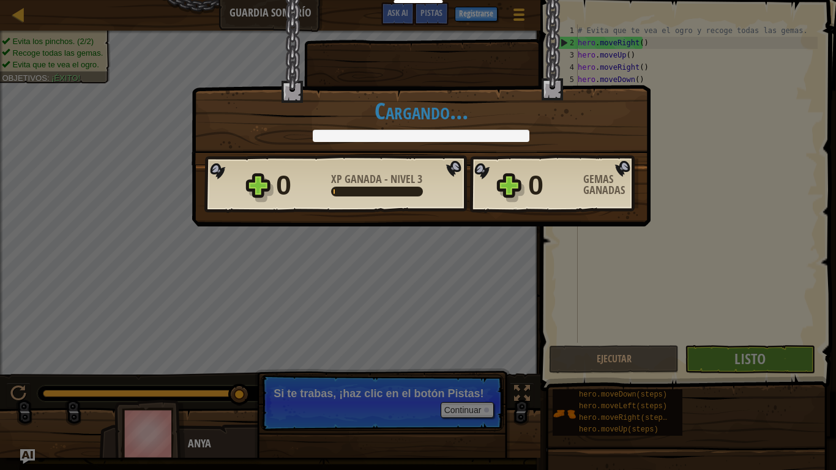
click at [756, 348] on div "Victoria × Bien hecho. Finalizaste sin ser detectado. Sigue adelante: llegará e…" at bounding box center [418, 235] width 836 height 470
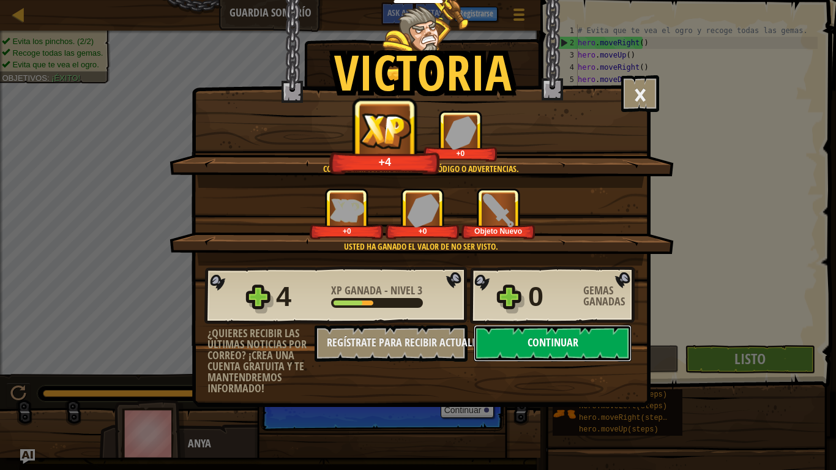
click at [551, 345] on button "Continuar" at bounding box center [553, 343] width 158 height 37
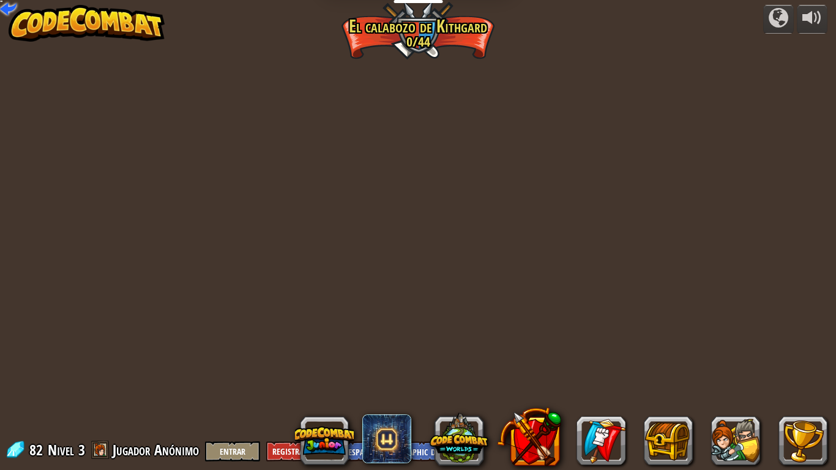
select select "es-419"
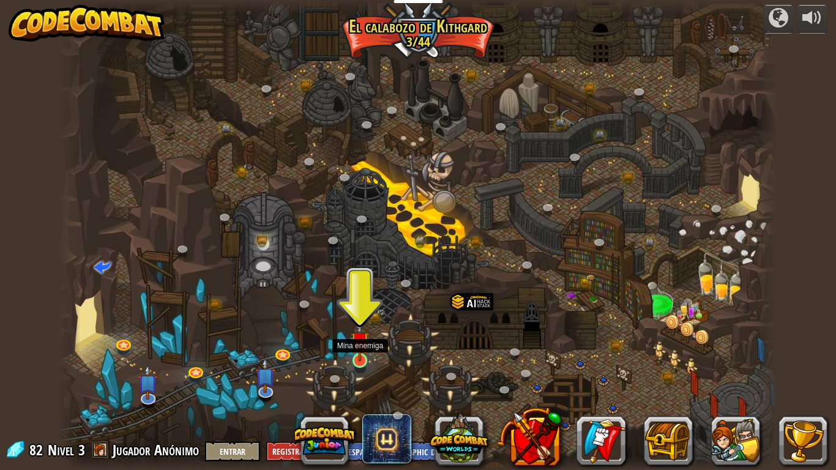
click at [363, 352] on img at bounding box center [360, 341] width 18 height 42
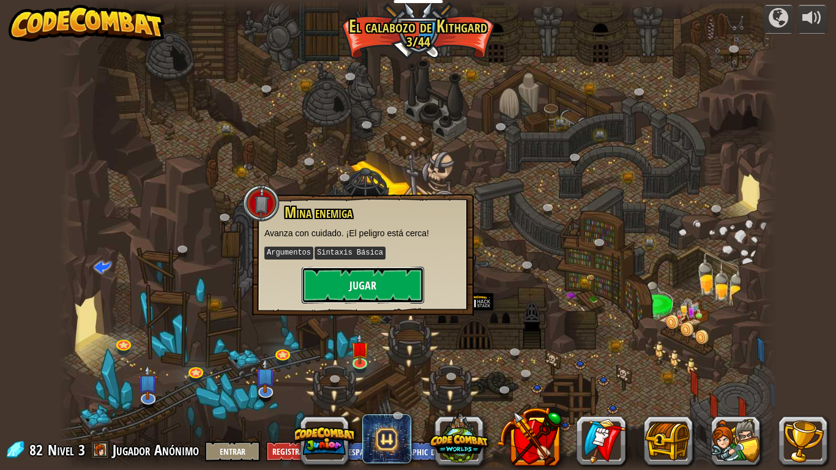
click at [377, 274] on button "Jugar" at bounding box center [363, 285] width 122 height 37
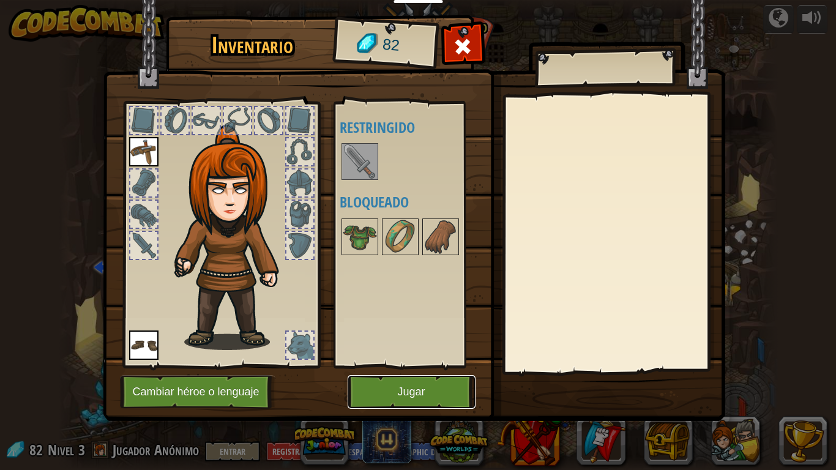
click at [396, 385] on button "Jugar" at bounding box center [412, 392] width 128 height 34
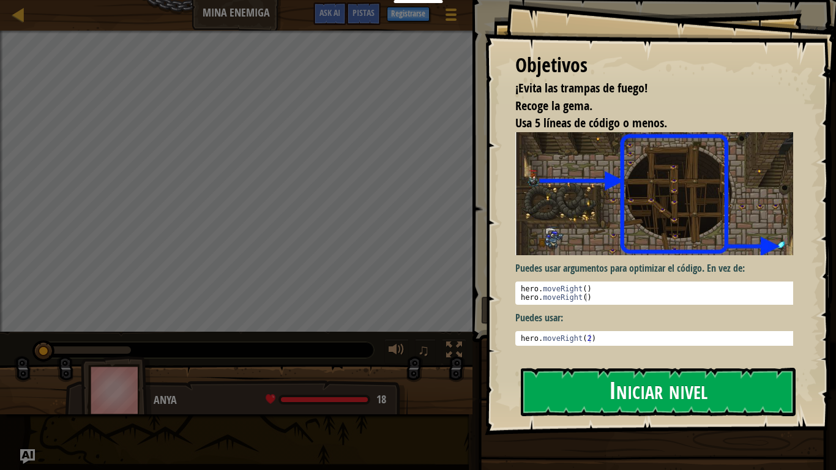
click at [643, 392] on button "Iniciar nivel" at bounding box center [658, 392] width 275 height 48
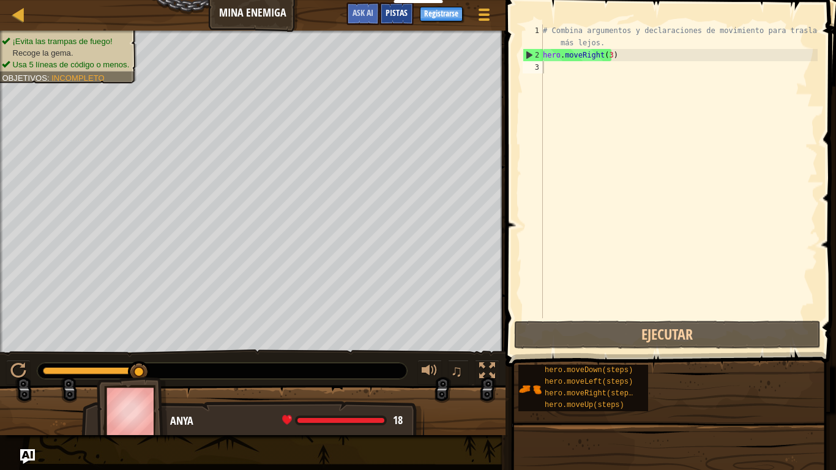
click at [396, 10] on span "Pistas" at bounding box center [397, 13] width 22 height 12
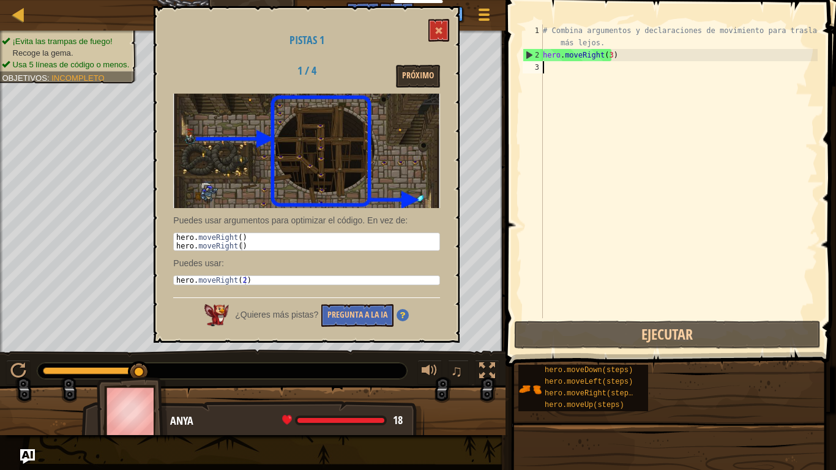
type textarea "m"
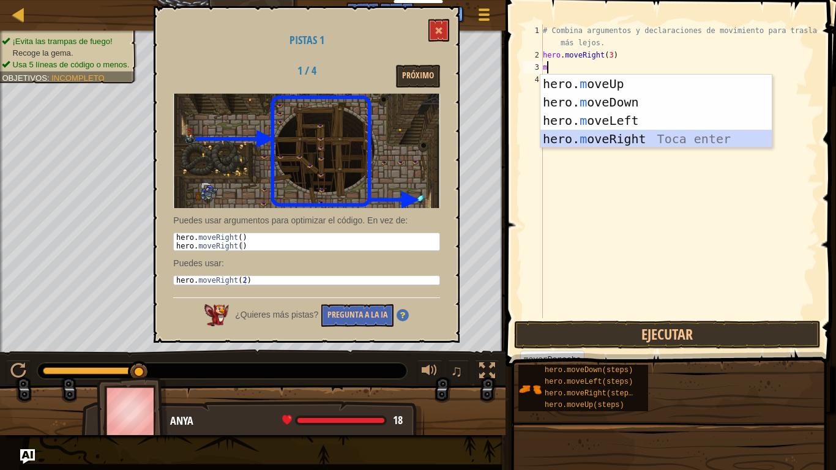
click at [623, 140] on div "hero. m oveUp Toca enter hero. m oveDown Toca enter hero. m oveLeft Toca enter …" at bounding box center [656, 130] width 231 height 110
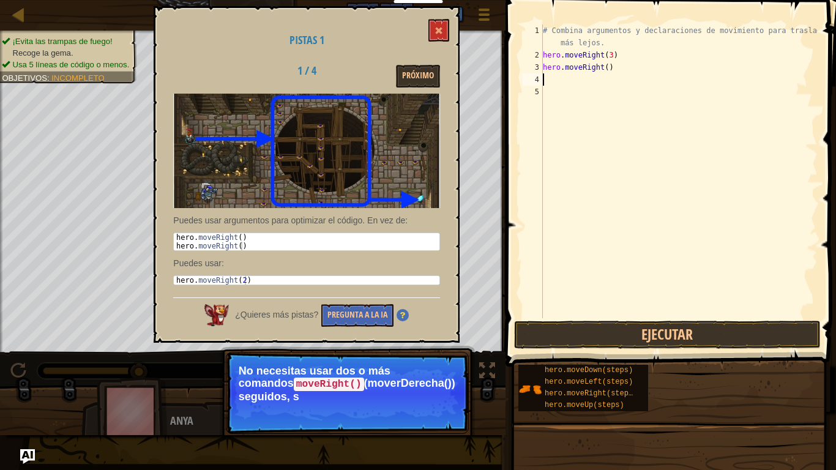
type textarea "m"
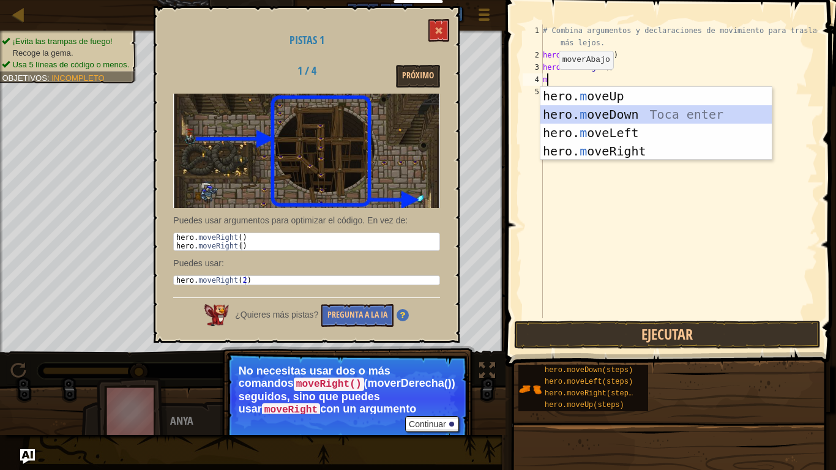
click at [552, 112] on div "hero. m oveUp Toca enter hero. m oveDown Toca enter hero. m oveLeft Toca enter …" at bounding box center [656, 142] width 231 height 110
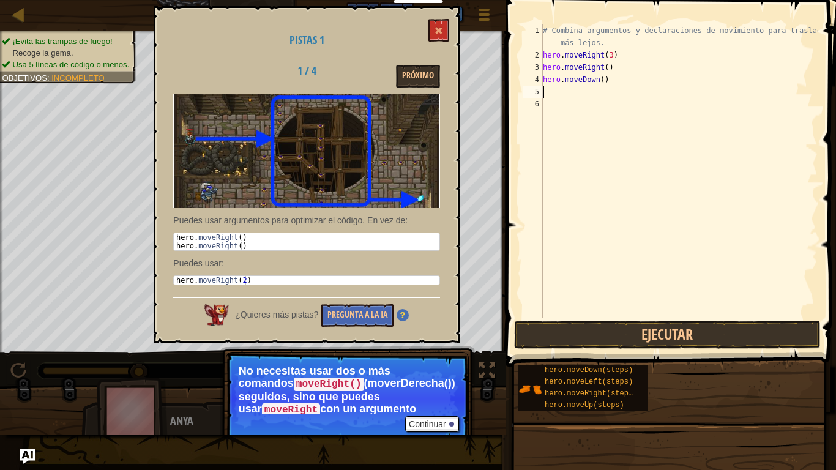
type textarea "m"
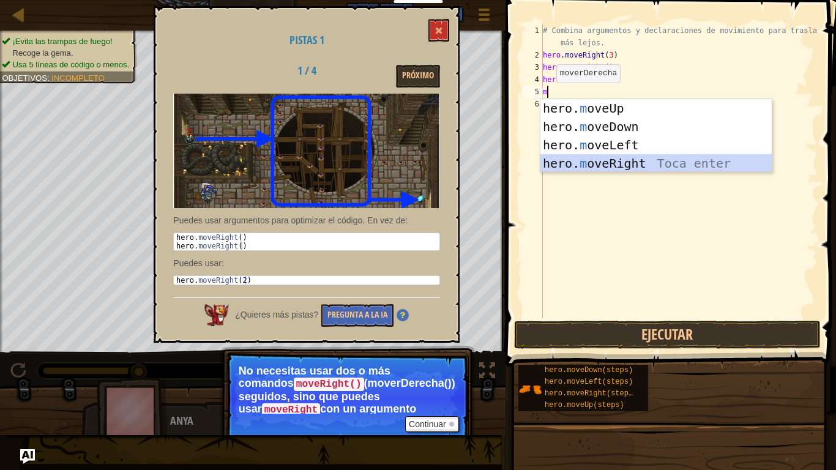
click at [572, 162] on div "hero. m oveUp Toca enter hero. m oveDown Toca enter hero. m oveLeft Toca enter …" at bounding box center [656, 154] width 231 height 110
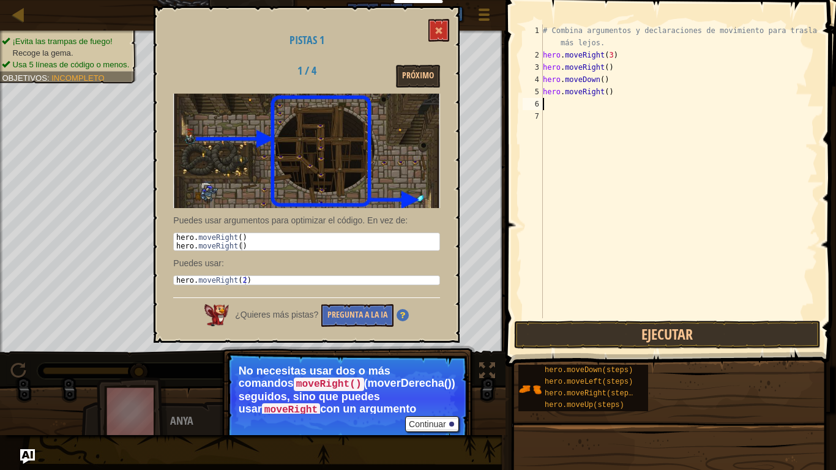
type textarea "m"
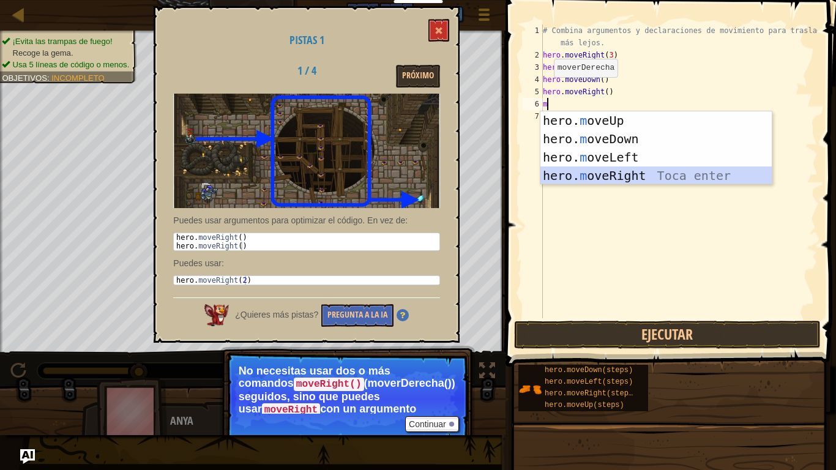
click at [568, 175] on div "hero. m oveUp Toca enter hero. m oveDown Toca enter hero. m oveLeft Toca enter …" at bounding box center [656, 166] width 231 height 110
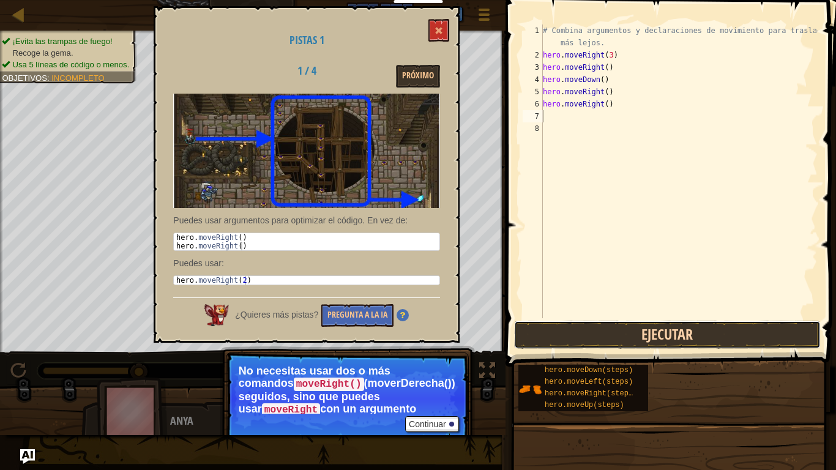
click at [588, 332] on button "Ejecutar" at bounding box center [667, 335] width 307 height 28
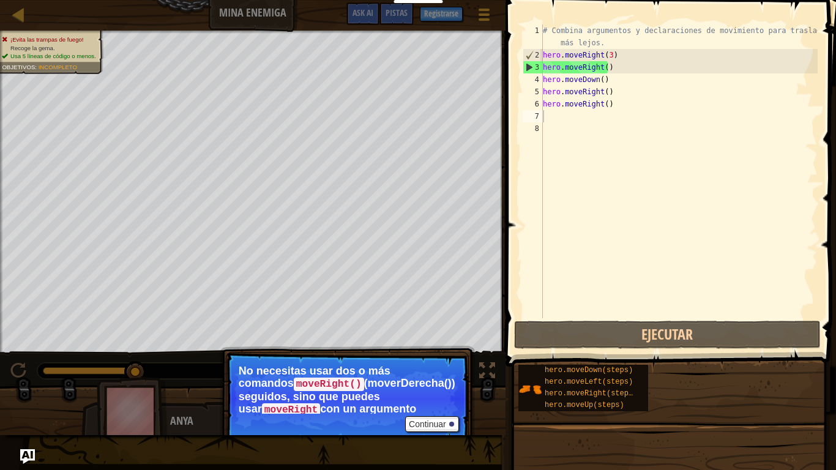
click at [62, 53] on span "Usa 5 líneas de código o menos." at bounding box center [53, 56] width 86 height 7
click at [704, 315] on div "# Combina argumentos y declaraciones de movimiento para trasladarte más lejos. …" at bounding box center [679, 189] width 277 height 331
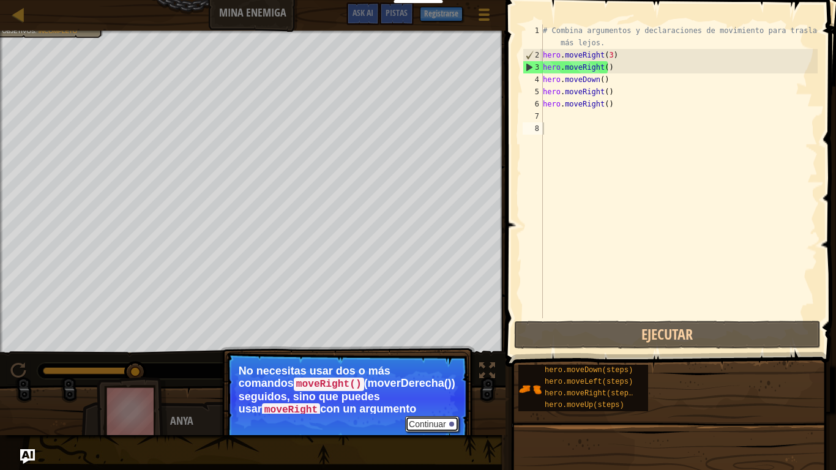
click at [427, 392] on button "Continuar" at bounding box center [432, 424] width 54 height 16
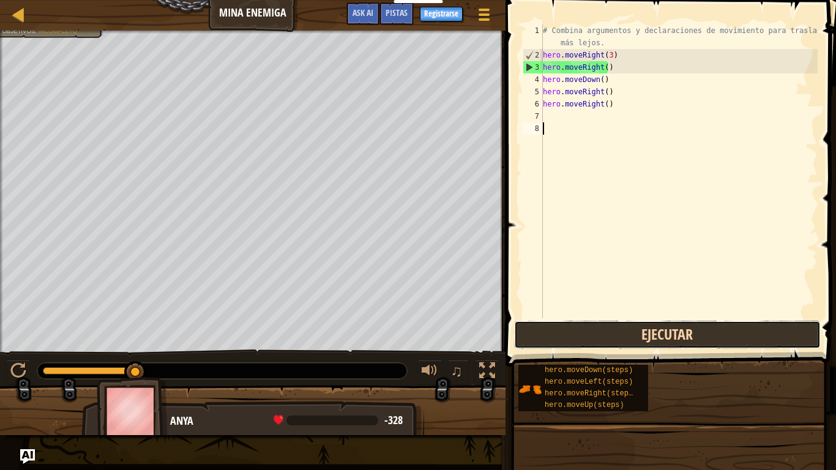
drag, startPoint x: 647, startPoint y: 328, endPoint x: 657, endPoint y: 321, distance: 12.7
click at [657, 321] on button "Ejecutar" at bounding box center [667, 335] width 307 height 28
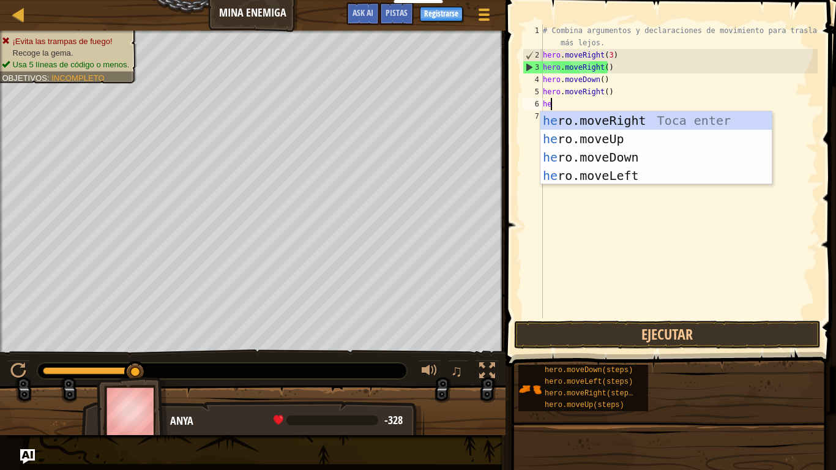
type textarea "h"
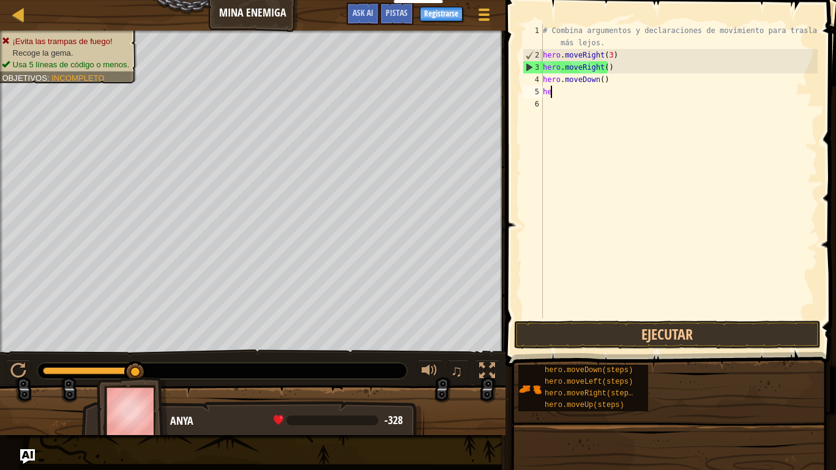
type textarea "h"
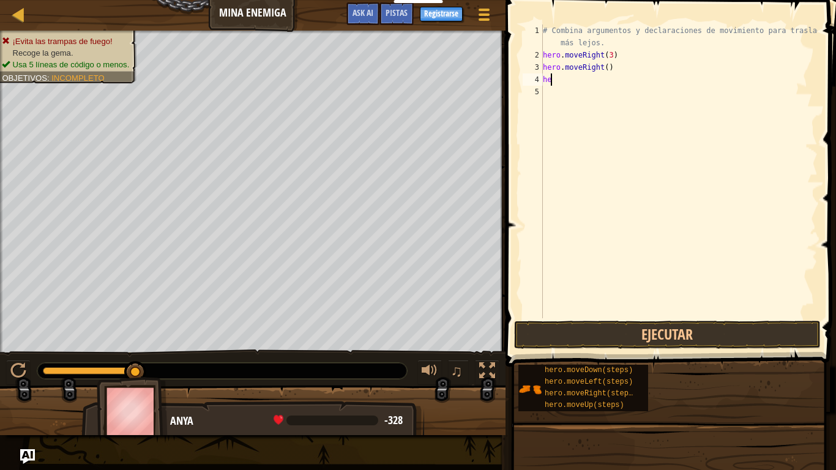
type textarea "h"
click at [481, 12] on div at bounding box center [484, 15] width 17 height 18
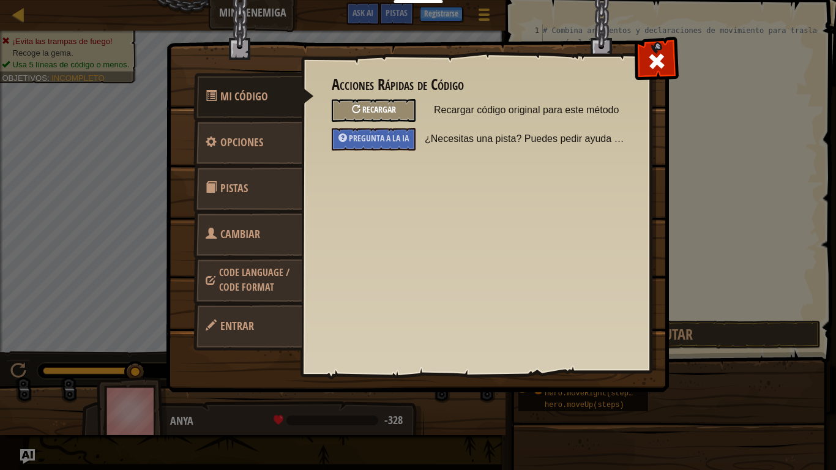
click at [384, 103] on div "Recargar" at bounding box center [374, 110] width 84 height 23
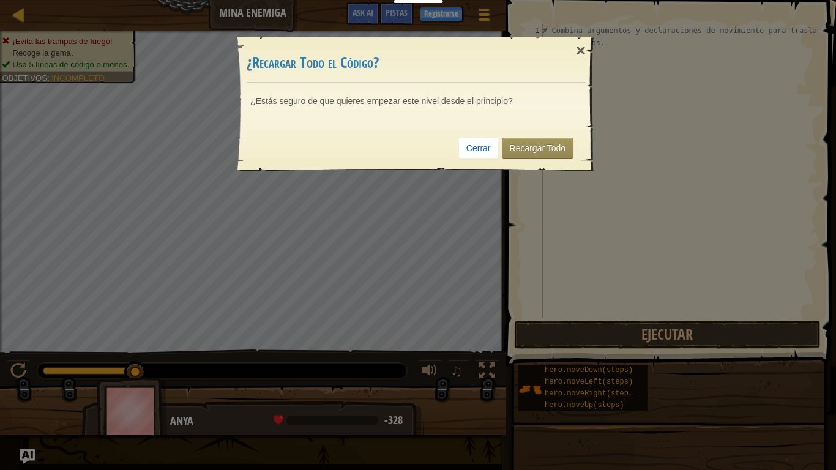
click at [534, 131] on div "Cerrar Recargar Todo" at bounding box center [416, 148] width 339 height 45
click at [528, 142] on link "Recargar Todo" at bounding box center [538, 148] width 72 height 21
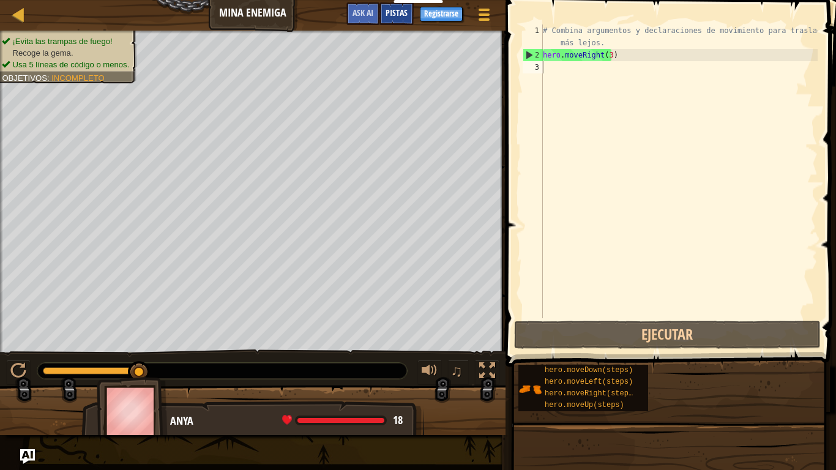
click at [397, 13] on span "Pistas" at bounding box center [397, 13] width 22 height 12
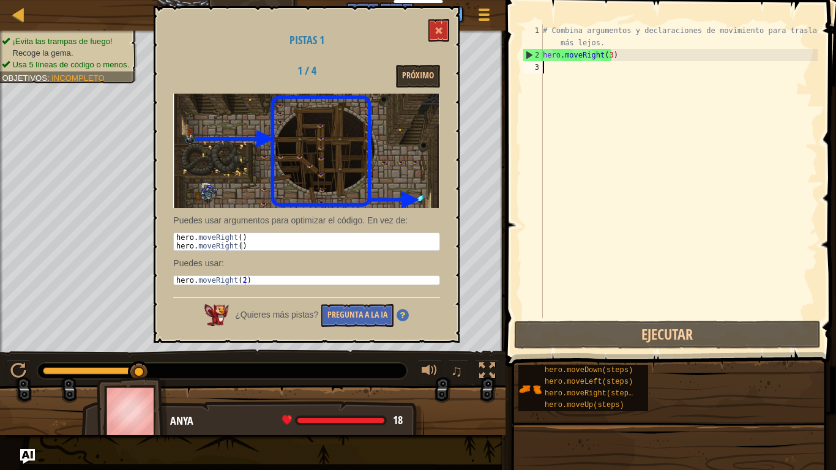
click at [542, 67] on div "3" at bounding box center [533, 67] width 20 height 12
type textarea "m"
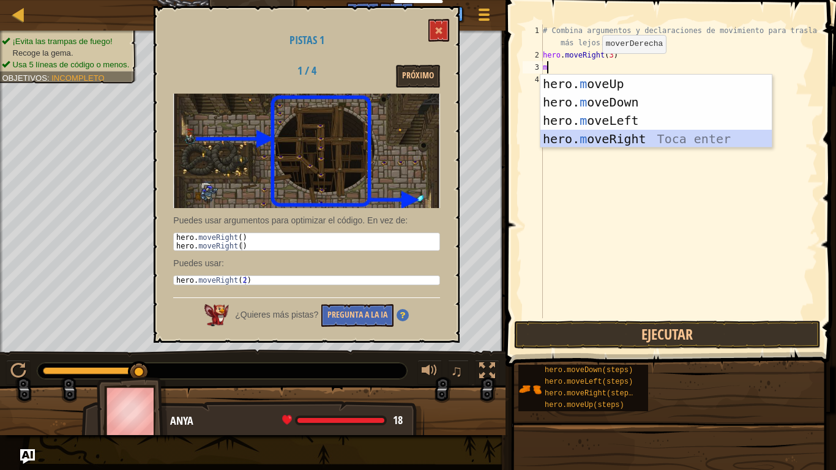
click at [576, 138] on div "hero. m oveUp Toca enter hero. m oveDown Toca enter hero. m oveLeft Toca enter …" at bounding box center [656, 130] width 231 height 110
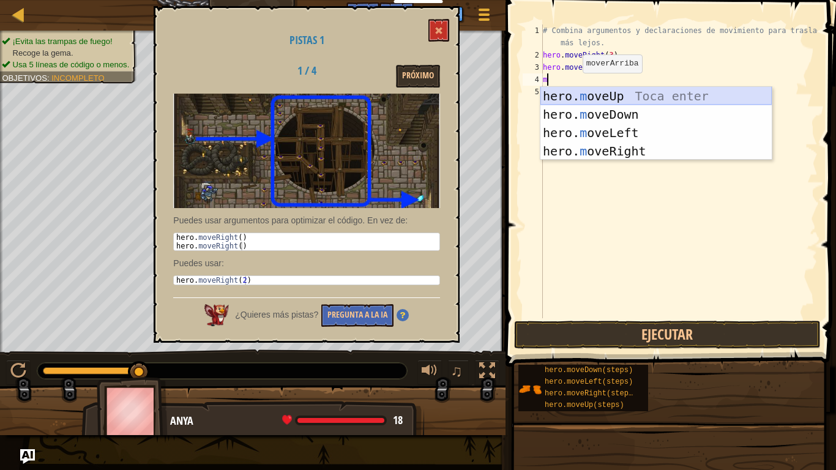
type textarea "m"
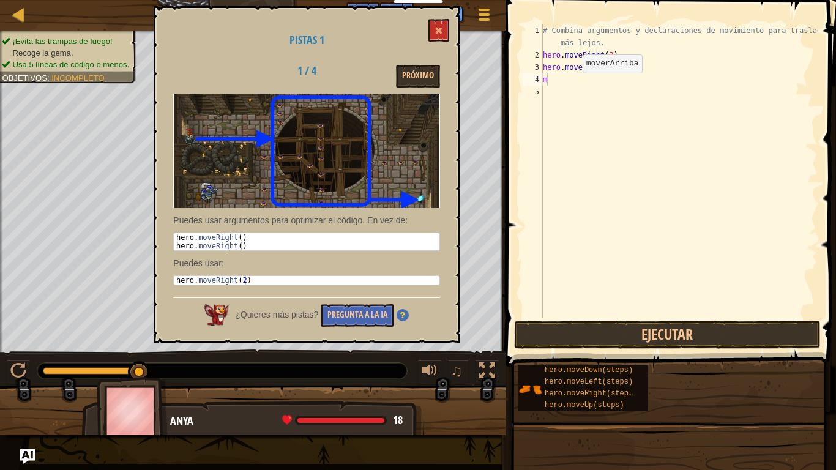
click at [590, 0] on body "Docentes Crear Cuenta Gratis Soluciones para Escuelas y [GEOGRAPHIC_DATA] previ…" at bounding box center [418, 0] width 836 height 0
click at [547, 81] on div "# Combina argumentos y declaraciones de movimiento para trasladarte más lejos. …" at bounding box center [679, 189] width 277 height 331
type textarea "m"
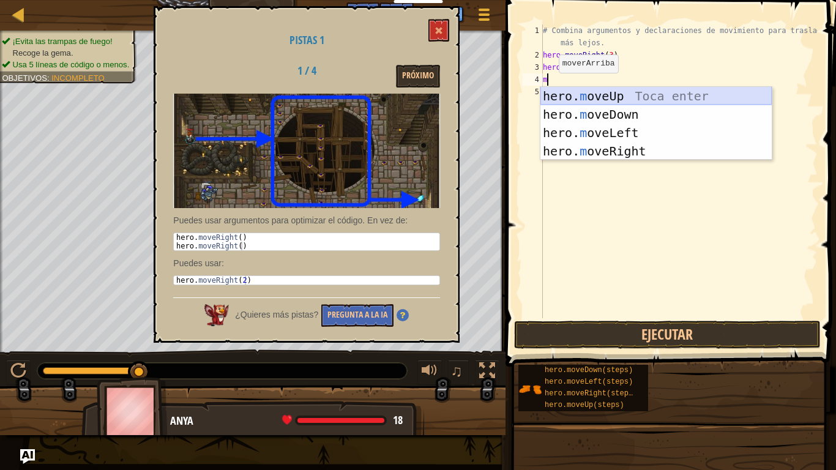
click at [556, 92] on div "hero. m oveUp Toca enter hero. m oveDown Toca enter hero. m oveLeft Toca enter …" at bounding box center [656, 142] width 231 height 110
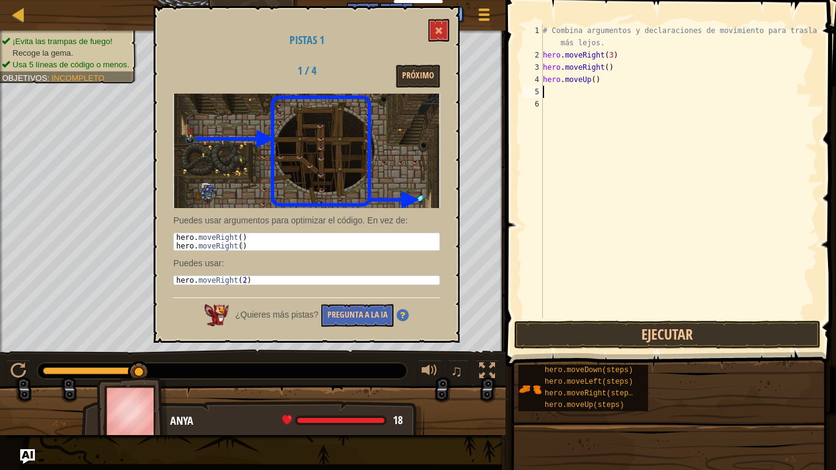
type textarea "m"
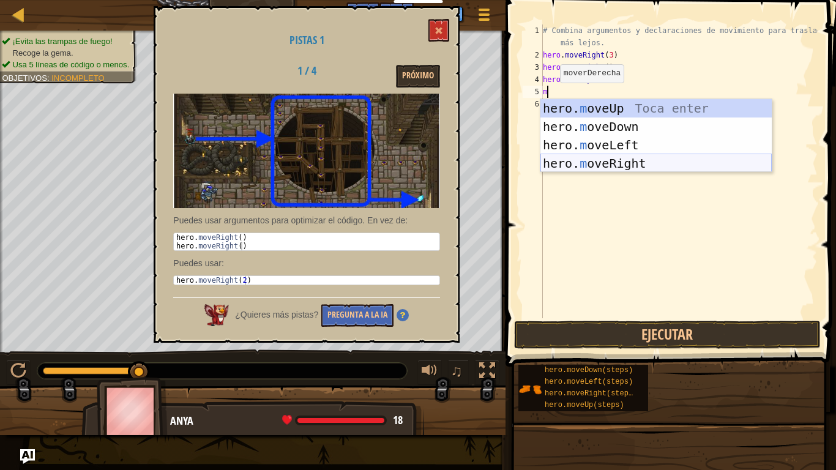
click at [568, 158] on div "hero. m oveUp Toca enter hero. m oveDown Toca enter hero. m oveLeft Toca enter …" at bounding box center [656, 154] width 231 height 110
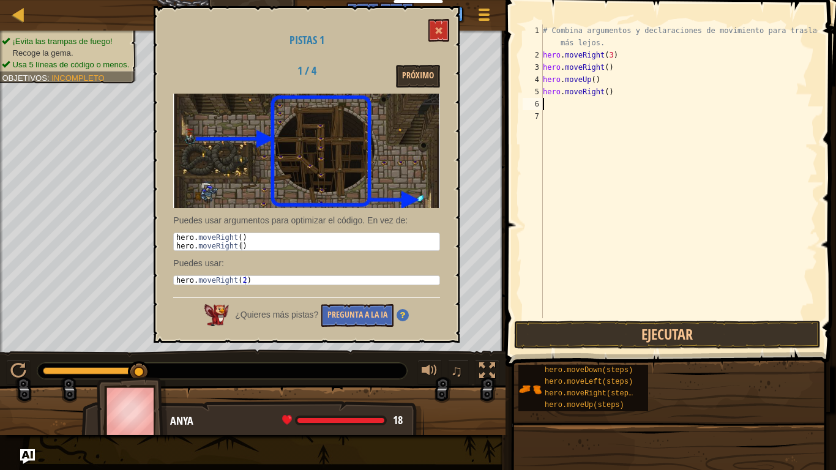
type textarea "m"
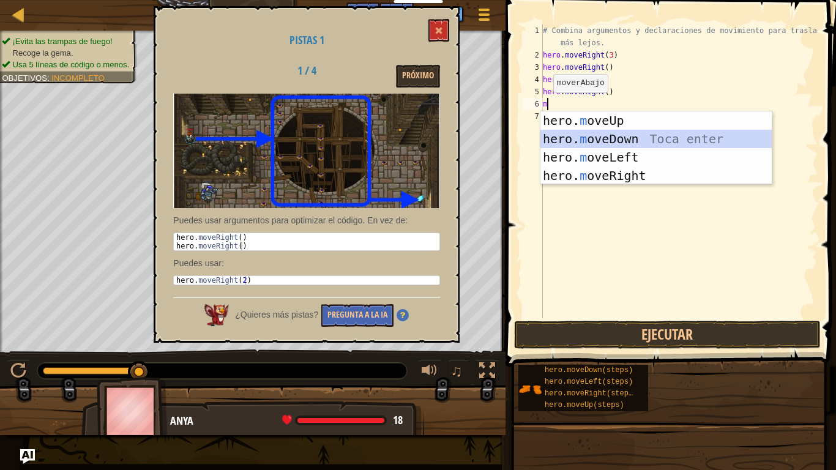
click at [556, 135] on div "hero. m oveUp Toca enter hero. m oveDown Toca enter hero. m oveLeft Toca enter …" at bounding box center [656, 166] width 231 height 110
click at [556, 135] on div "# Combina argumentos y declaraciones de movimiento para trasladarte más lejos. …" at bounding box center [679, 189] width 277 height 331
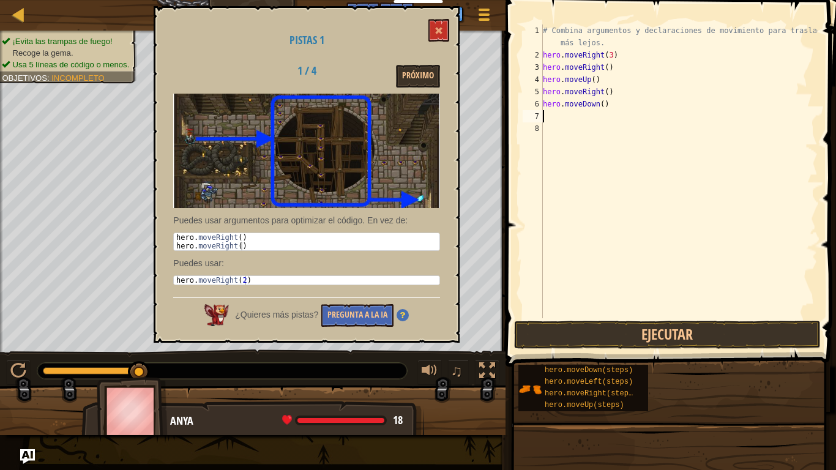
click at [544, 114] on div "# Combina argumentos y declaraciones de movimiento para trasladarte más lejos. …" at bounding box center [679, 189] width 277 height 331
type textarea "m"
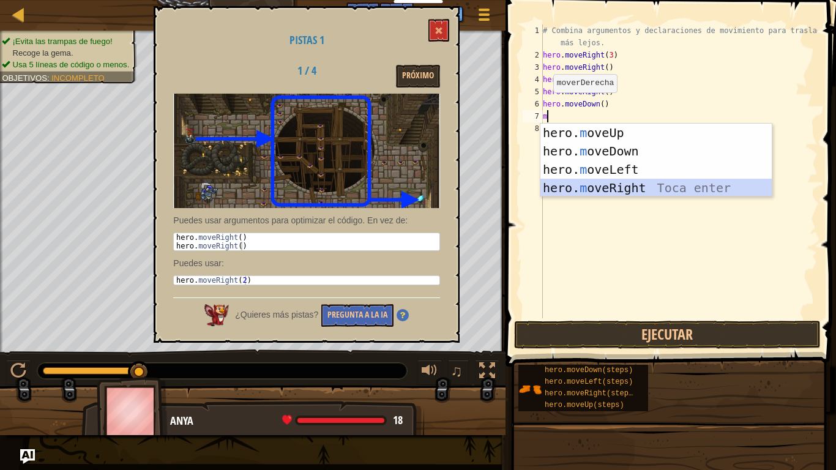
click at [551, 183] on div "hero. m oveUp Toca enter hero. m oveDown Toca enter hero. m oveLeft Toca enter …" at bounding box center [656, 179] width 231 height 110
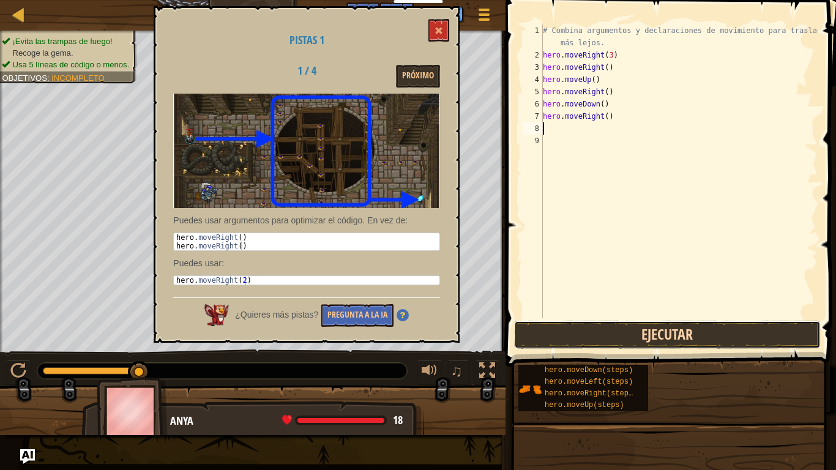
click at [629, 337] on button "Ejecutar" at bounding box center [667, 335] width 307 height 28
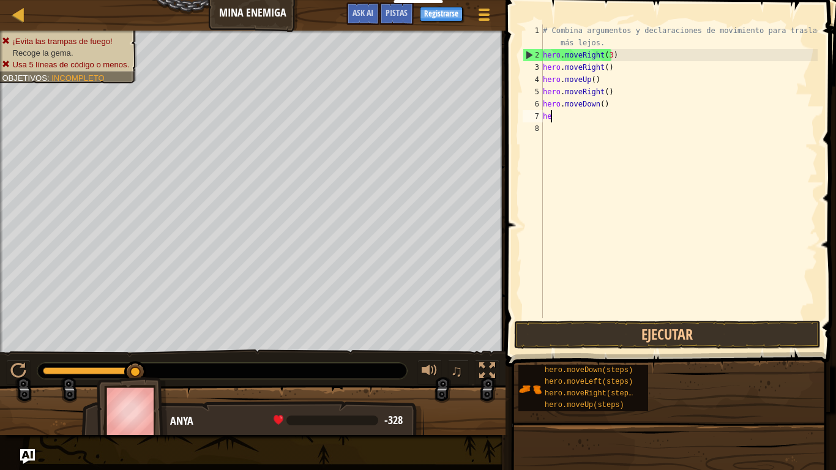
type textarea "h"
type textarea "hero.moveD"
click at [651, 163] on div "# Combina argumentos y declaraciones de movimiento para trasladarte más lejos. …" at bounding box center [679, 189] width 277 height 331
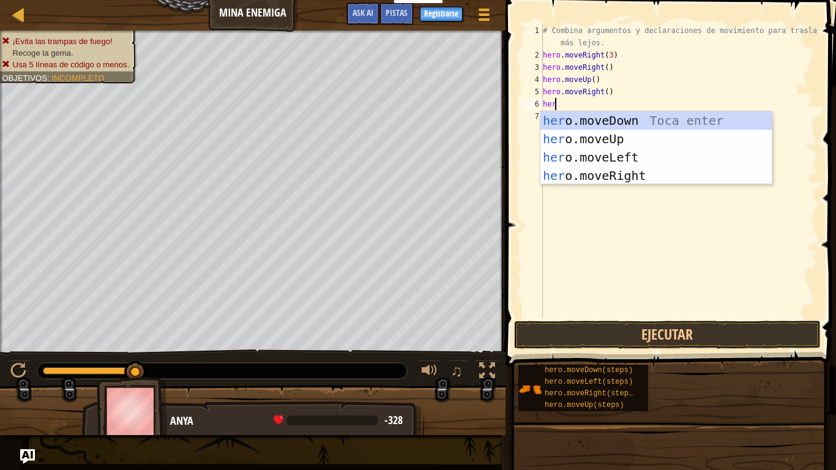
type textarea "h"
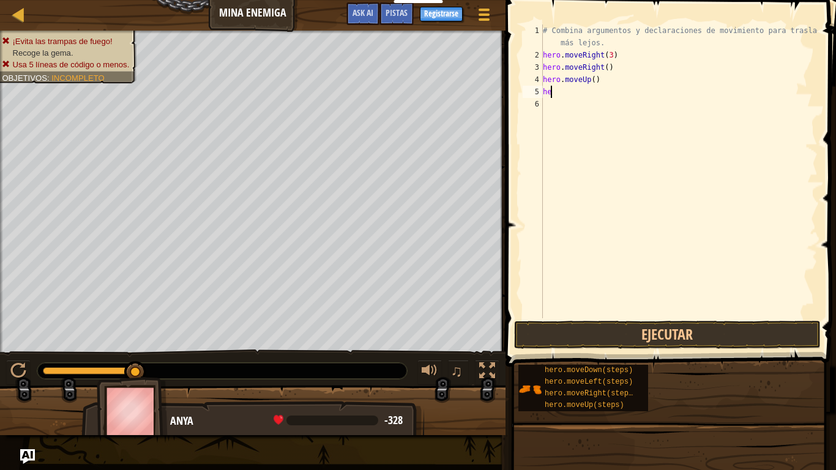
type textarea "h"
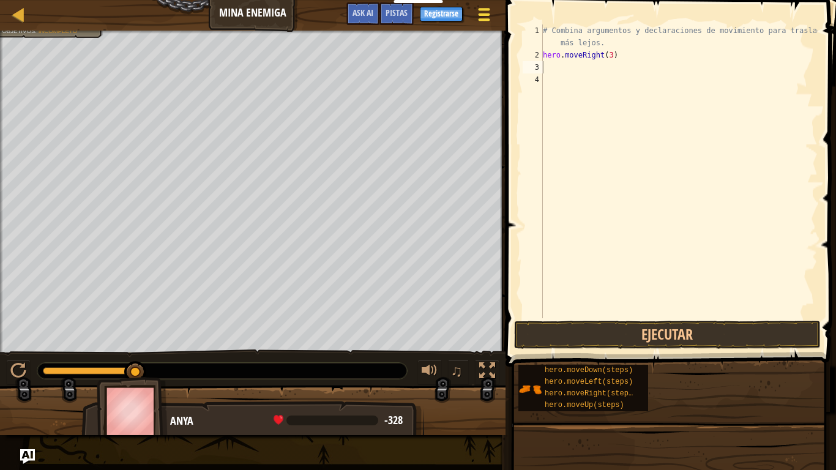
click at [479, 13] on span at bounding box center [484, 14] width 12 height 2
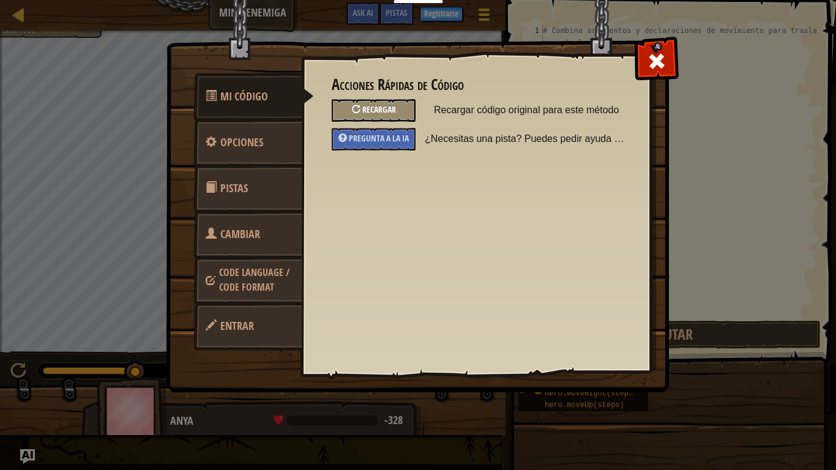
click at [385, 108] on span "Recargar" at bounding box center [379, 109] width 34 height 12
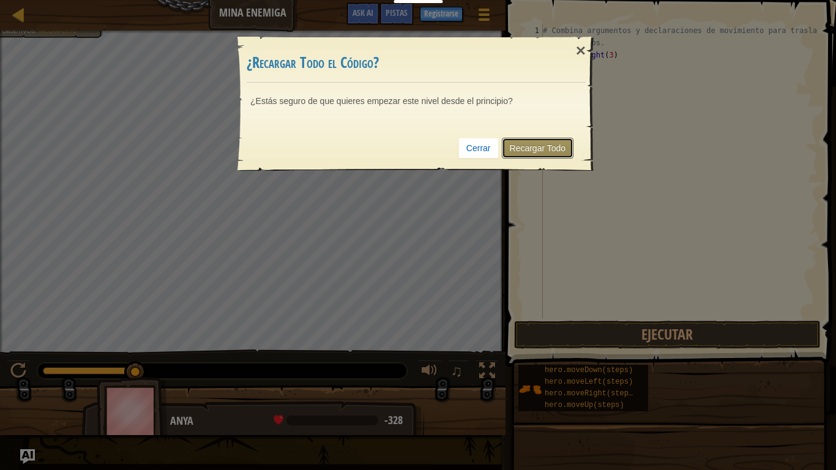
click at [539, 144] on link "Recargar Todo" at bounding box center [538, 148] width 72 height 21
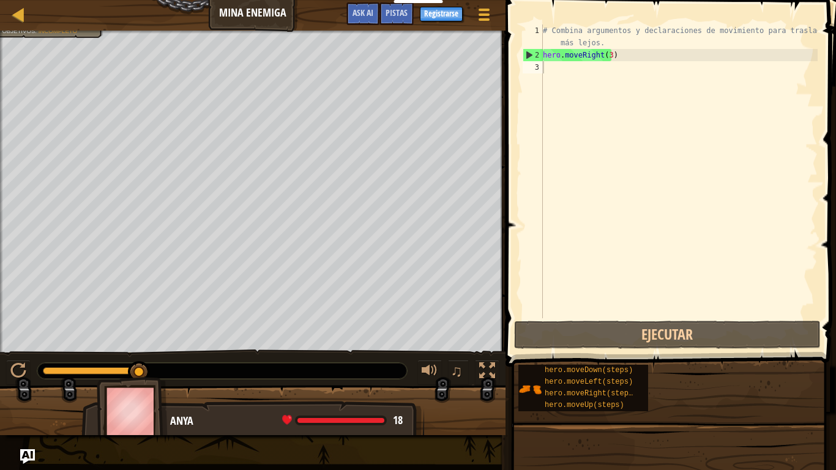
click at [72, 29] on div "Mapa Mina enemiga Menú del Juego Listo Registrarse Pistas Ask AI" at bounding box center [253, 15] width 506 height 31
click at [84, 61] on div "Mapa Mina enemiga Menú del Juego Listo Registrarse Pistas Ask AI 1 הההההההההההה…" at bounding box center [418, 235] width 836 height 470
